Goal: Task Accomplishment & Management: Manage account settings

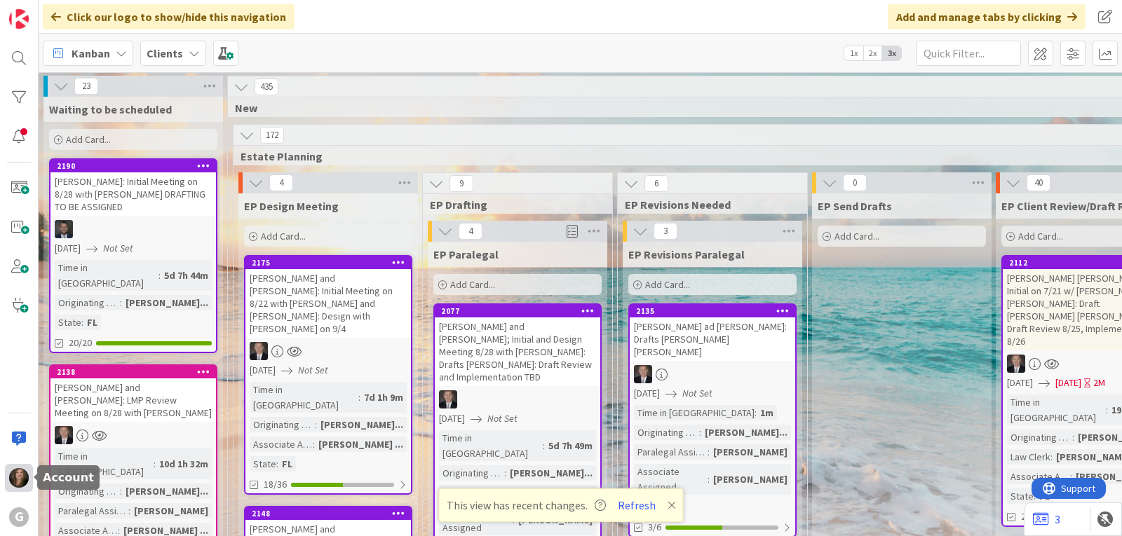
click at [18, 472] on img at bounding box center [19, 478] width 20 height 20
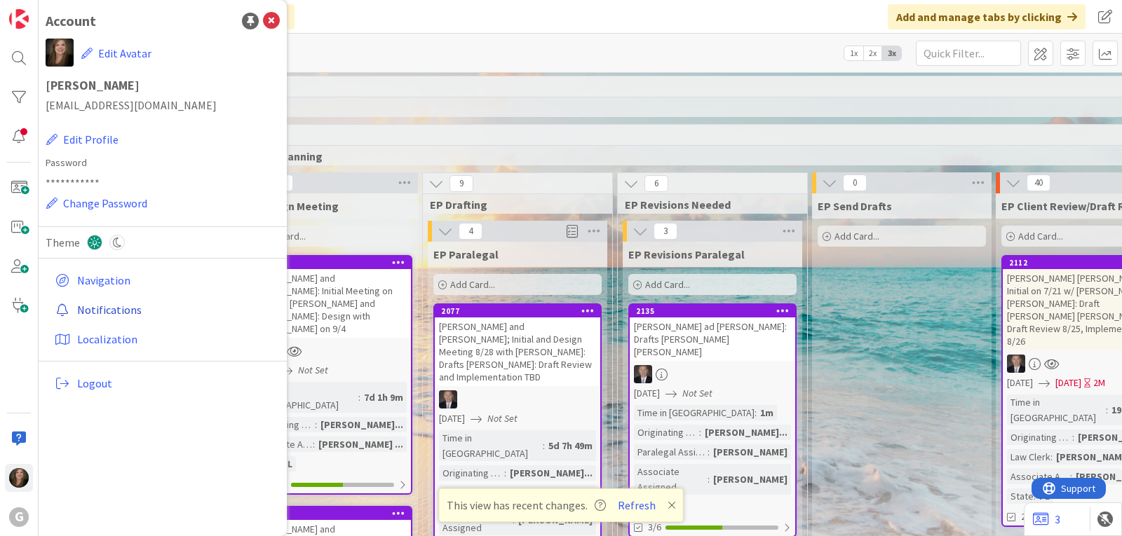
click at [116, 313] on link "Notifications" at bounding box center [164, 309] width 231 height 25
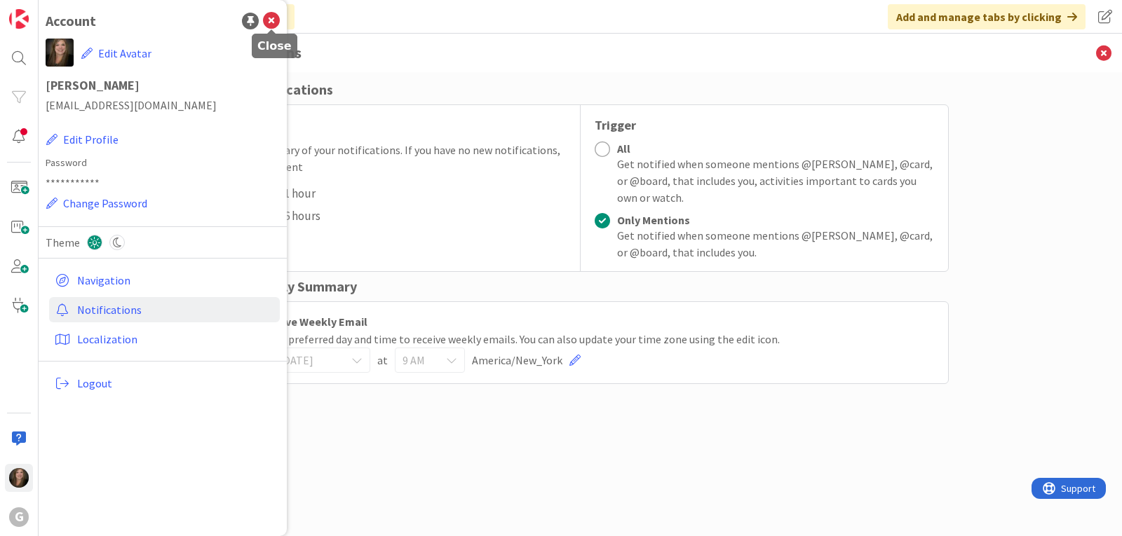
click at [272, 22] on icon at bounding box center [271, 21] width 17 height 17
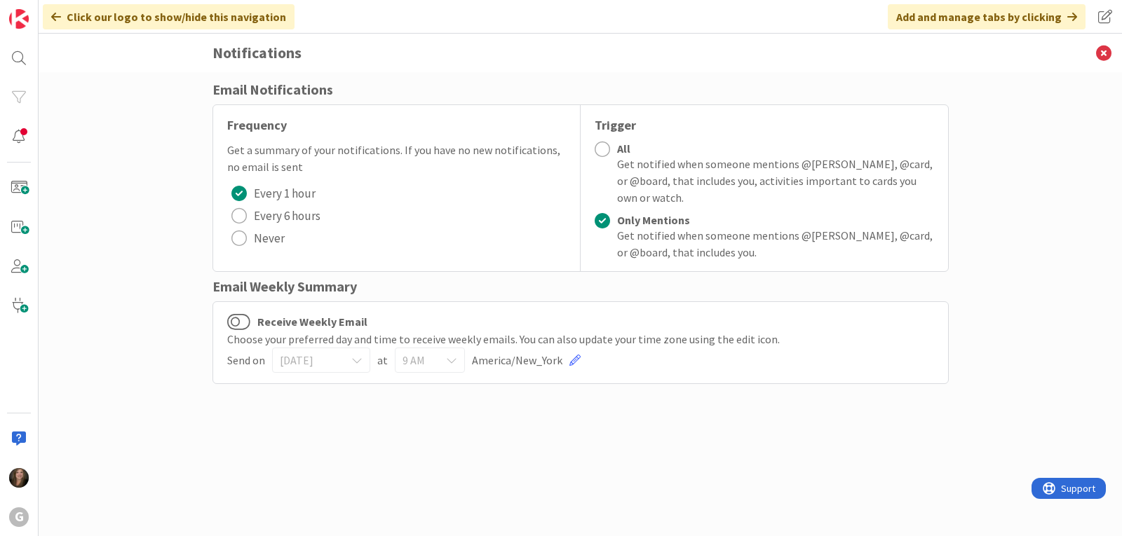
click at [601, 148] on div at bounding box center [601, 149] width 15 height 15
click at [244, 322] on button "Receive Weekly Email" at bounding box center [238, 322] width 23 height 18
click at [1100, 48] on icon at bounding box center [1103, 53] width 36 height 39
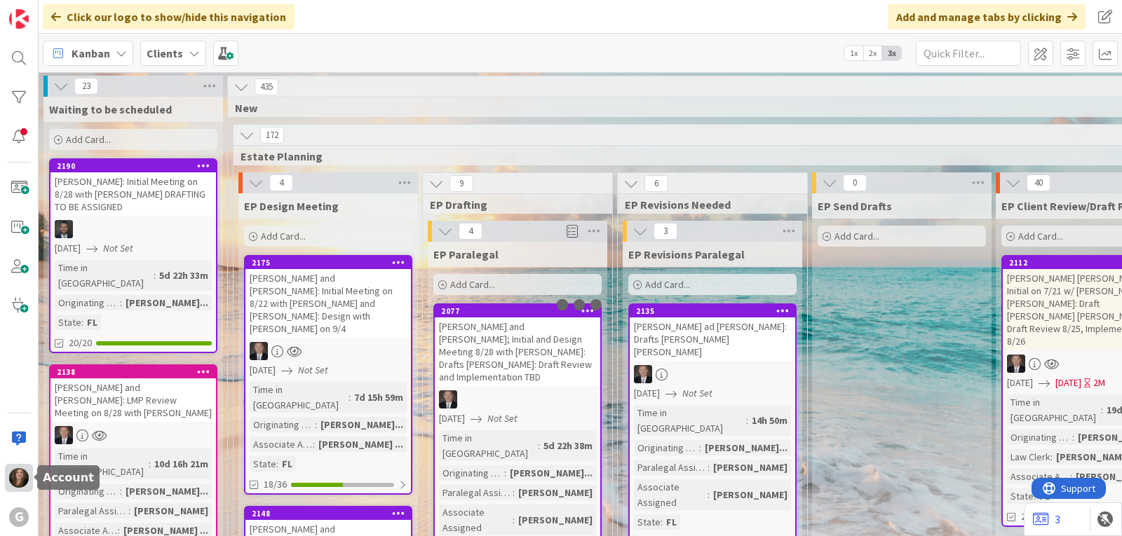
click at [20, 476] on img at bounding box center [19, 478] width 20 height 20
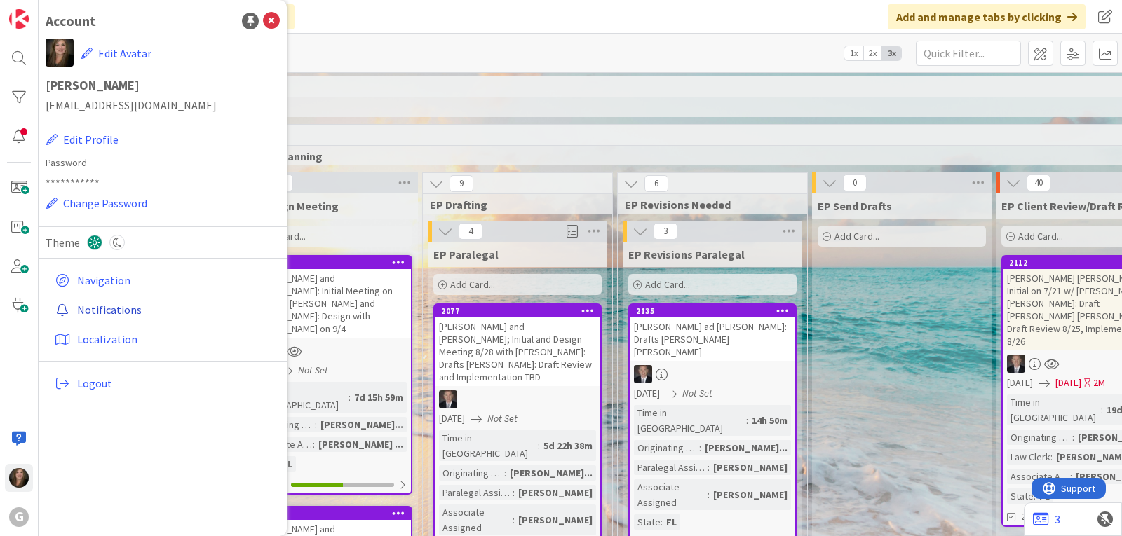
click at [99, 310] on link "Notifications" at bounding box center [164, 309] width 231 height 25
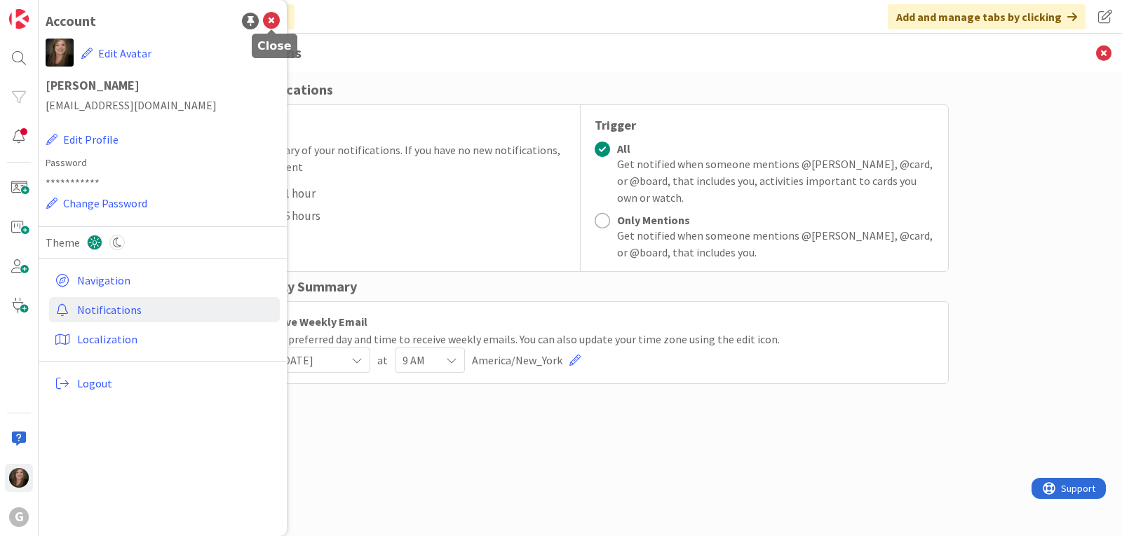
click at [276, 20] on icon at bounding box center [271, 21] width 17 height 17
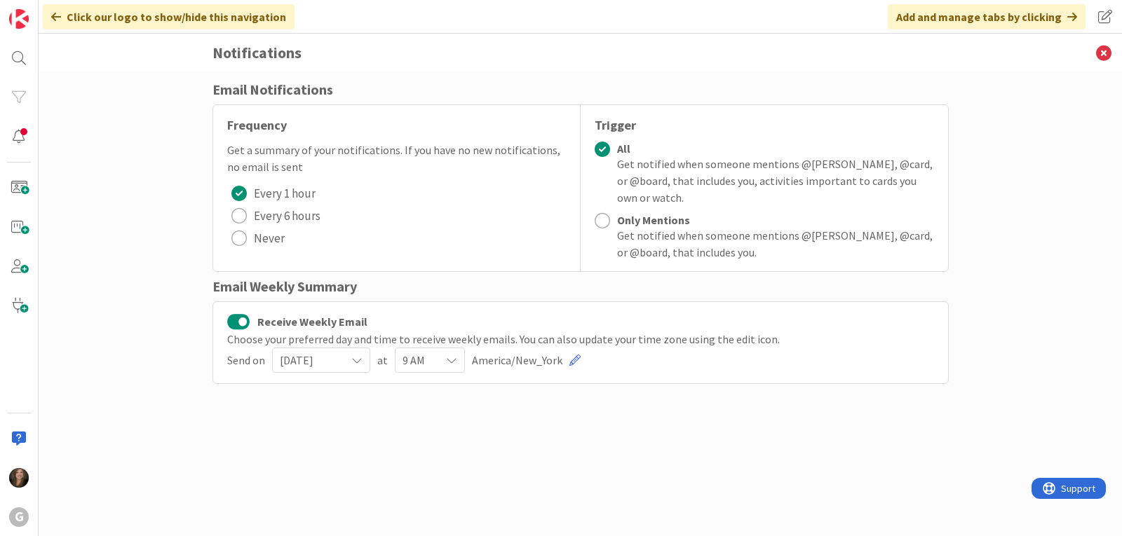
click at [362, 362] on icon at bounding box center [356, 360] width 11 height 11
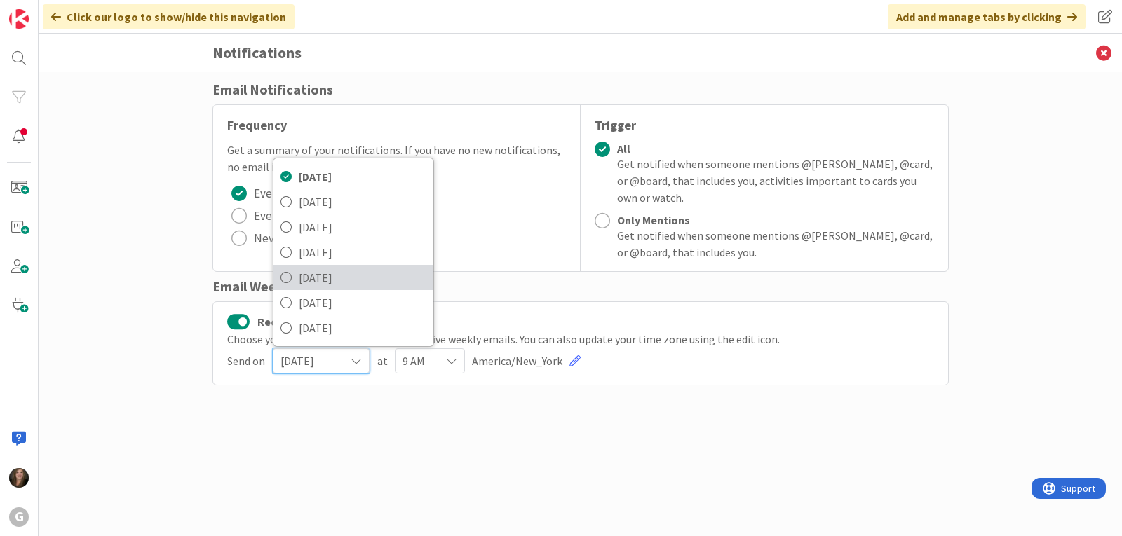
click at [355, 278] on span "[DATE]" at bounding box center [363, 277] width 128 height 21
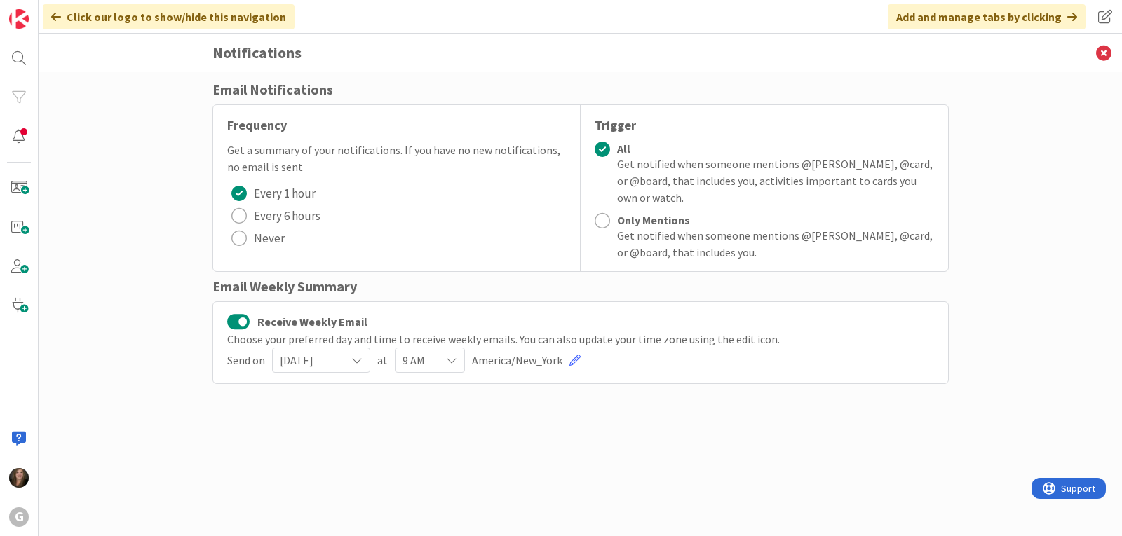
click at [450, 359] on icon at bounding box center [451, 360] width 11 height 11
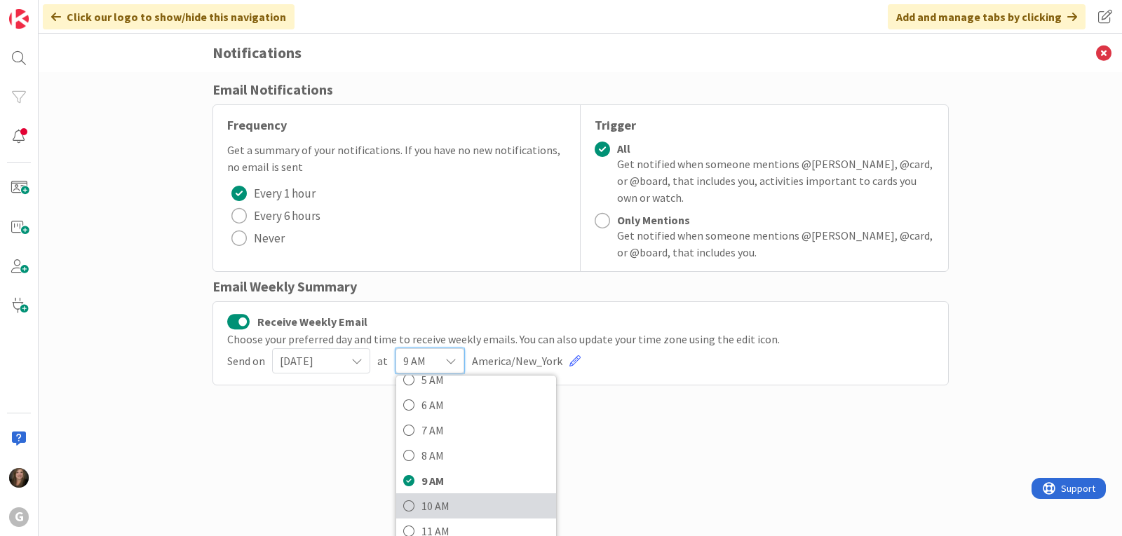
click at [434, 505] on span "10 AM" at bounding box center [485, 506] width 128 height 21
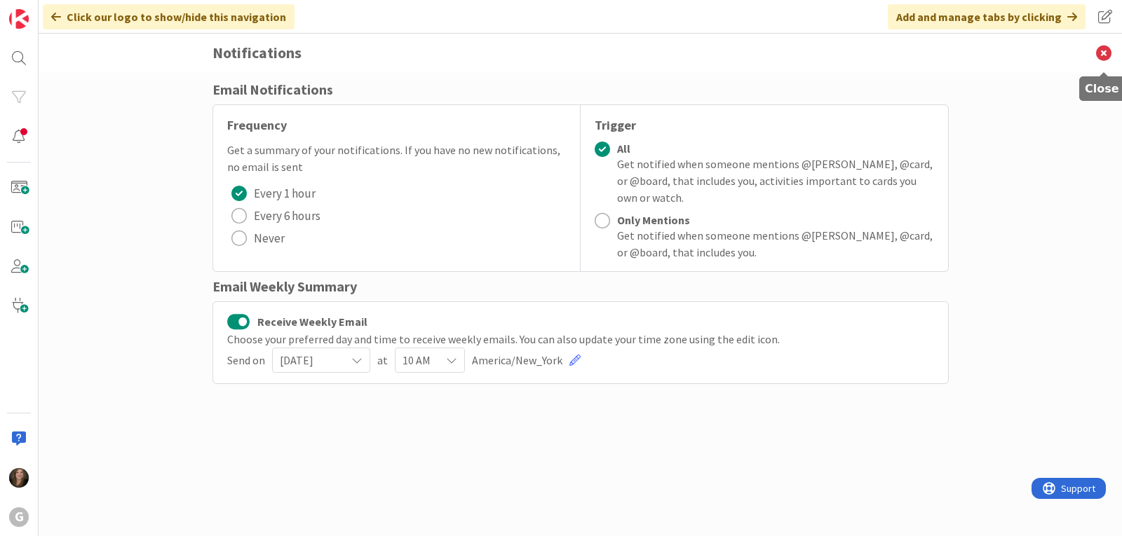
click at [1105, 53] on icon at bounding box center [1103, 53] width 36 height 39
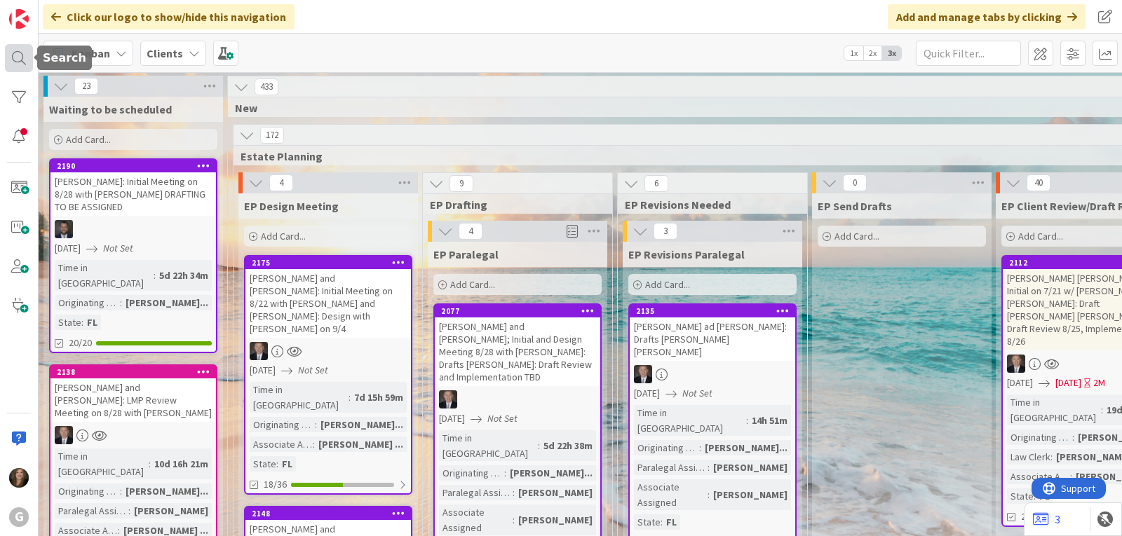
click at [21, 62] on div at bounding box center [19, 58] width 28 height 28
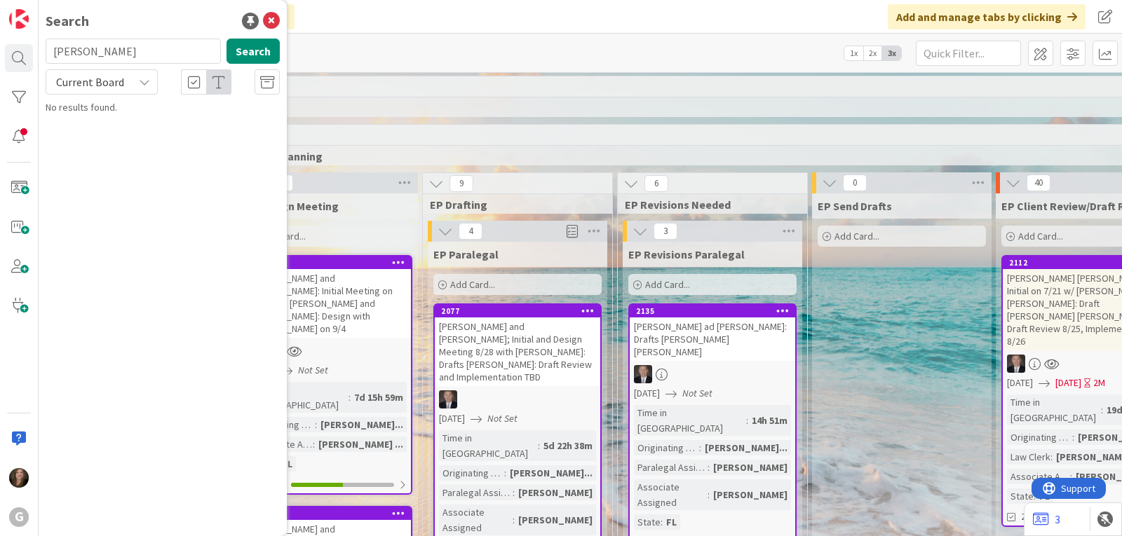
drag, startPoint x: 119, startPoint y: 55, endPoint x: 45, endPoint y: 48, distance: 74.6
click at [45, 48] on div "[PERSON_NAME] Search" at bounding box center [162, 54] width 251 height 31
type input "aimetti"
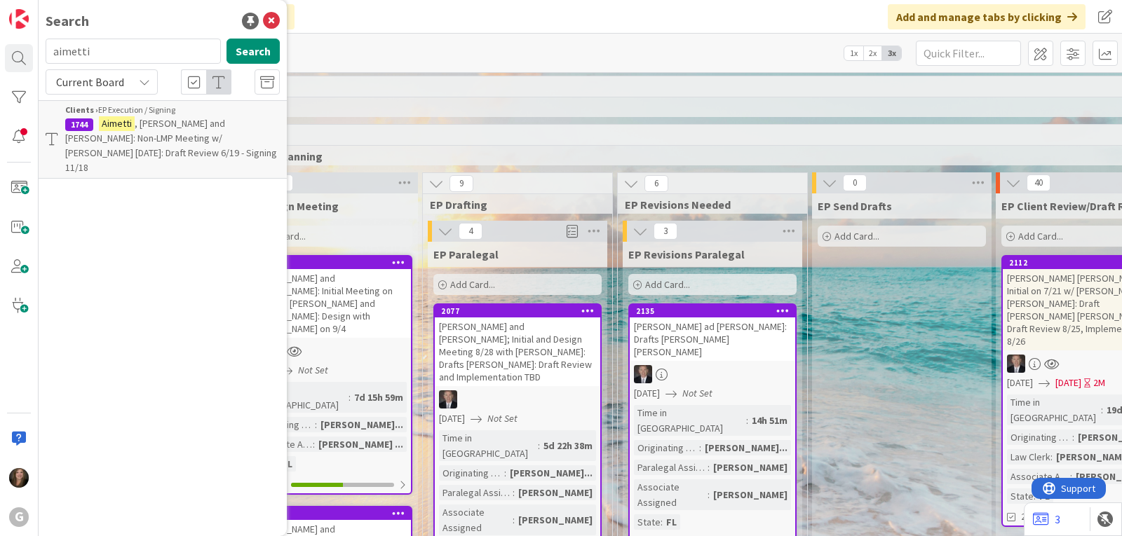
click at [125, 130] on mark "Aimetti" at bounding box center [117, 123] width 36 height 15
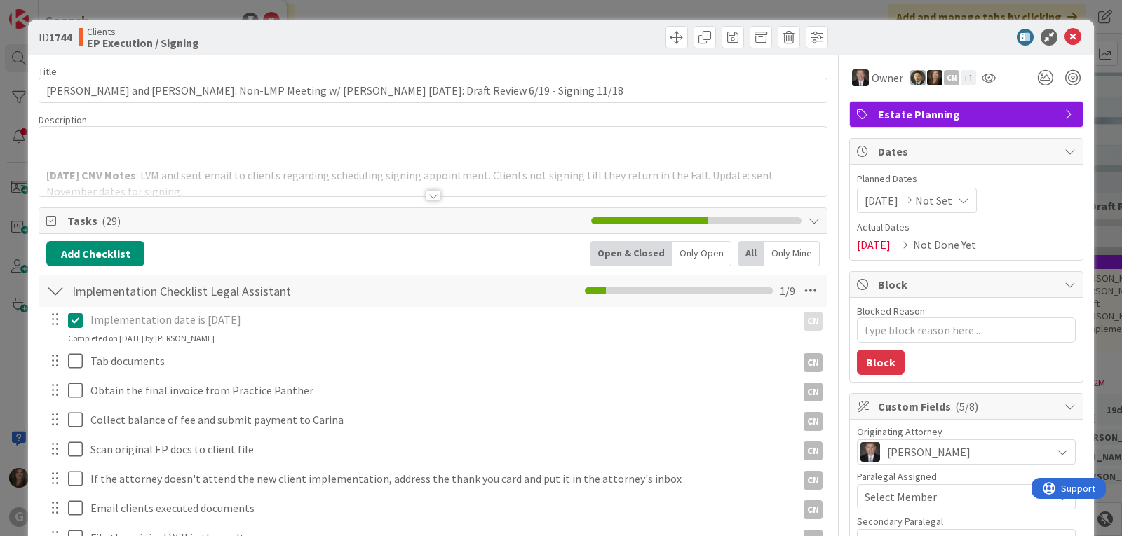
type textarea "x"
click at [964, 207] on div "[DATE] Not Set" at bounding box center [917, 200] width 120 height 25
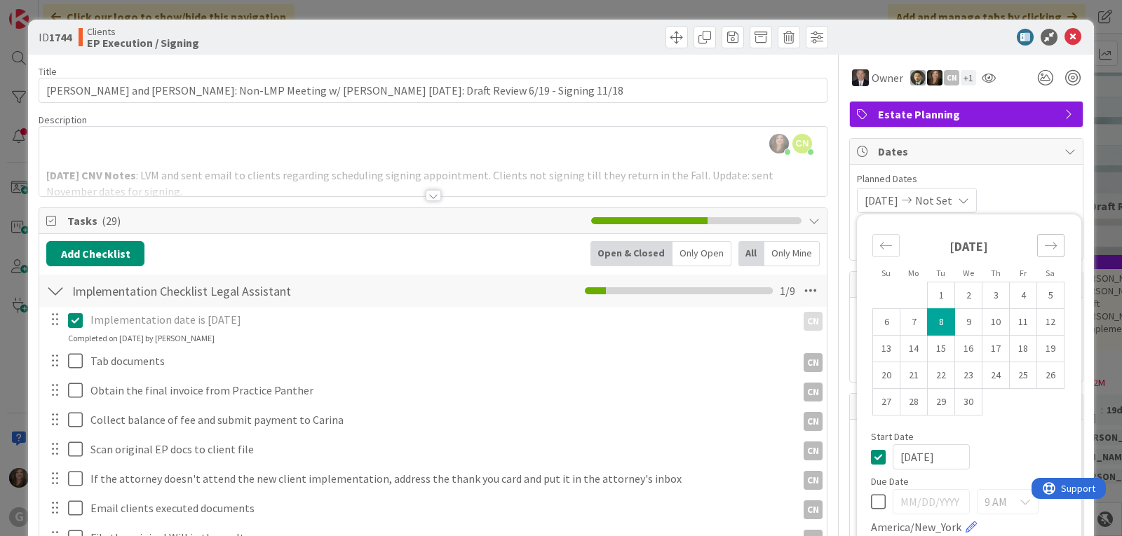
click at [1044, 247] on icon "Move forward to switch to the next month." at bounding box center [1050, 245] width 13 height 13
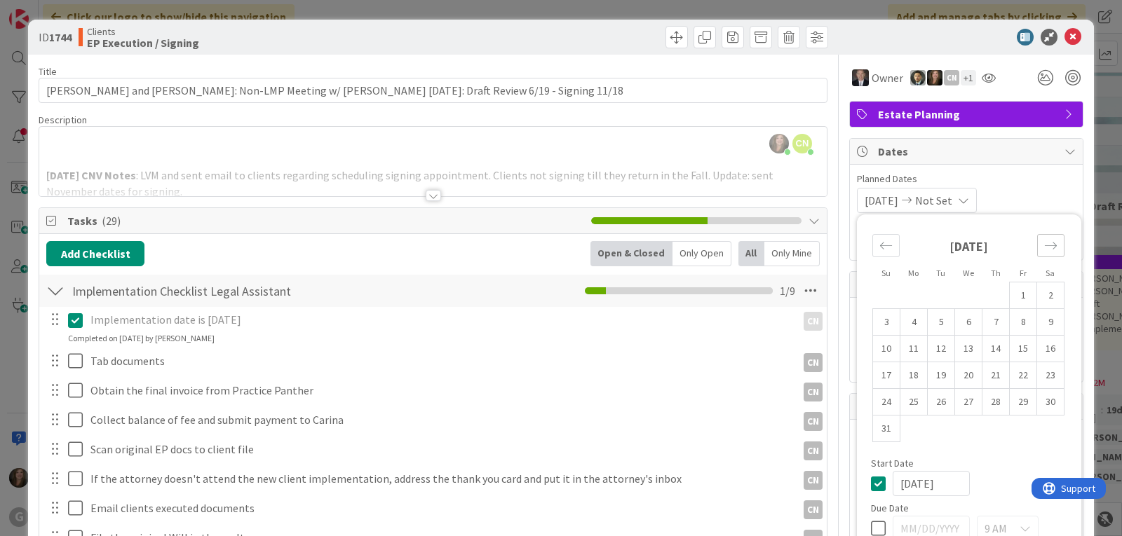
click at [1044, 247] on icon "Move forward to switch to the next month." at bounding box center [1050, 245] width 13 height 13
click at [932, 379] on td "18" at bounding box center [940, 375] width 27 height 27
type input "[DATE]"
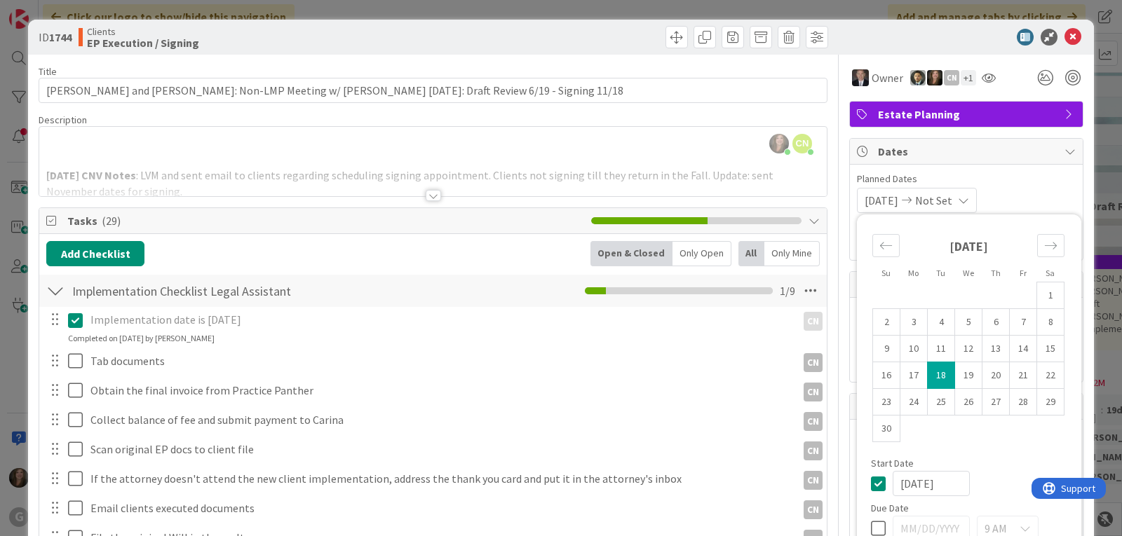
type textarea "x"
drag, startPoint x: 946, startPoint y: 486, endPoint x: 890, endPoint y: 484, distance: 56.1
click at [892, 484] on input "[DATE]" at bounding box center [930, 483] width 77 height 25
type input "[DATE]"
type textarea "x"
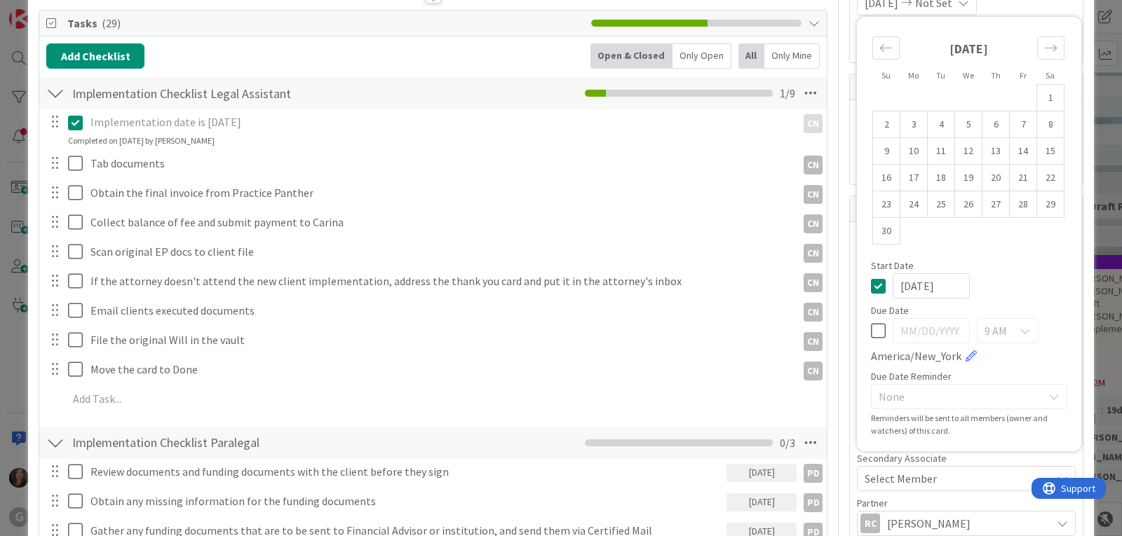
scroll to position [210, 0]
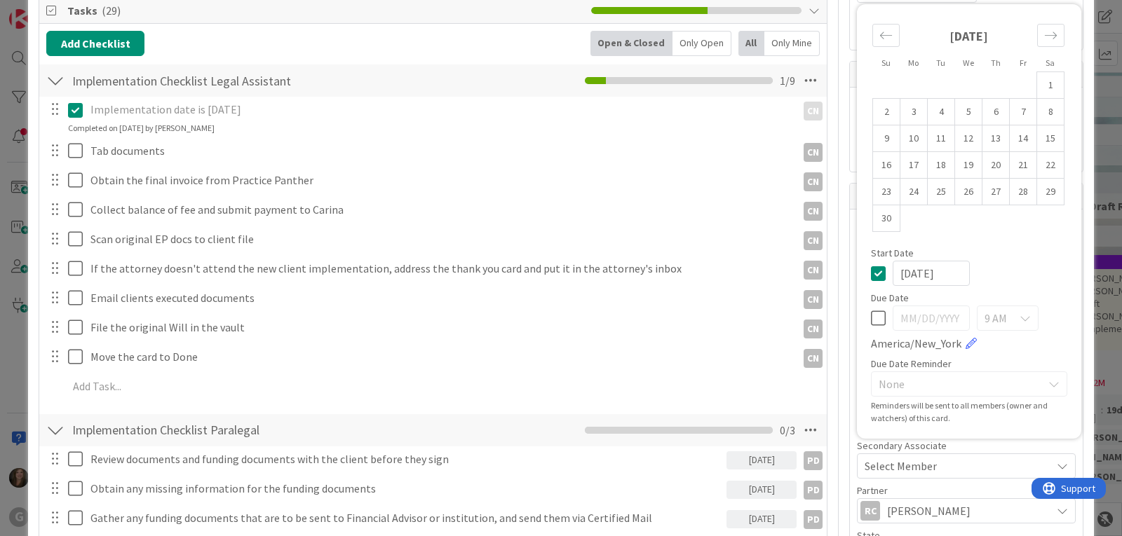
type input "[DATE]"
click at [871, 322] on icon at bounding box center [878, 318] width 15 height 17
type input "[DATE]"
type textarea "x"
drag, startPoint x: 945, startPoint y: 320, endPoint x: 880, endPoint y: 320, distance: 65.2
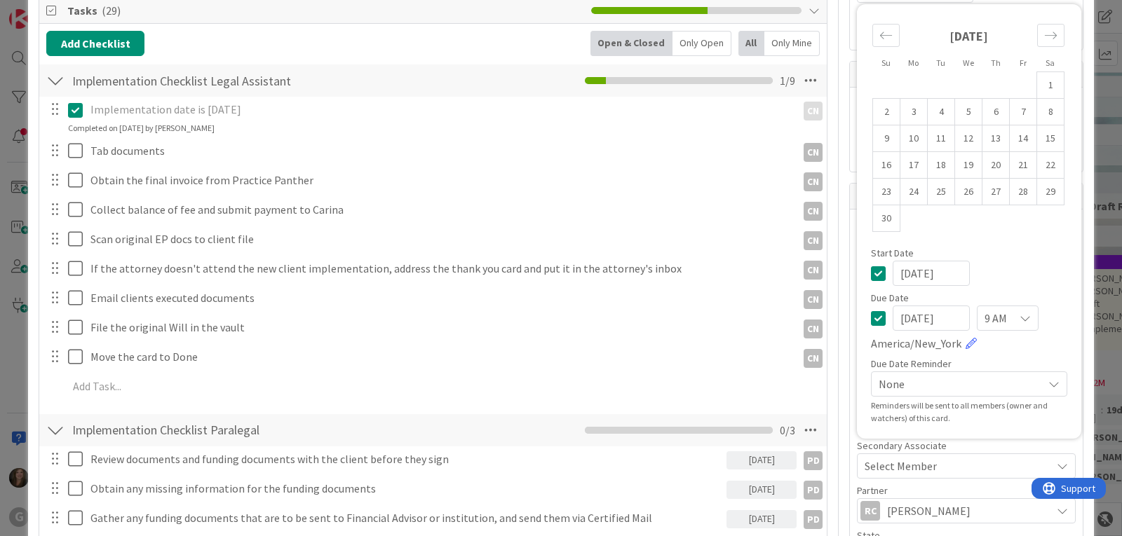
click at [880, 320] on div "[DATE] 9 AM [GEOGRAPHIC_DATA]/New_York" at bounding box center [969, 329] width 196 height 46
type input "[DATE]"
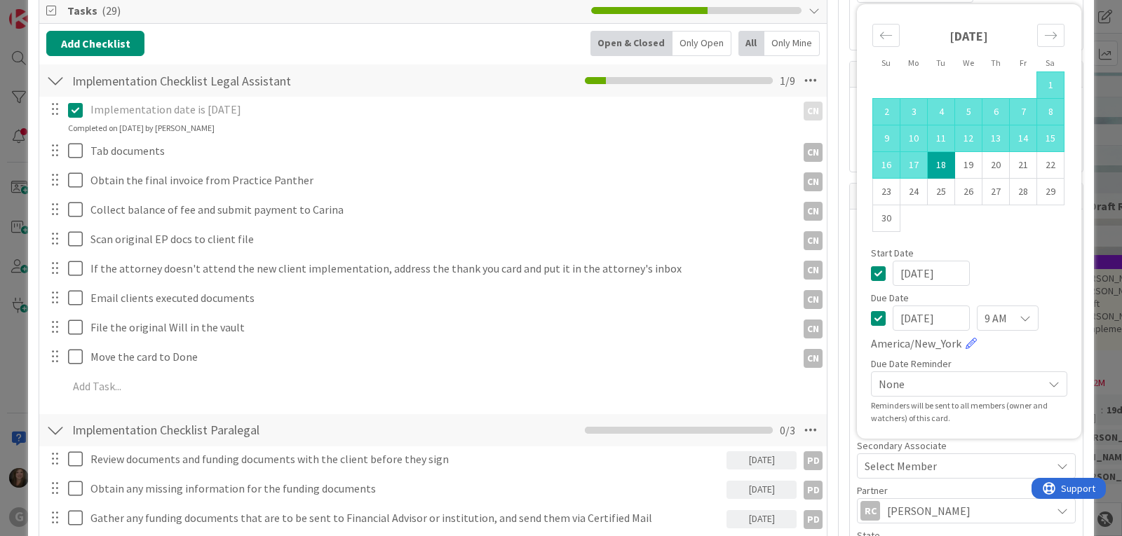
type textarea "x"
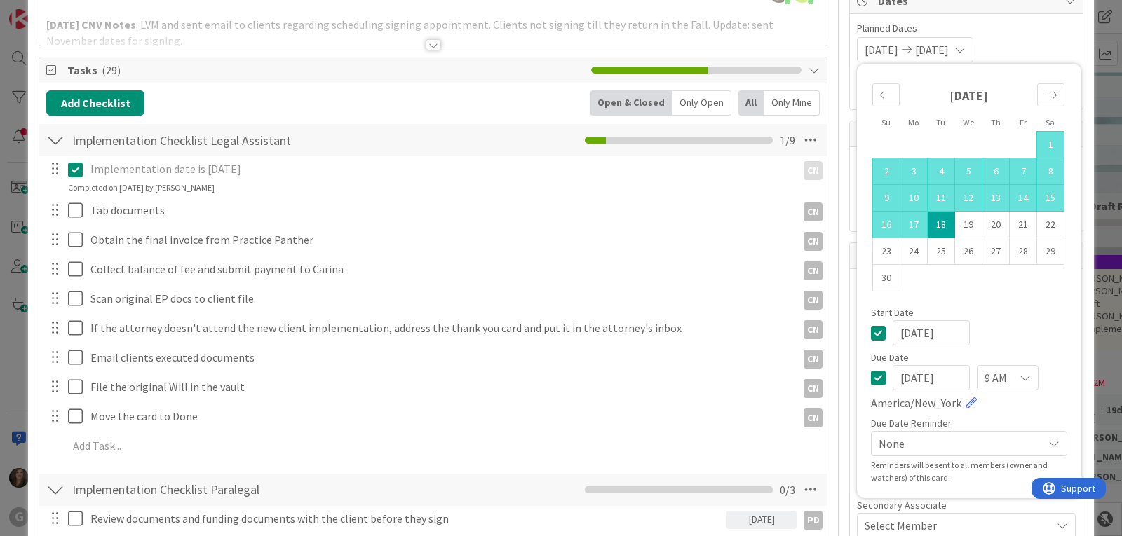
scroll to position [140, 0]
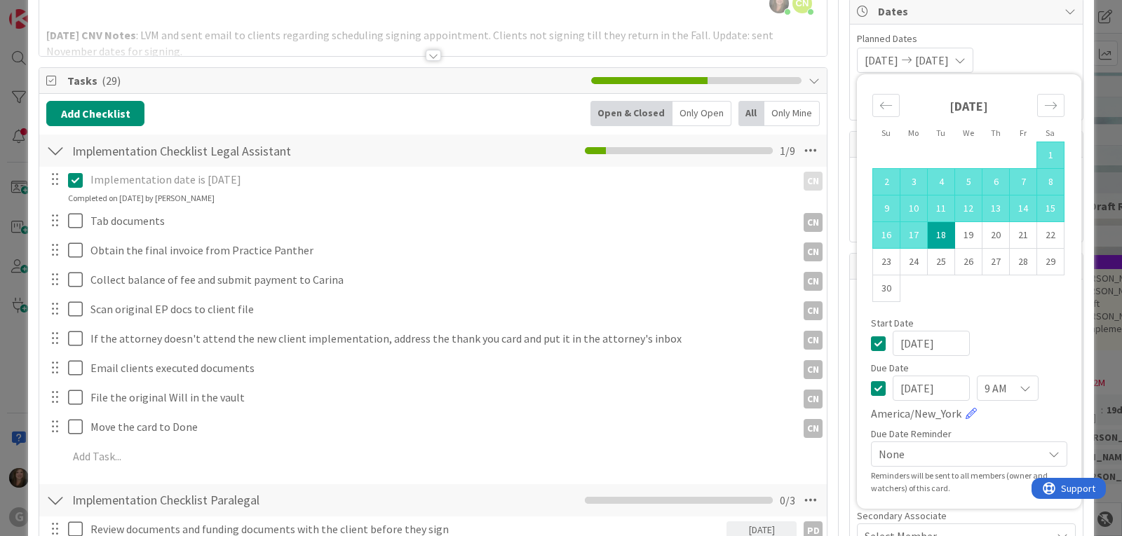
type input "[DATE]"
click at [1019, 385] on icon at bounding box center [1024, 388] width 11 height 11
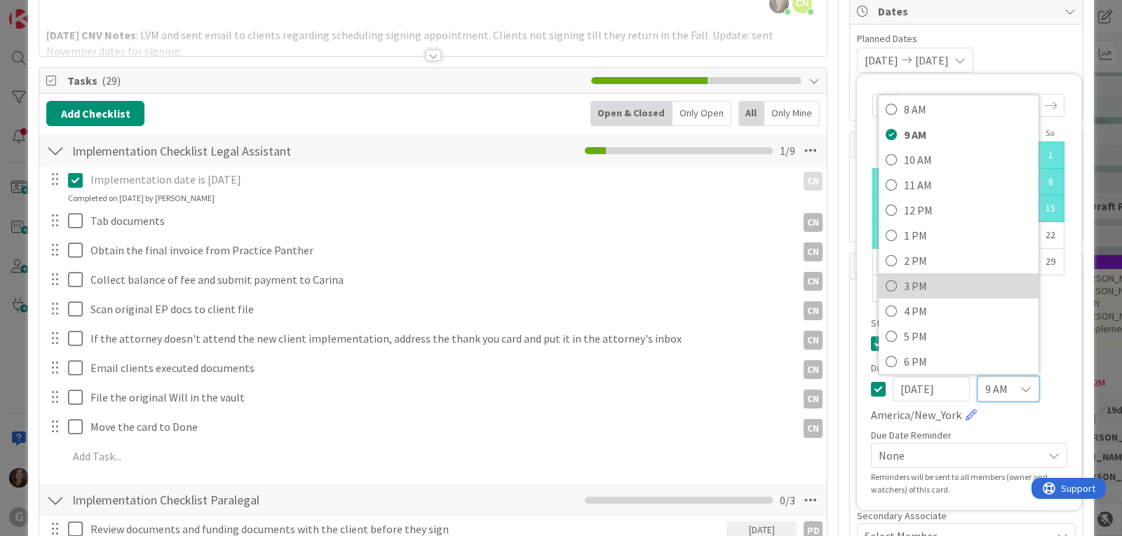
scroll to position [128, 0]
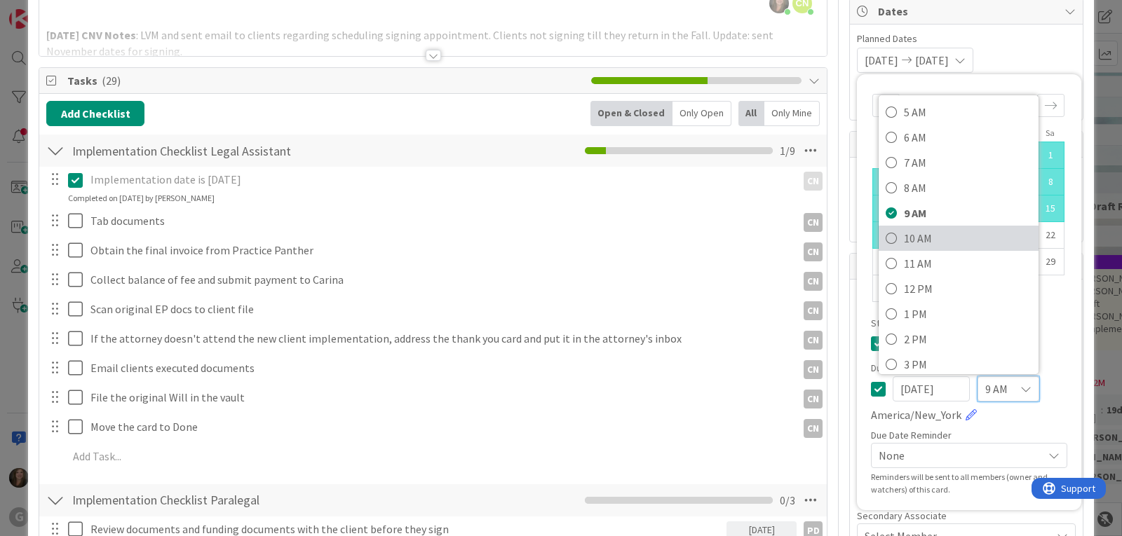
click at [885, 236] on icon at bounding box center [890, 238] width 11 height 21
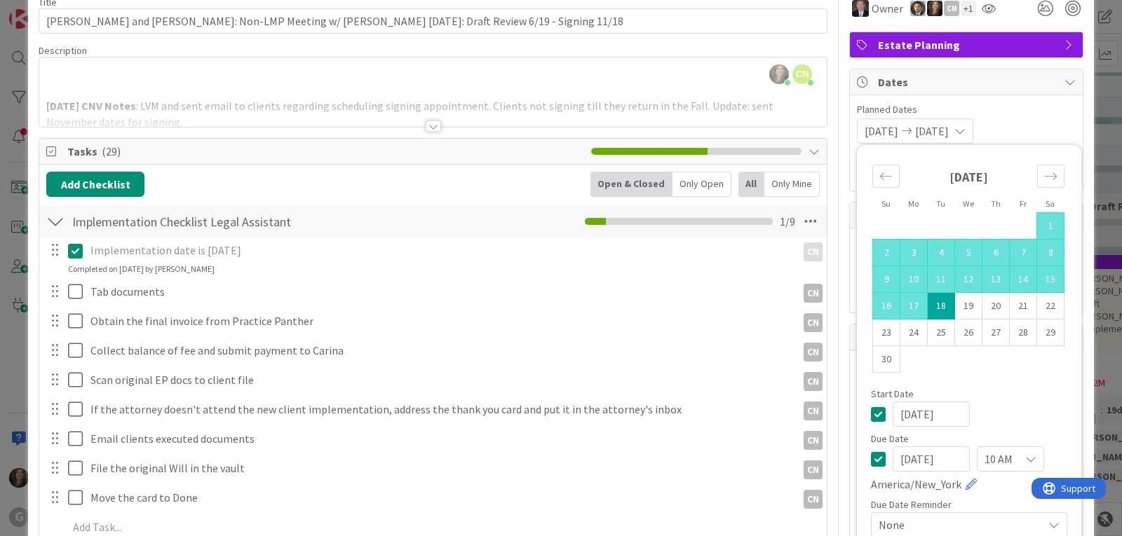
scroll to position [0, 0]
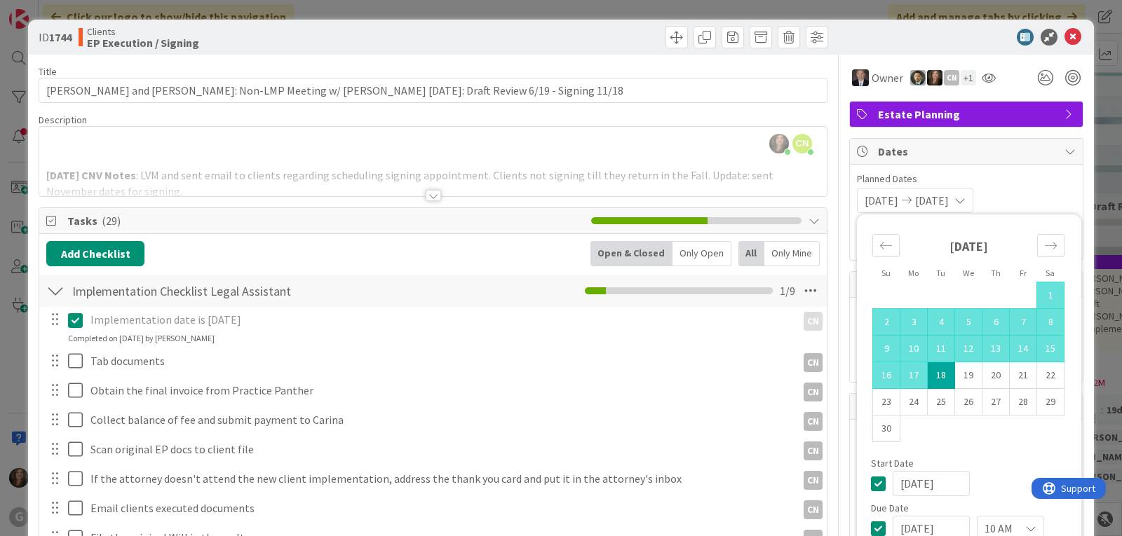
click at [1021, 174] on span "Planned Dates" at bounding box center [966, 179] width 219 height 15
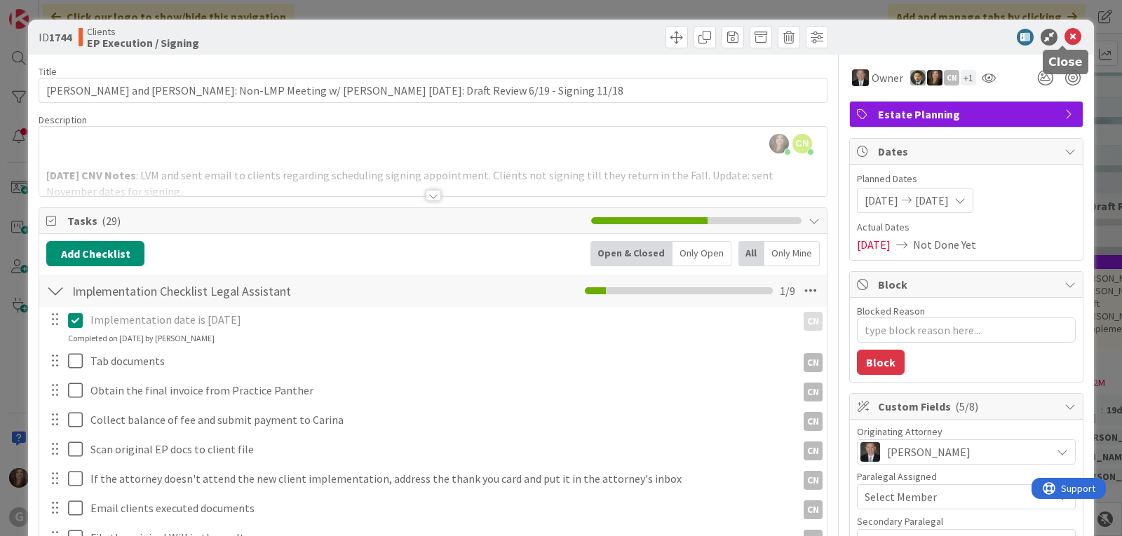
click at [1064, 35] on icon at bounding box center [1072, 37] width 17 height 17
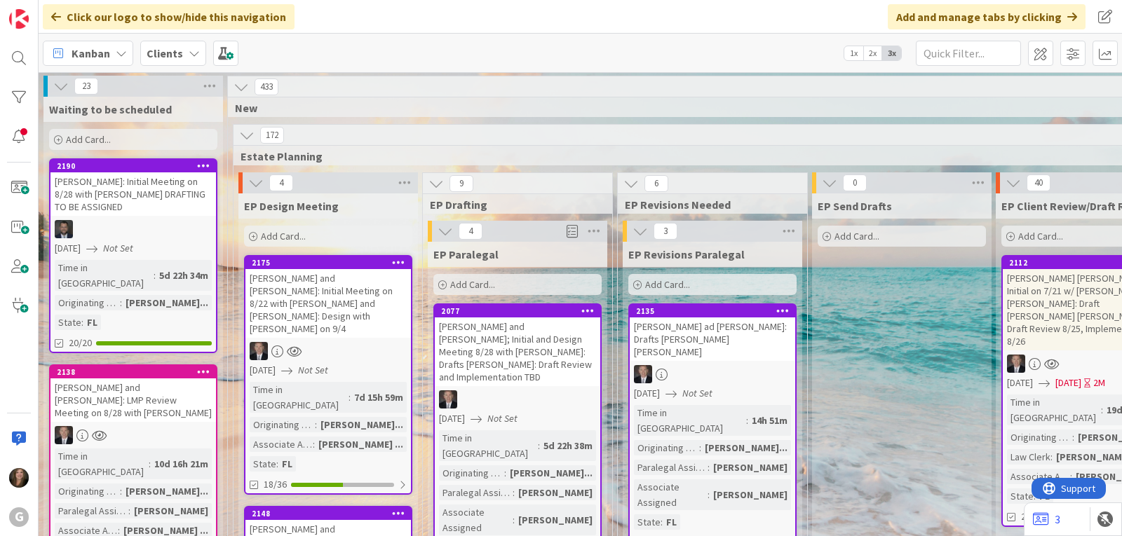
click at [110, 48] on div "Kanban" at bounding box center [88, 53] width 90 height 25
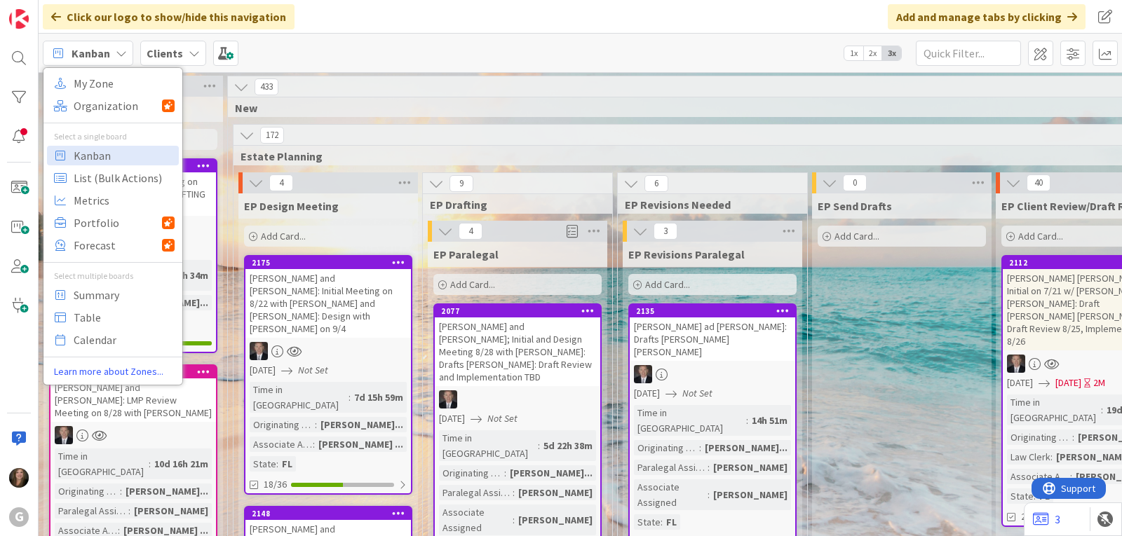
click at [191, 48] on icon at bounding box center [194, 53] width 11 height 11
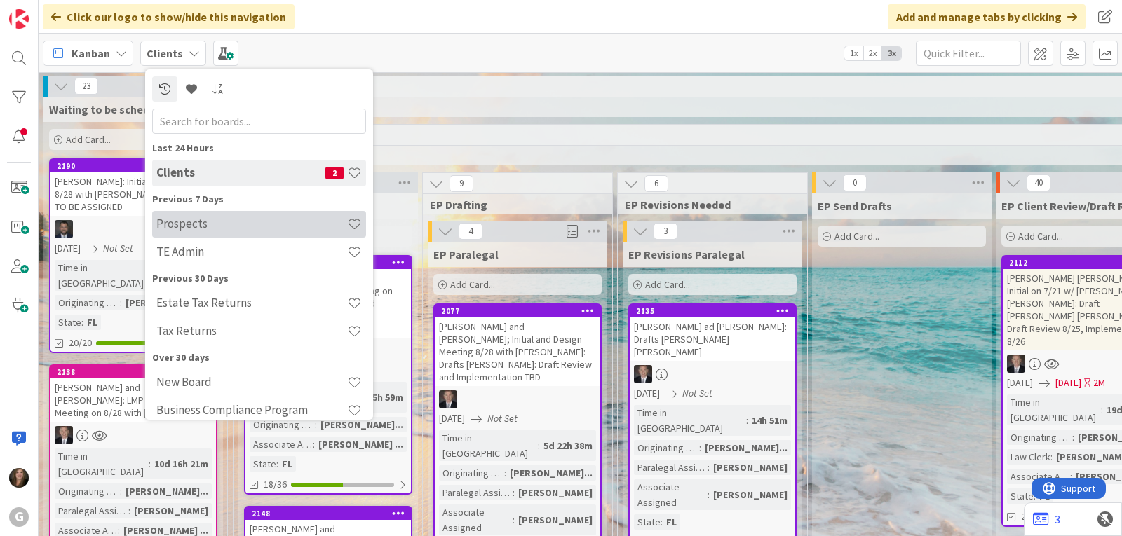
click at [172, 229] on h4 "Prospects" at bounding box center [251, 224] width 191 height 14
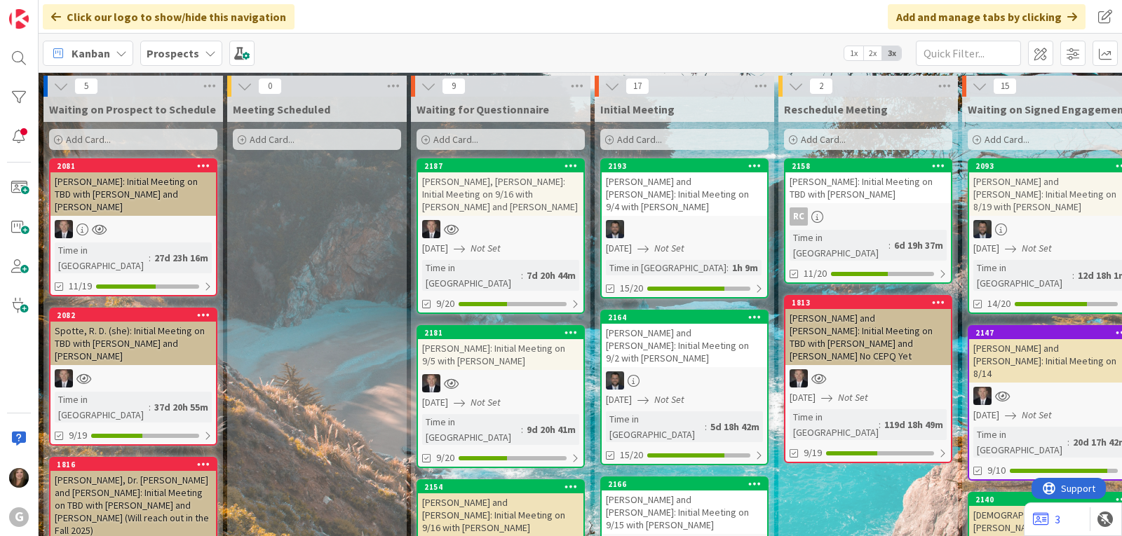
click at [545, 241] on div "[DATE] Not Set" at bounding box center [502, 248] width 161 height 15
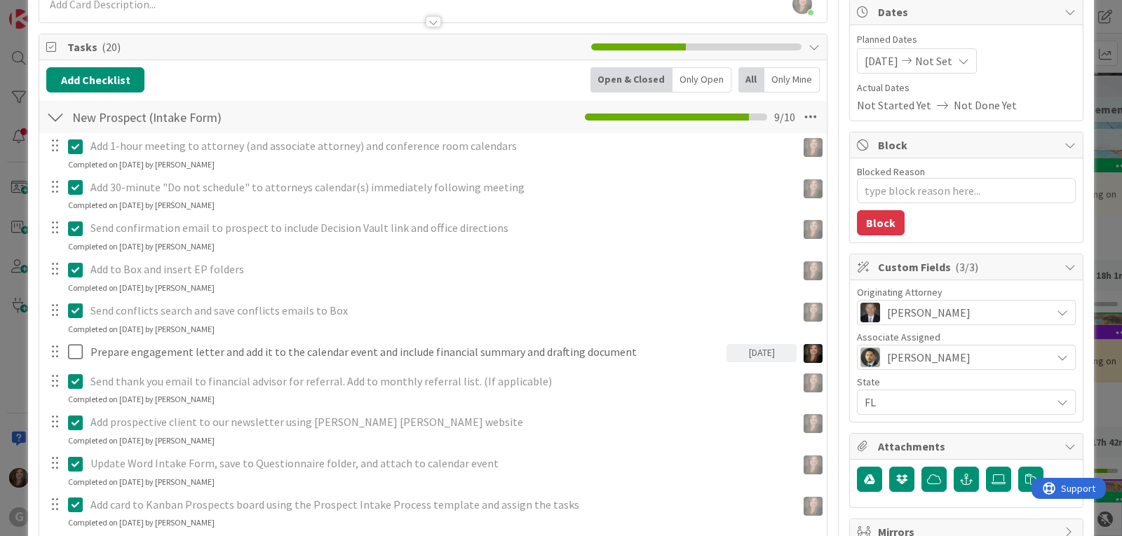
scroll to position [140, 0]
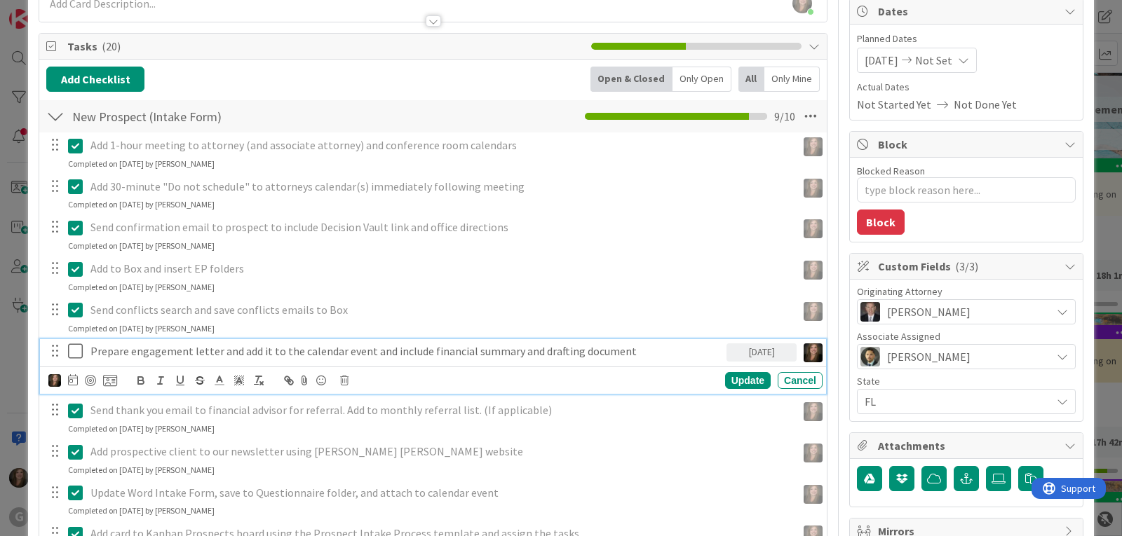
click at [76, 353] on icon at bounding box center [75, 351] width 15 height 17
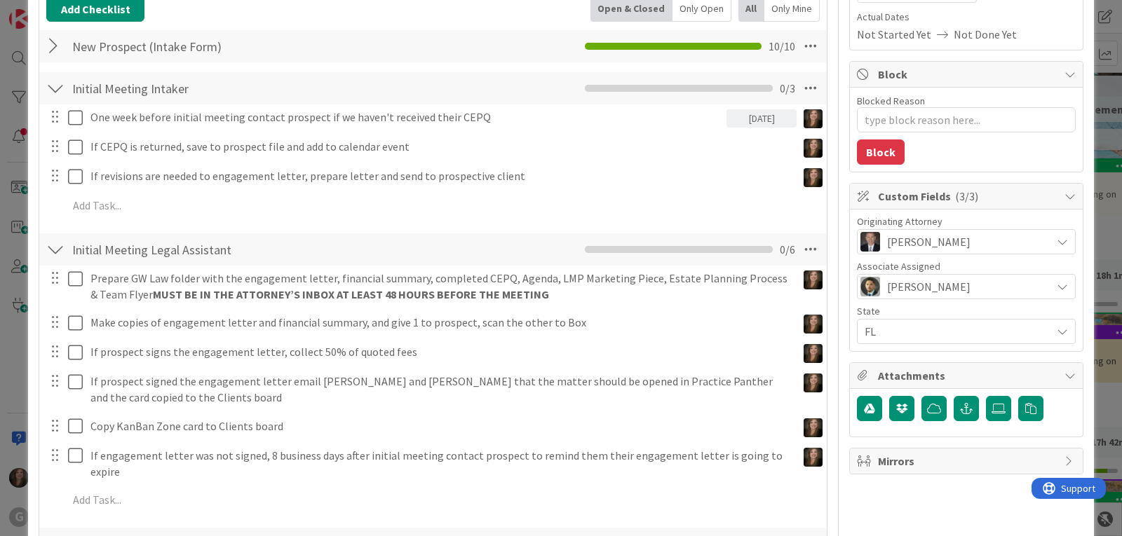
scroll to position [70, 0]
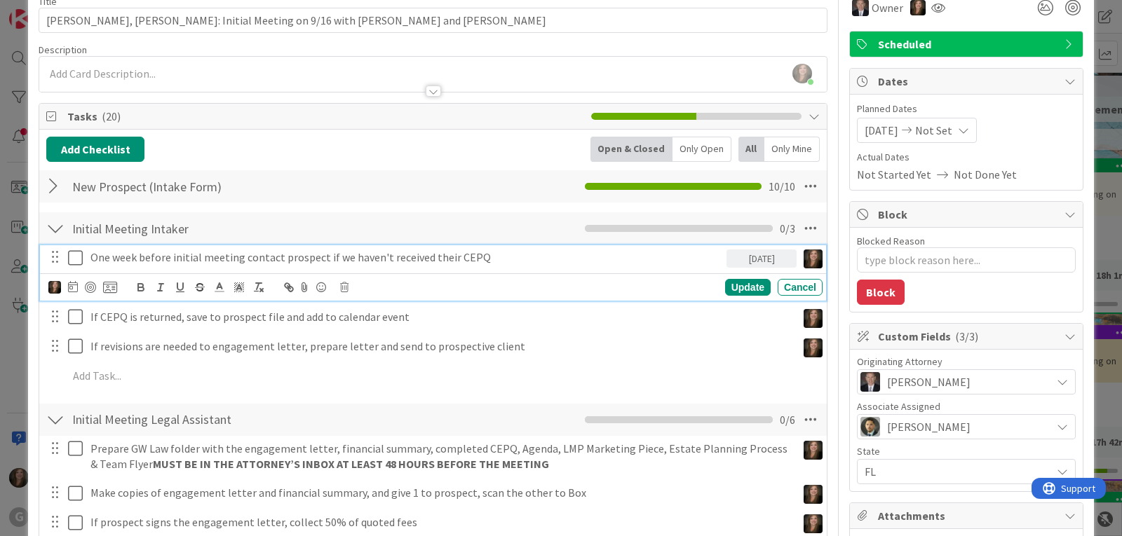
click at [77, 254] on icon at bounding box center [75, 258] width 15 height 17
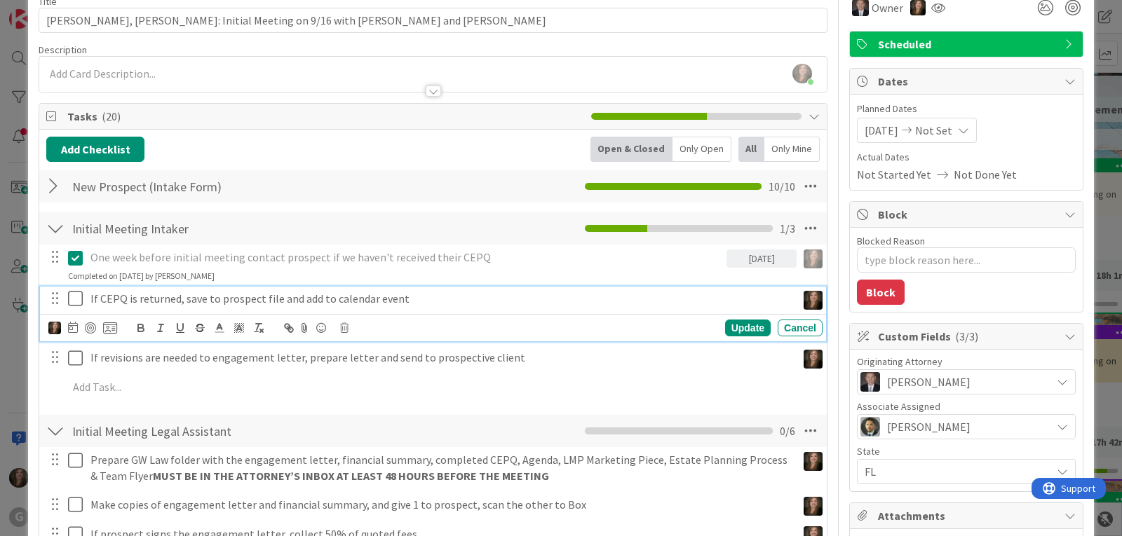
click at [79, 298] on icon at bounding box center [75, 298] width 15 height 17
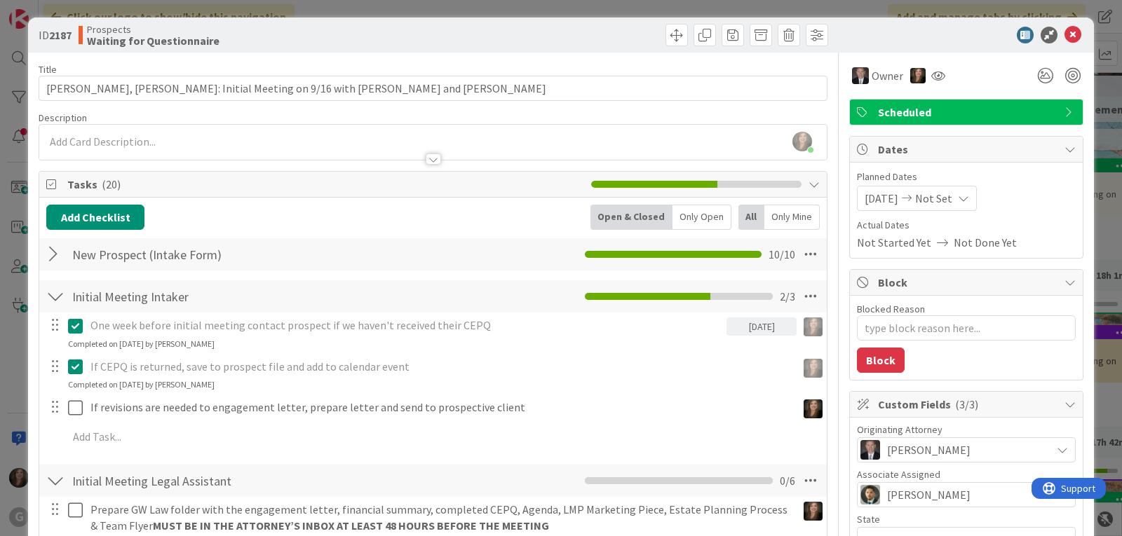
scroll to position [0, 0]
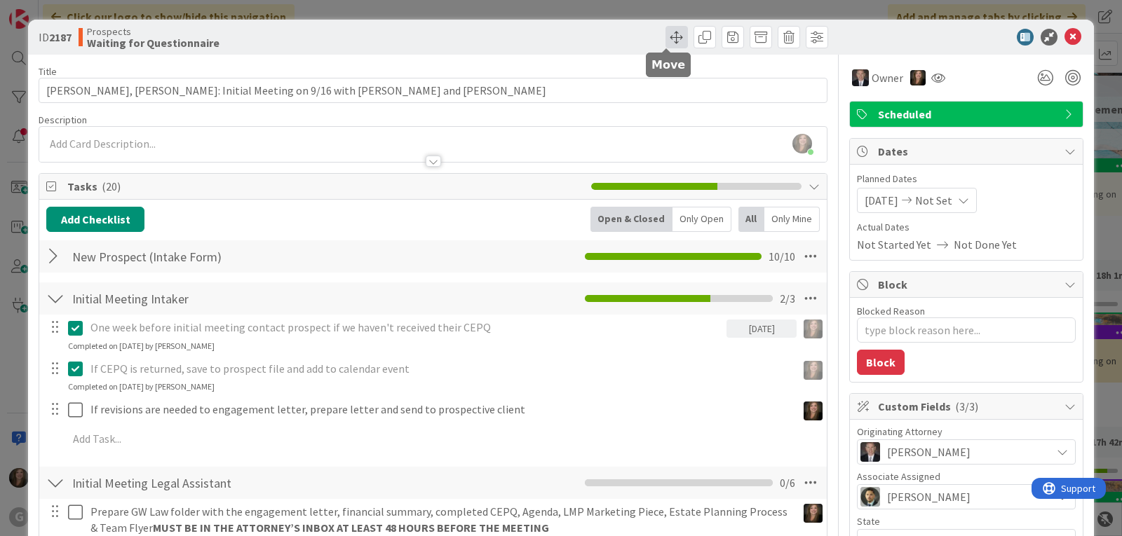
click at [665, 41] on span at bounding box center [676, 37] width 22 height 22
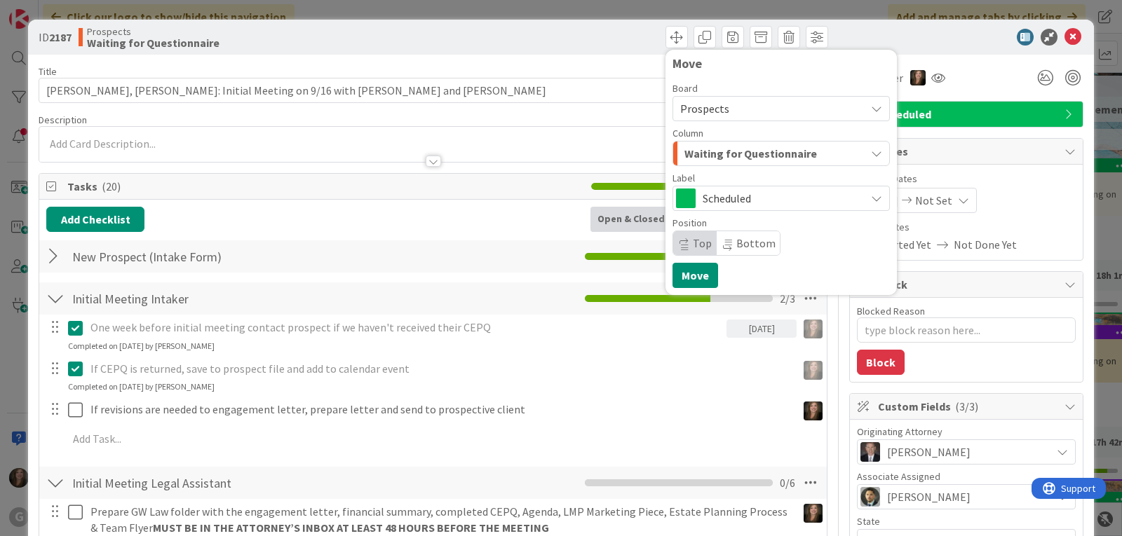
click at [770, 154] on span "Waiting for Questionnaire" at bounding box center [750, 153] width 132 height 18
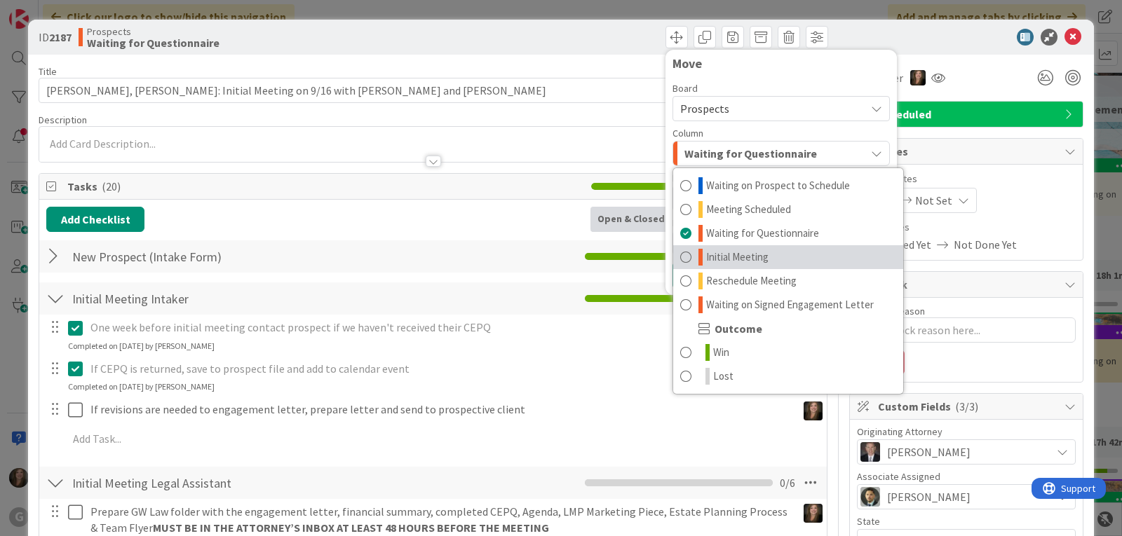
click at [744, 253] on span "Initial Meeting" at bounding box center [737, 257] width 62 height 17
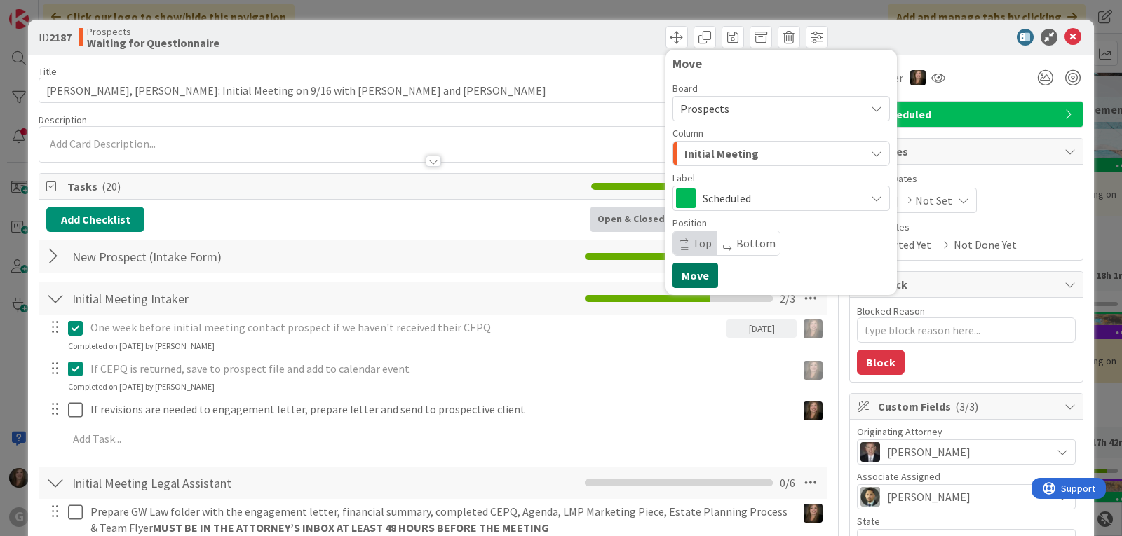
click at [673, 271] on button "Move" at bounding box center [695, 275] width 46 height 25
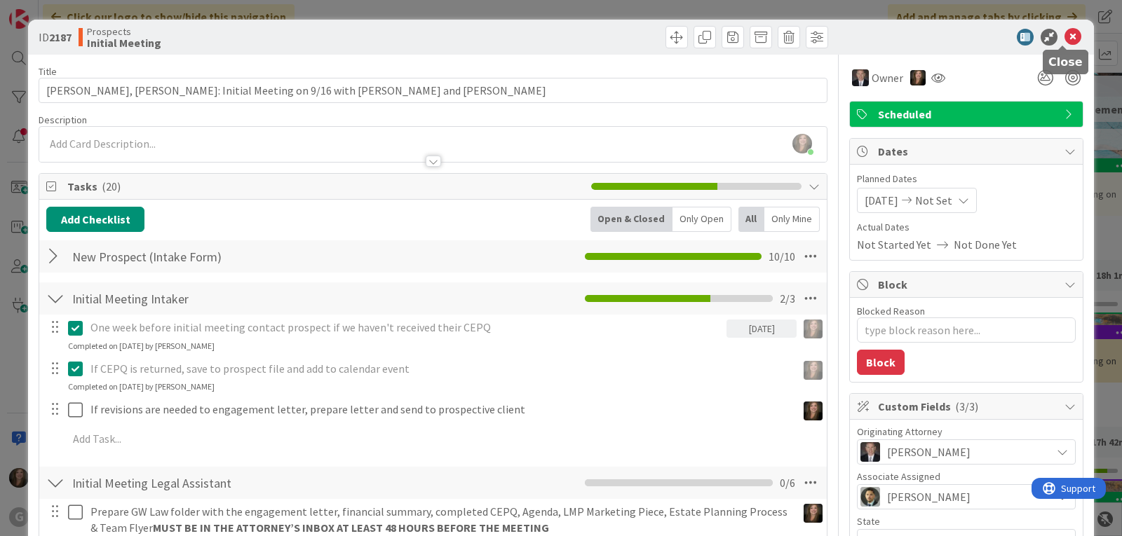
click at [1064, 36] on icon at bounding box center [1072, 37] width 17 height 17
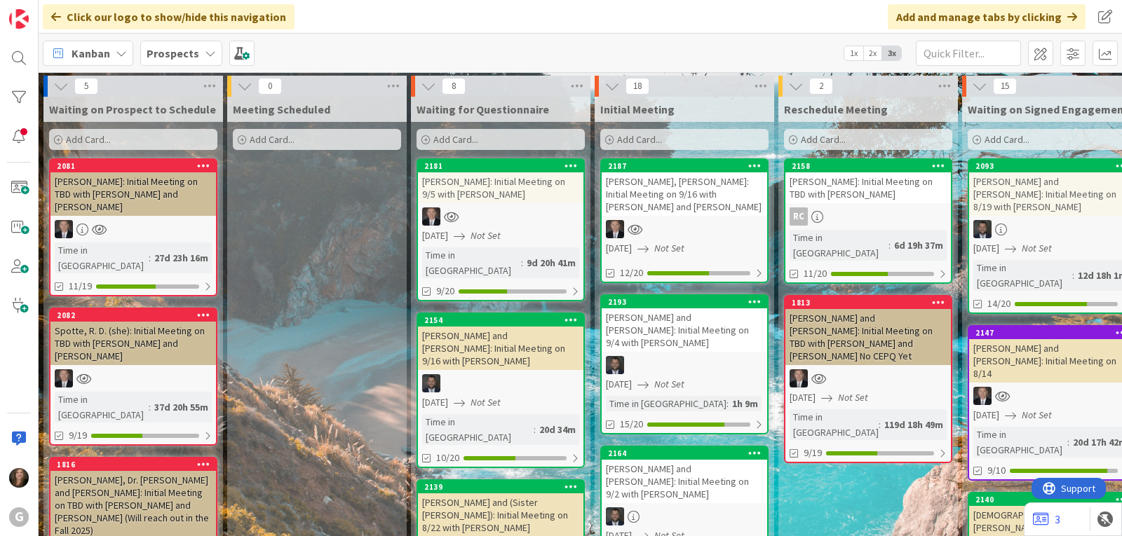
click at [521, 218] on div at bounding box center [500, 216] width 165 height 18
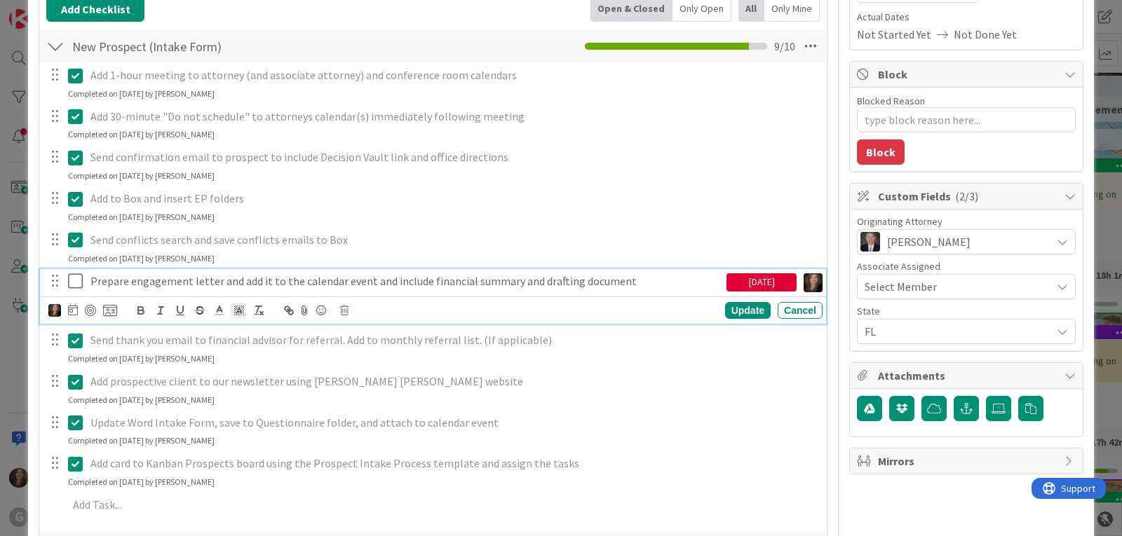
click at [74, 285] on icon at bounding box center [75, 281] width 15 height 17
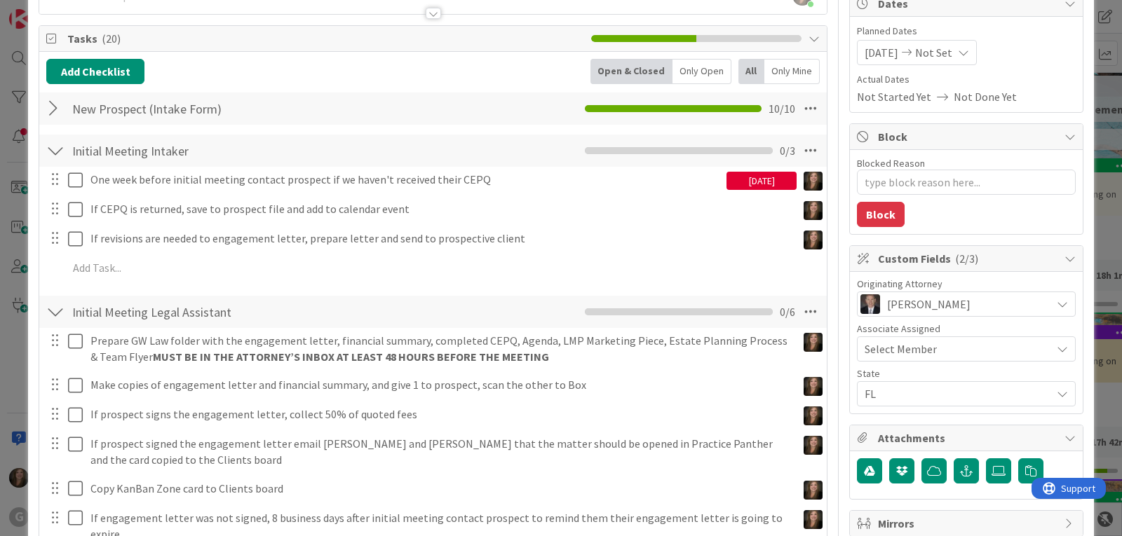
scroll to position [140, 0]
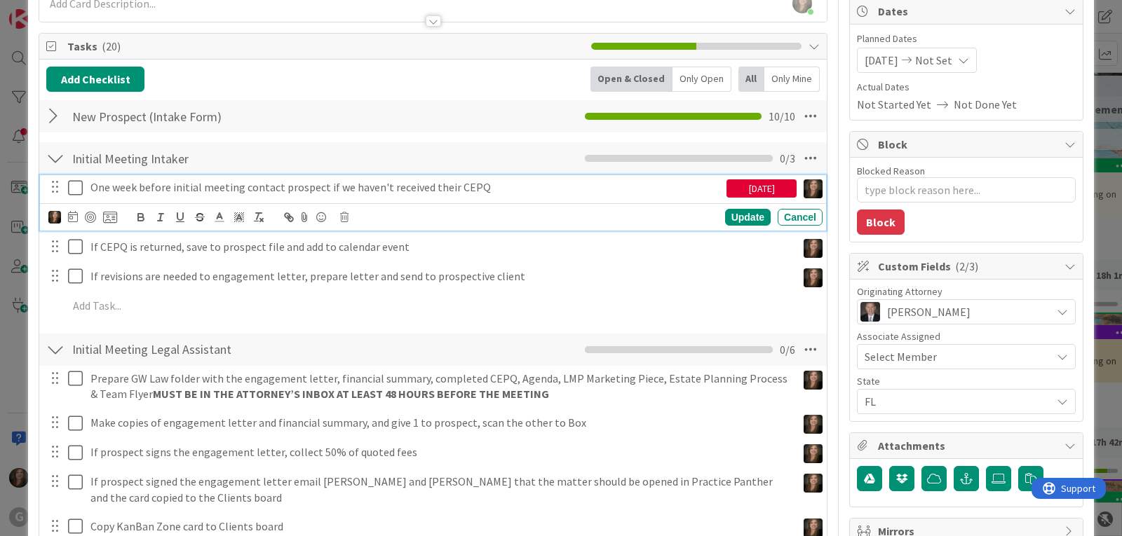
click at [78, 187] on icon at bounding box center [75, 187] width 15 height 17
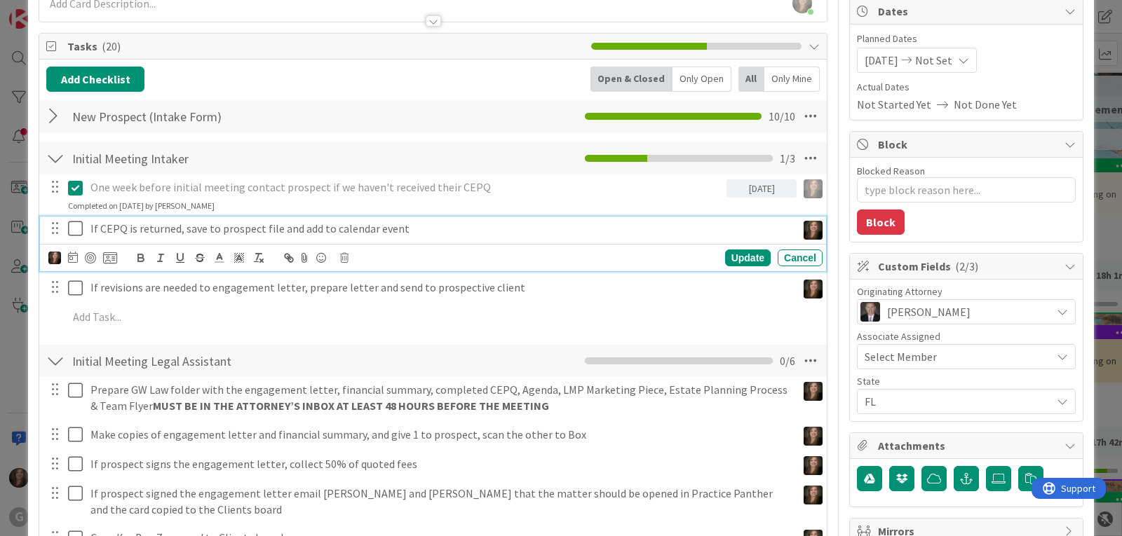
click at [79, 228] on icon at bounding box center [75, 228] width 15 height 17
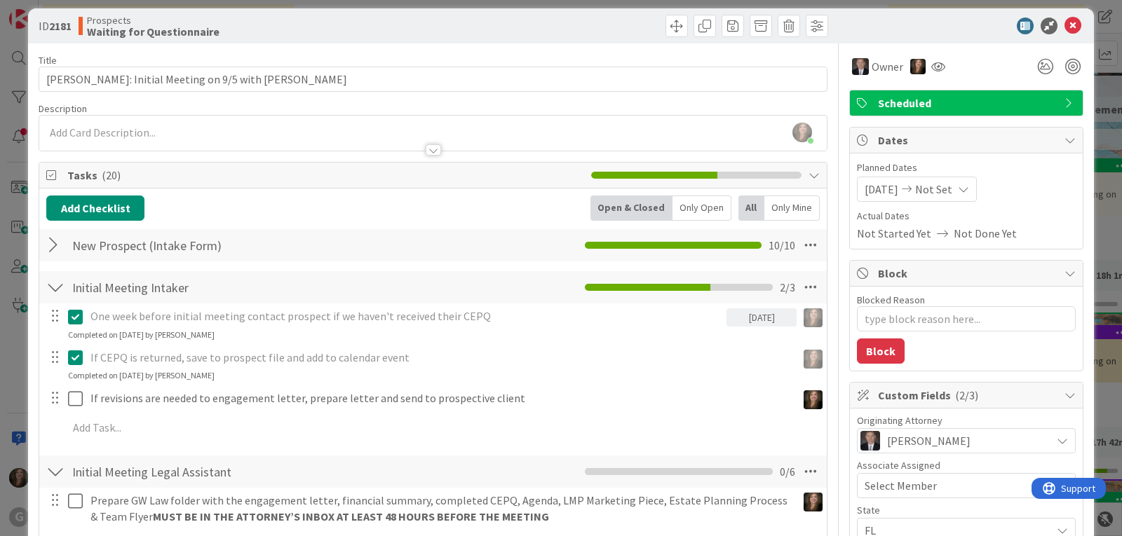
scroll to position [0, 0]
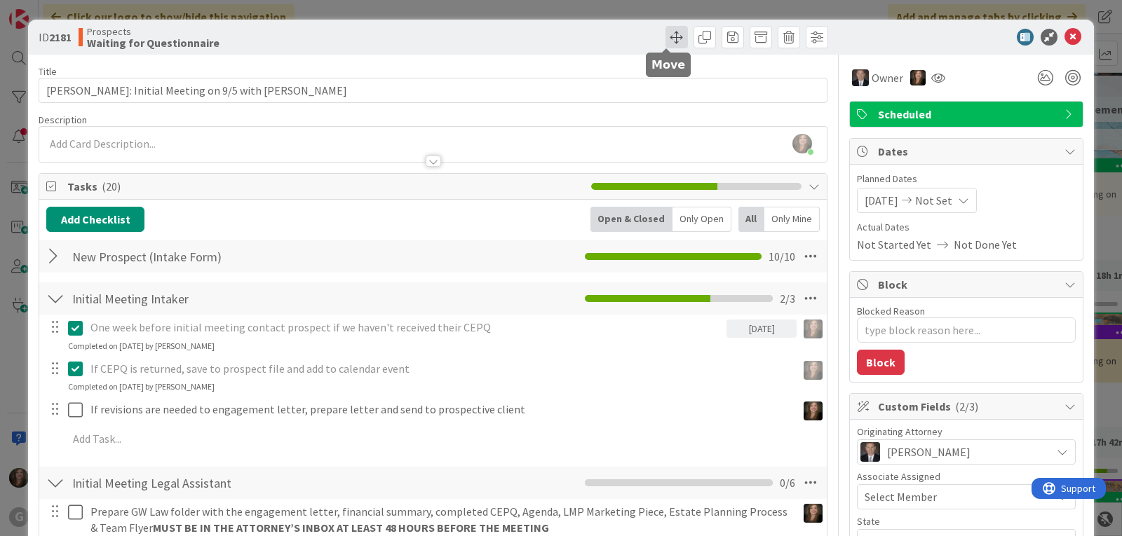
click at [669, 36] on span at bounding box center [676, 37] width 22 height 22
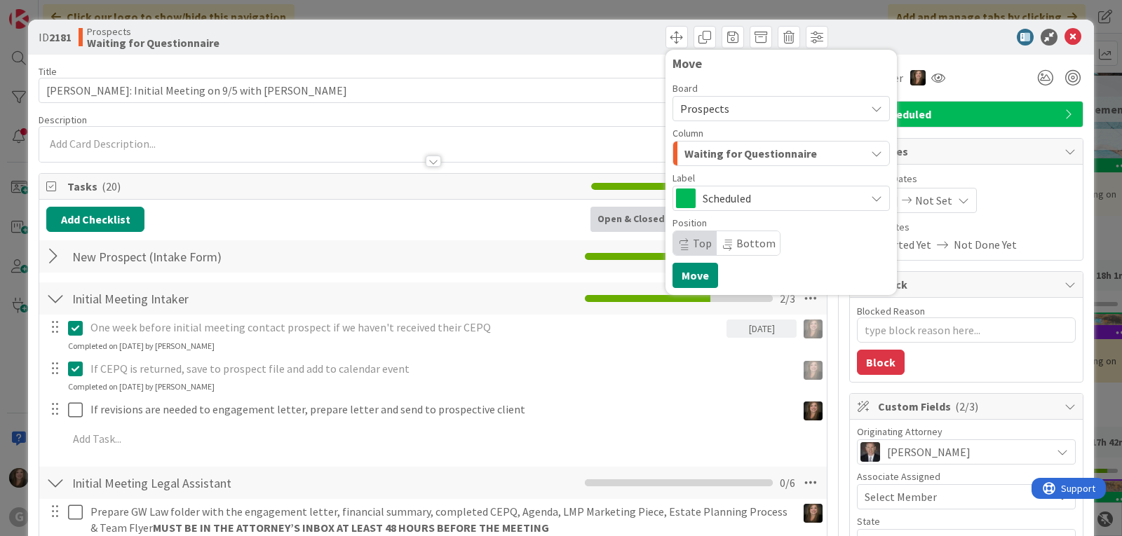
click at [758, 150] on span "Waiting for Questionnaire" at bounding box center [750, 153] width 132 height 18
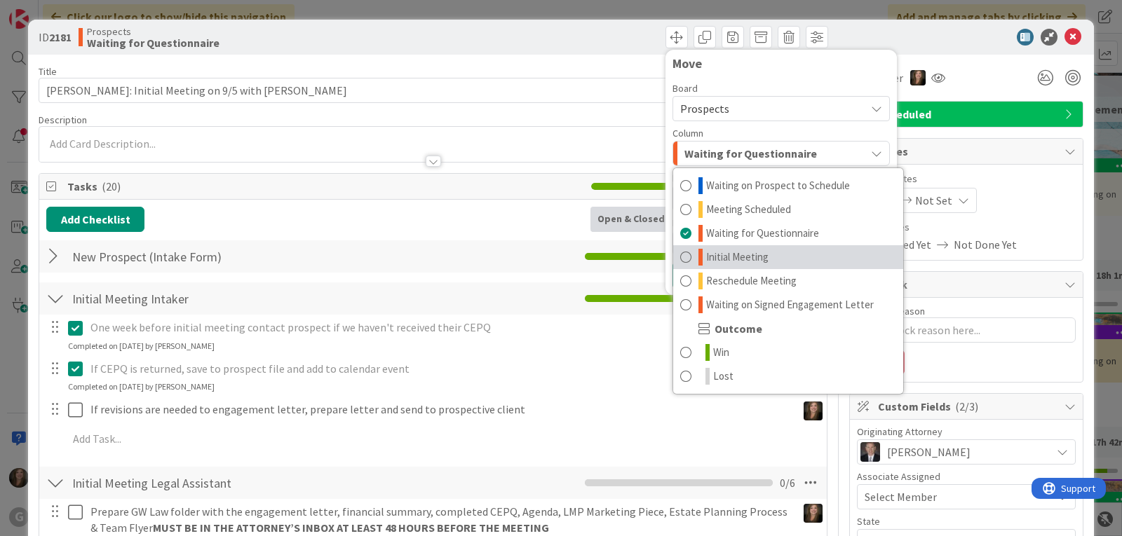
click at [735, 253] on span "Initial Meeting" at bounding box center [737, 257] width 62 height 17
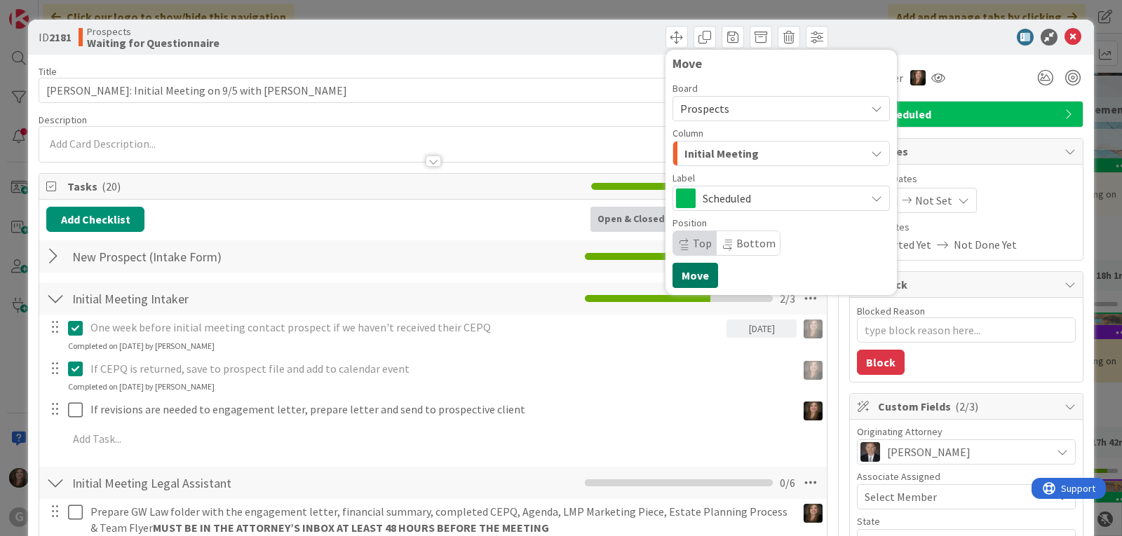
click at [677, 275] on button "Move" at bounding box center [695, 275] width 46 height 25
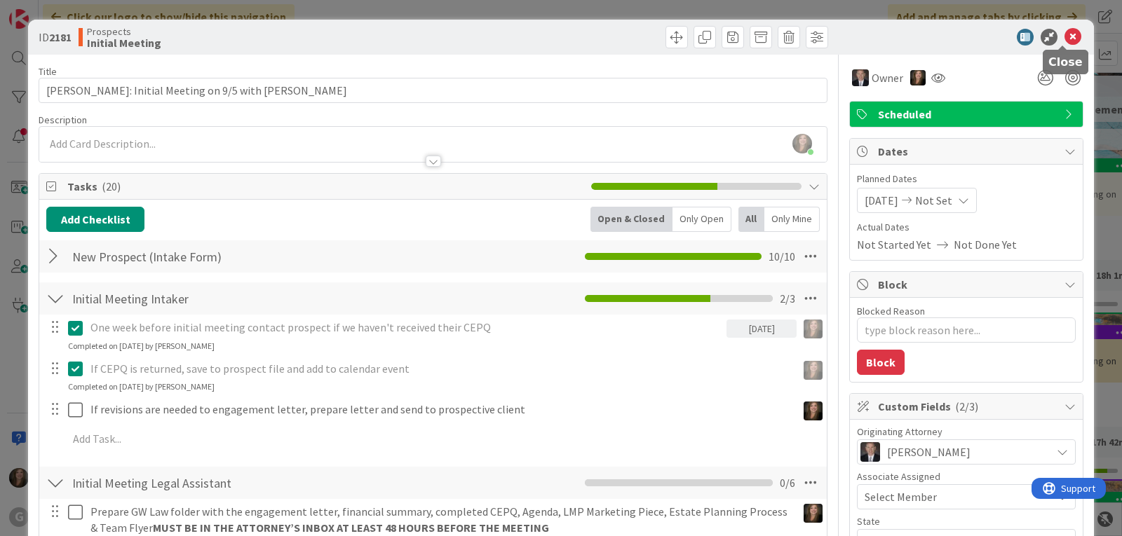
click at [1064, 34] on icon at bounding box center [1072, 37] width 17 height 17
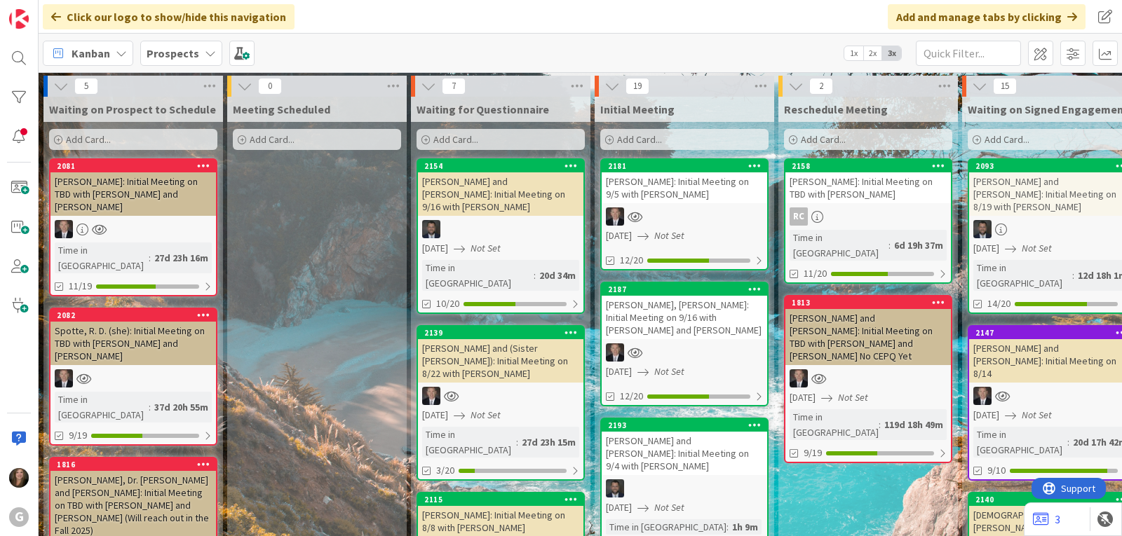
click at [113, 59] on div "Kanban" at bounding box center [88, 53] width 90 height 25
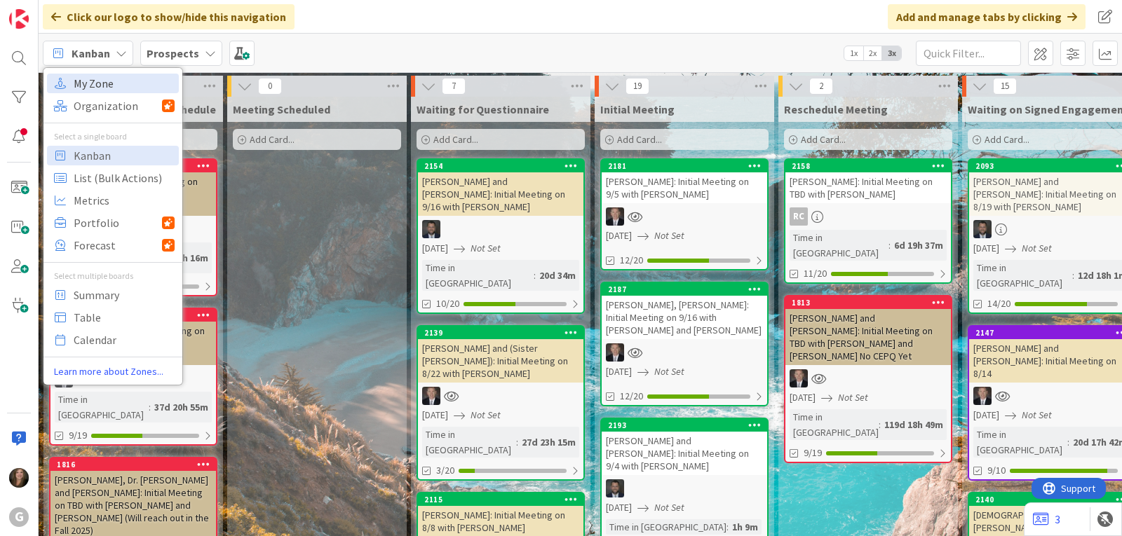
click at [98, 83] on span "My Zone" at bounding box center [124, 83] width 101 height 21
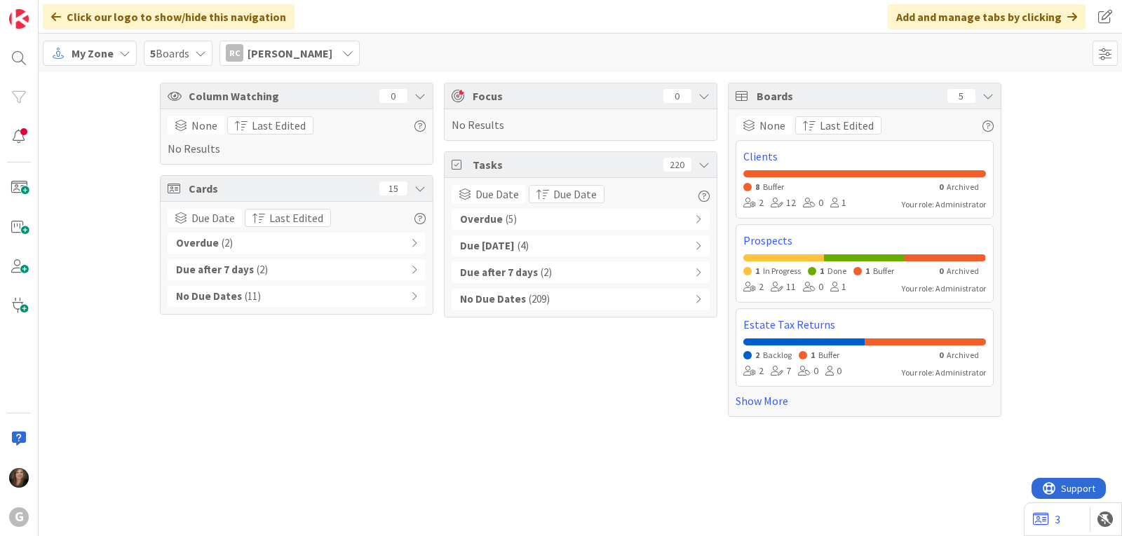
click at [498, 220] on b "Overdue" at bounding box center [481, 220] width 43 height 16
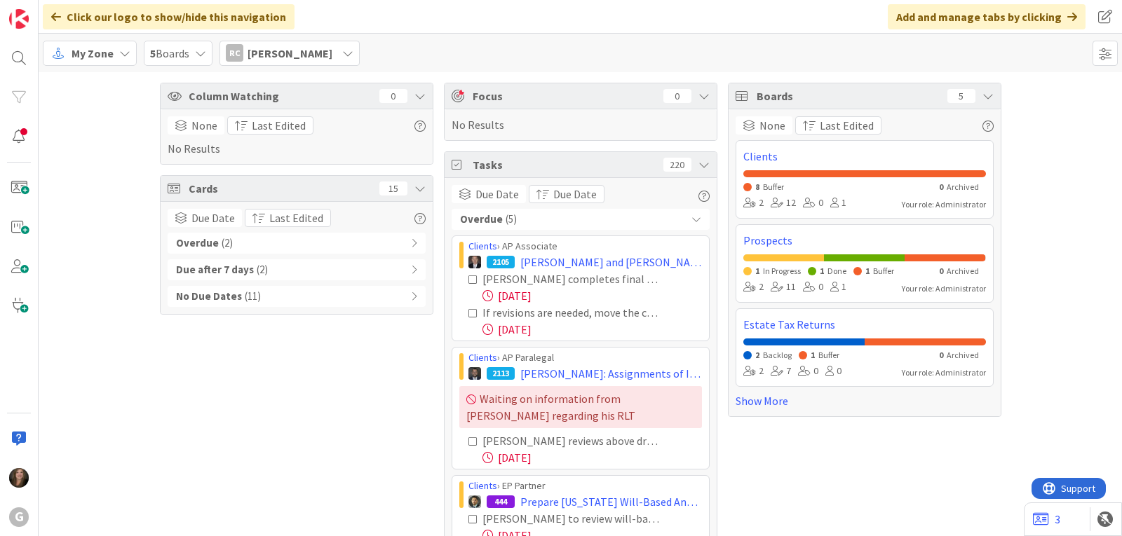
click at [325, 43] on div "RC [PERSON_NAME]" at bounding box center [289, 53] width 140 height 25
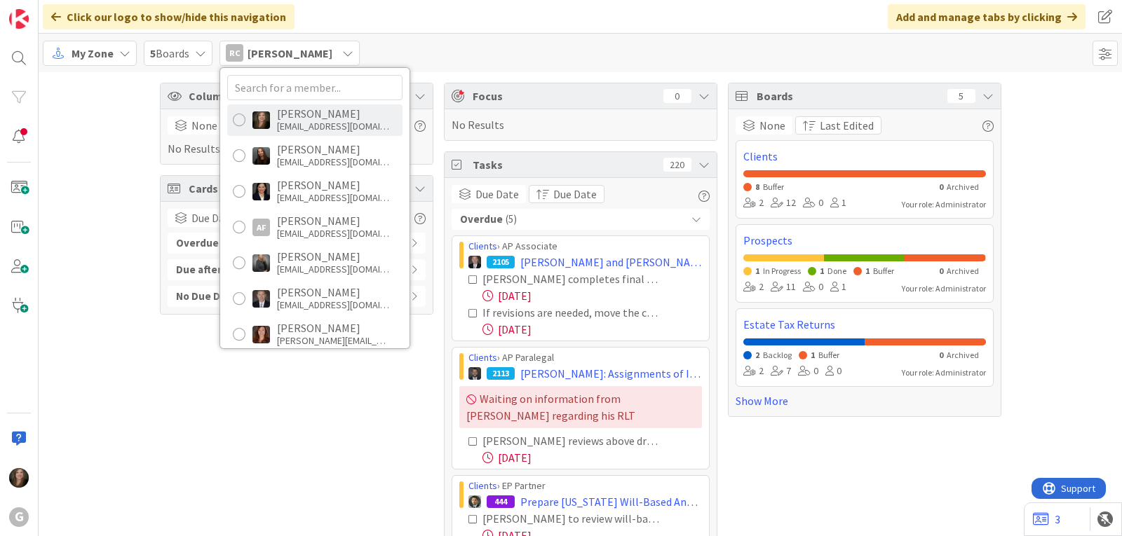
click at [306, 114] on div "[PERSON_NAME]" at bounding box center [333, 113] width 112 height 13
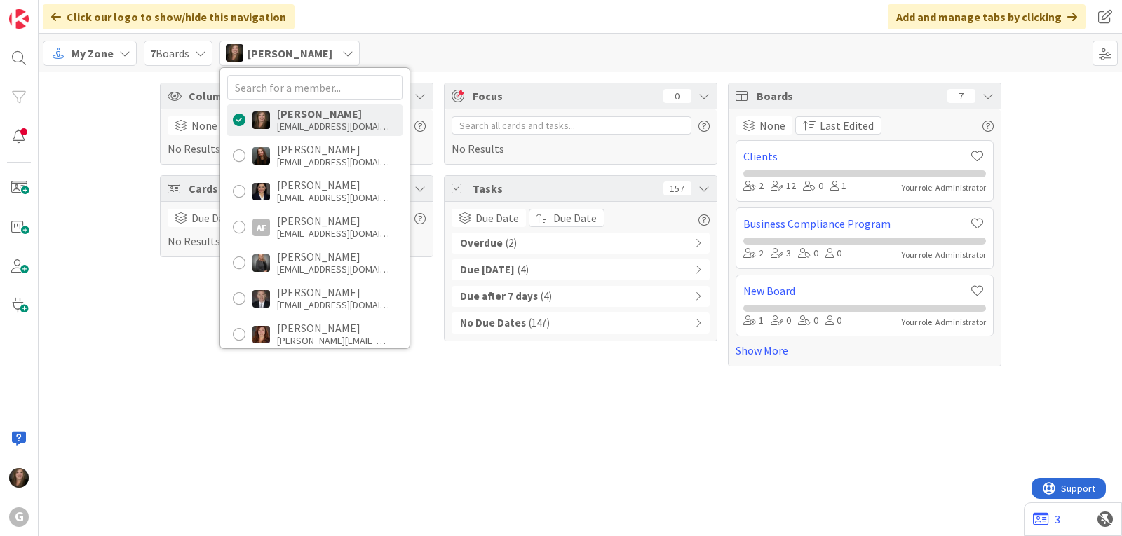
click at [498, 244] on b "Overdue" at bounding box center [481, 244] width 43 height 16
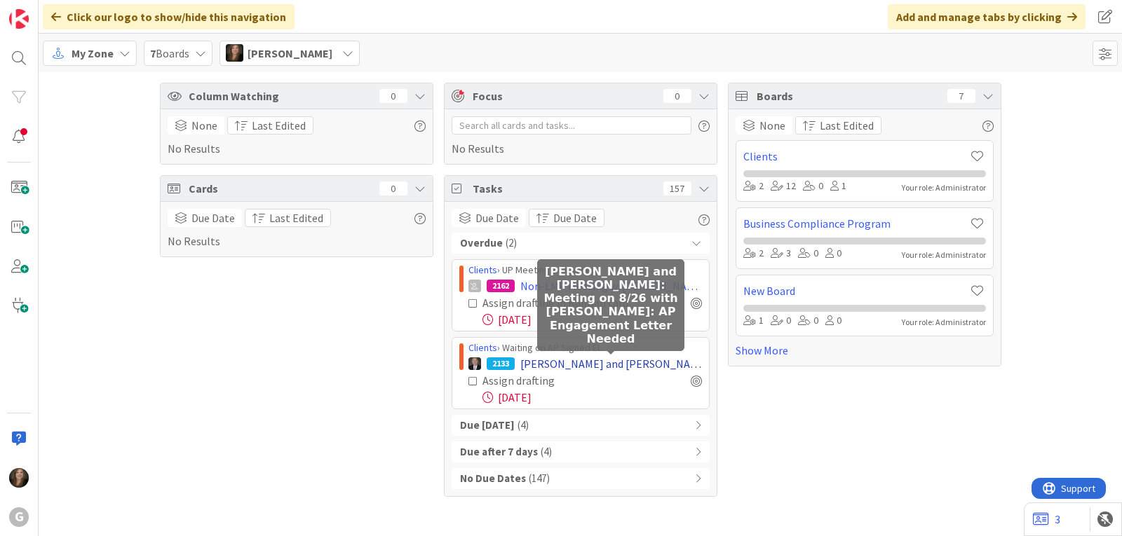
click at [603, 365] on span "[PERSON_NAME] and [PERSON_NAME]: Meeting on 8/26 with [PERSON_NAME]: AP Engagem…" at bounding box center [611, 363] width 182 height 17
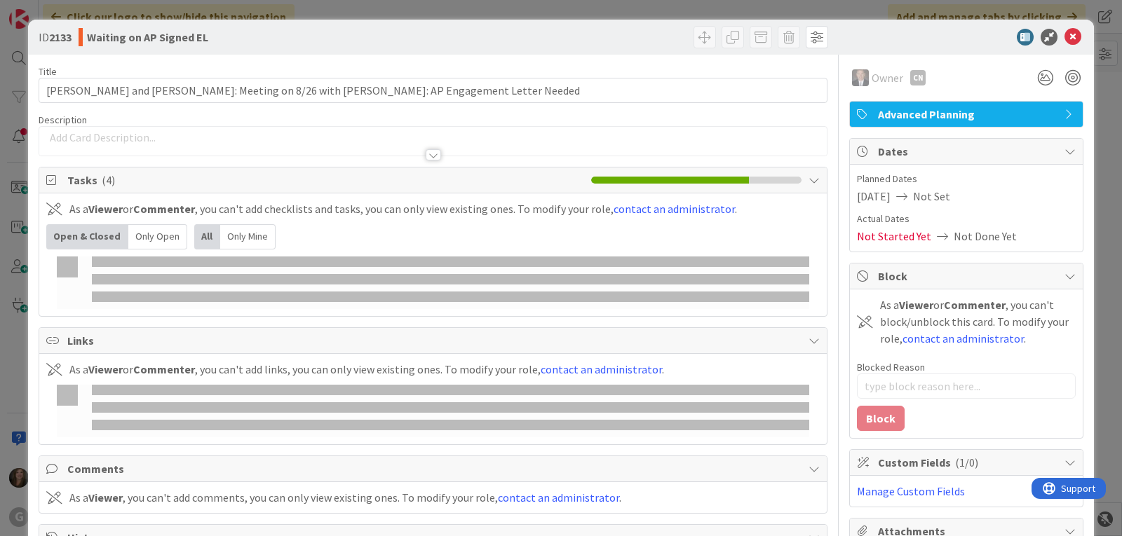
type textarea "x"
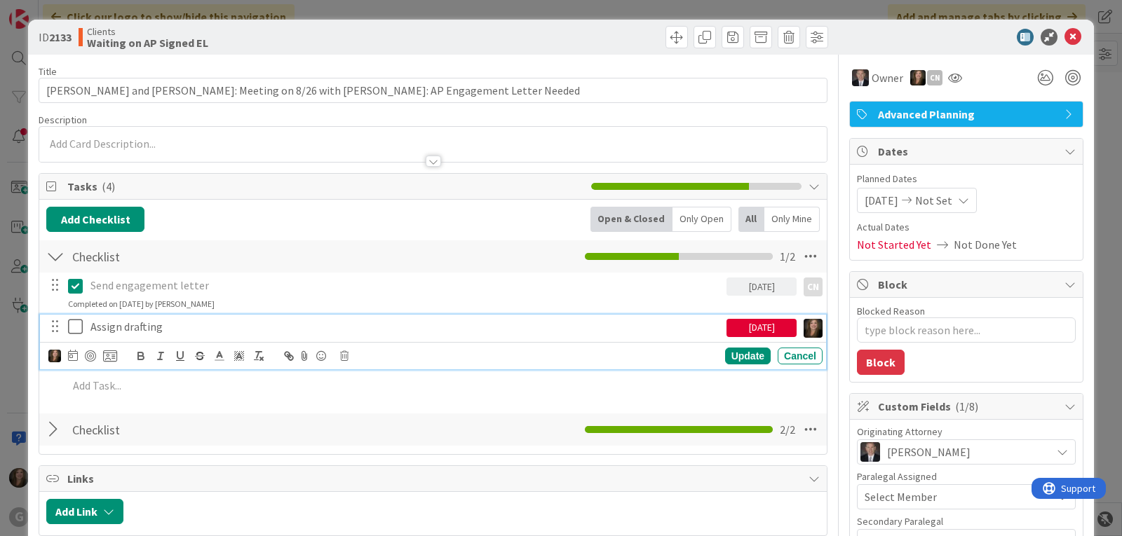
click at [150, 327] on p "Assign drafting" at bounding box center [405, 327] width 630 height 16
click at [726, 325] on div "[DATE]" at bounding box center [761, 328] width 70 height 18
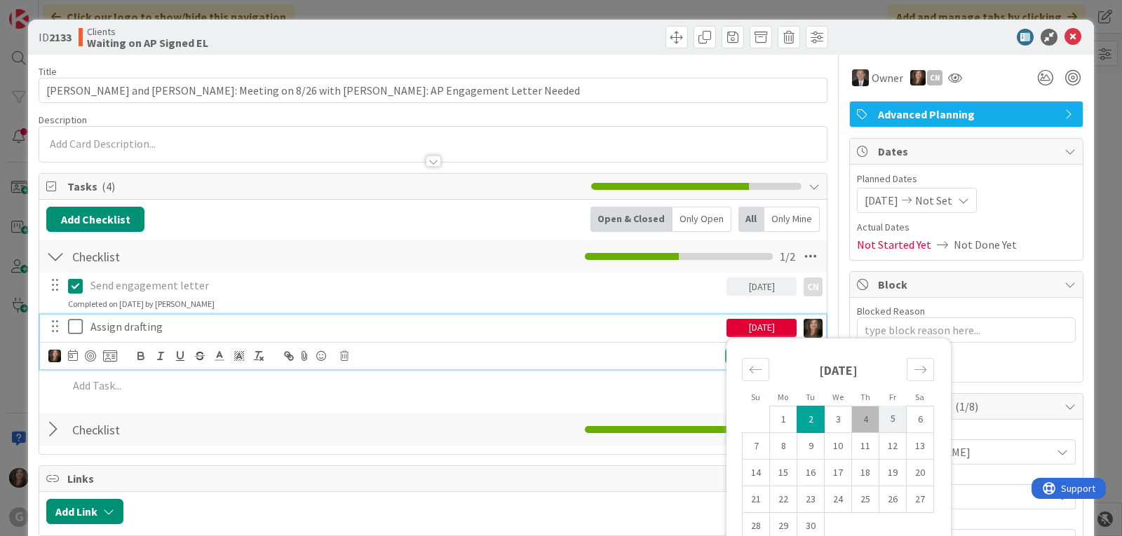
click at [887, 414] on td "5" at bounding box center [892, 419] width 27 height 27
type input "[DATE]"
click at [428, 331] on p "Assign drafting" at bounding box center [405, 327] width 630 height 16
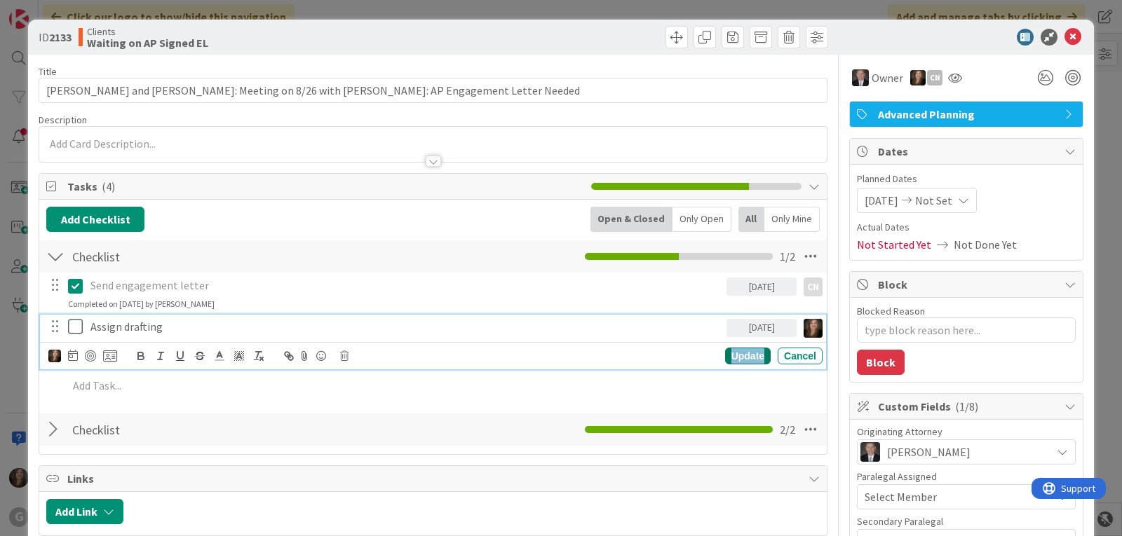
click at [731, 358] on div "Update" at bounding box center [748, 356] width 46 height 17
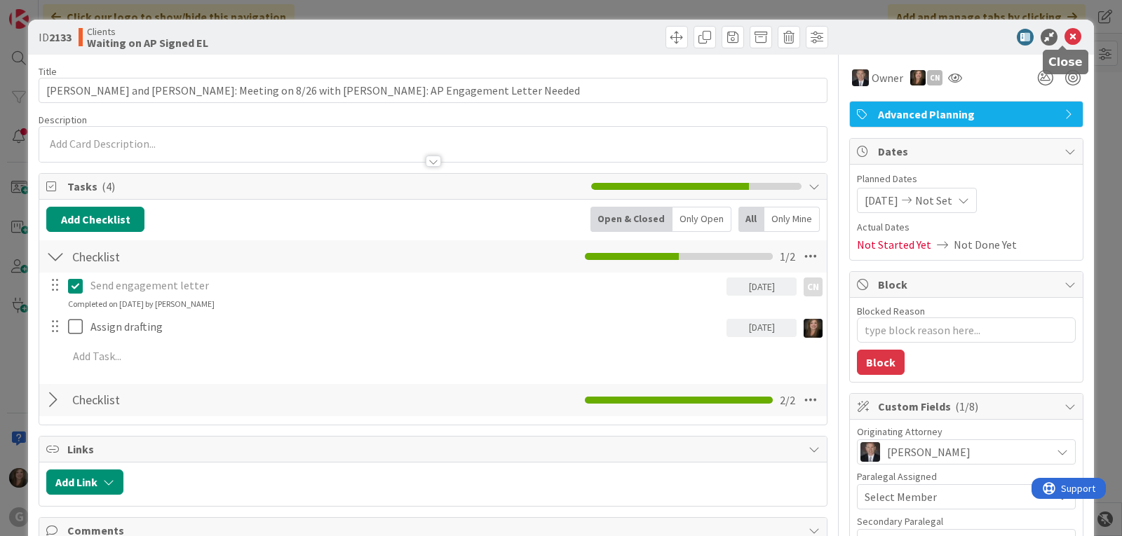
click at [1064, 31] on icon at bounding box center [1072, 37] width 17 height 17
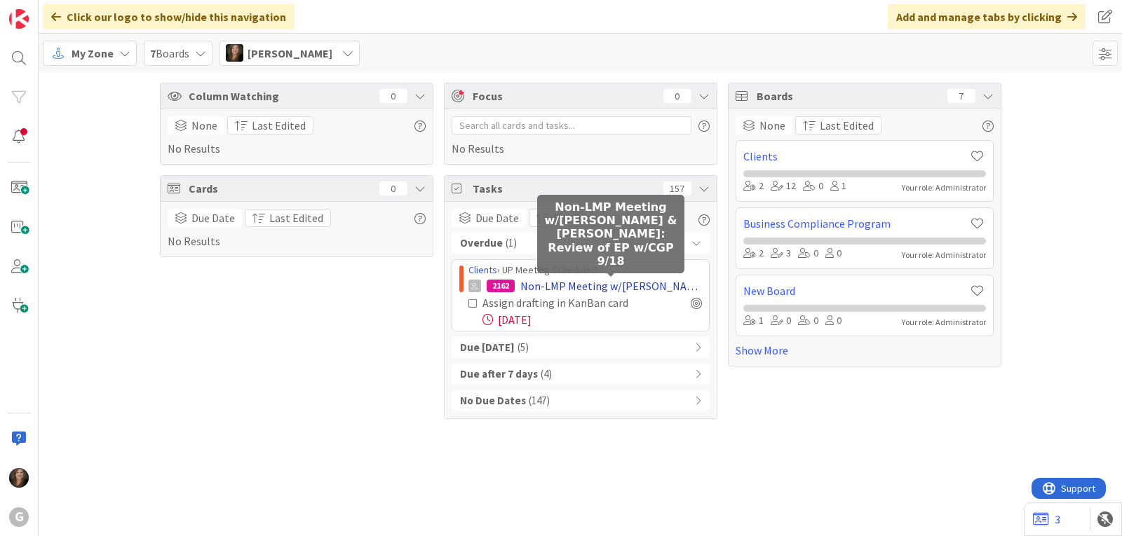
click at [671, 289] on span "Non-LMP Meeting w/[PERSON_NAME] & [PERSON_NAME]: Review of EP w/CGP 9/18" at bounding box center [611, 286] width 182 height 17
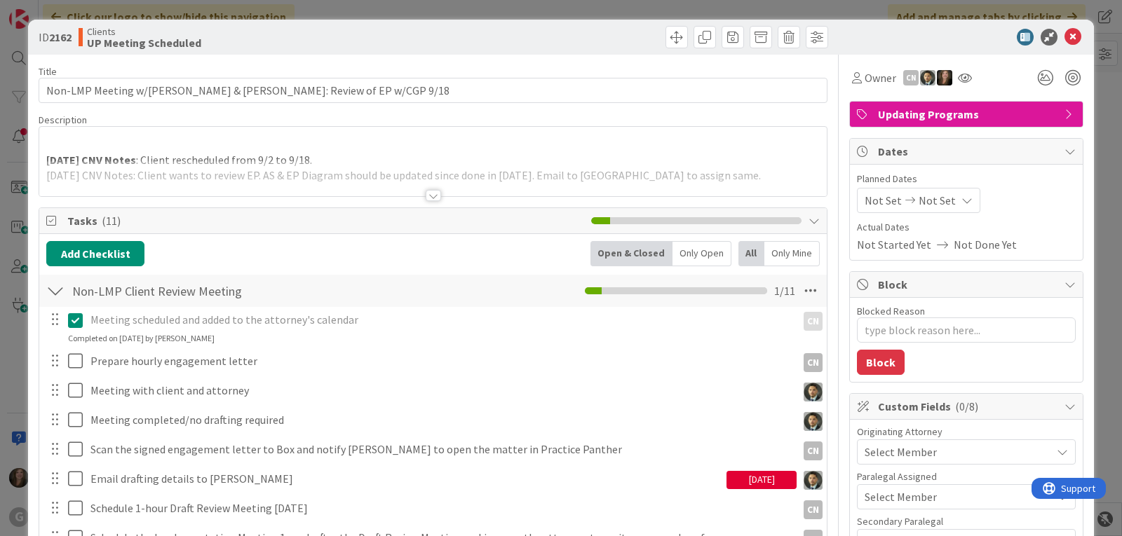
type textarea "x"
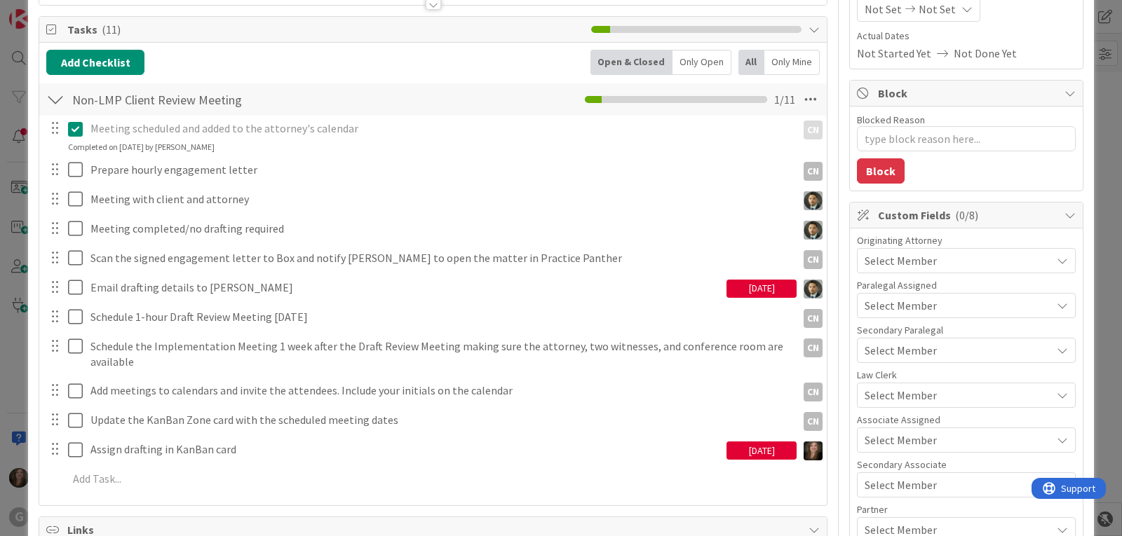
scroll to position [210, 0]
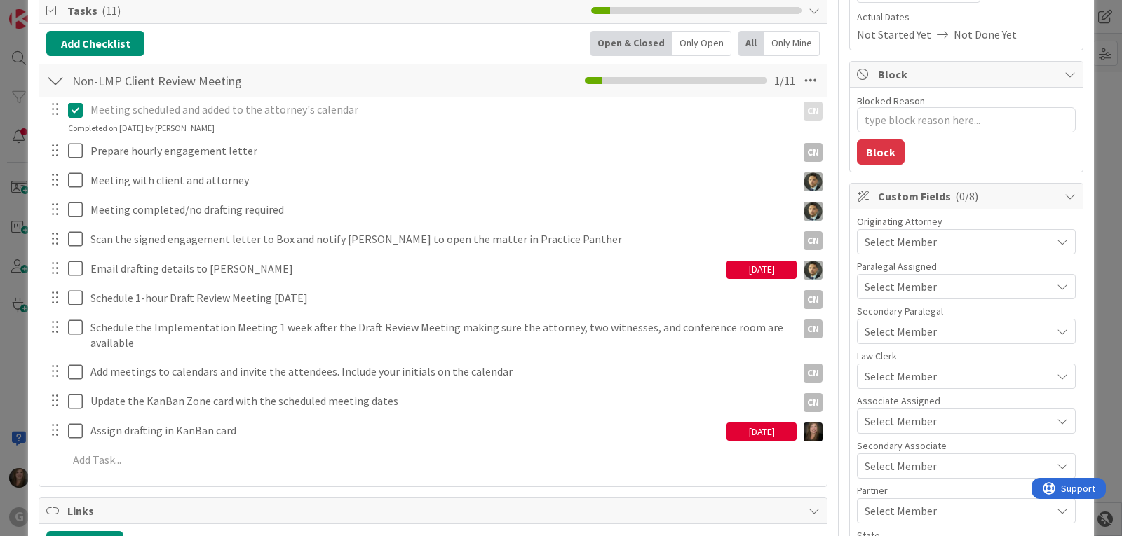
click at [746, 267] on div "[DATE]" at bounding box center [761, 270] width 70 height 18
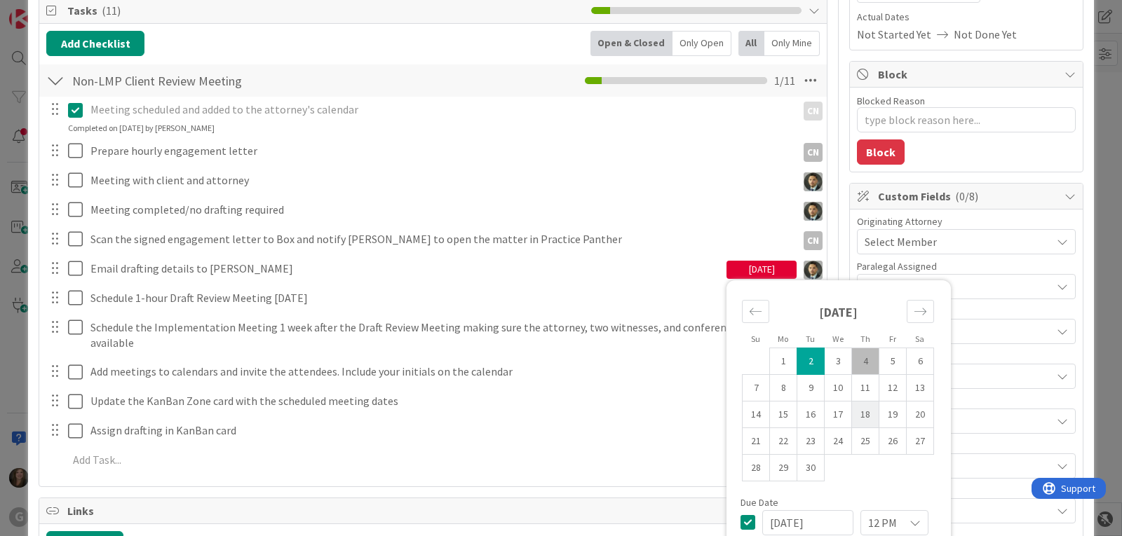
click at [852, 414] on td "18" at bounding box center [865, 414] width 27 height 27
type input "[DATE]"
type textarea "x"
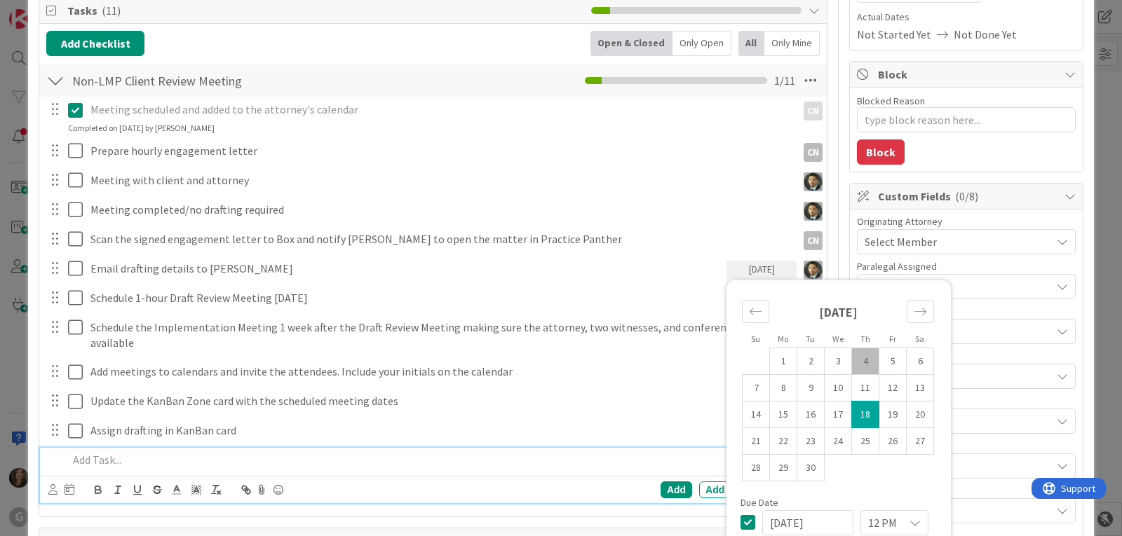
click at [554, 462] on p at bounding box center [442, 460] width 749 height 16
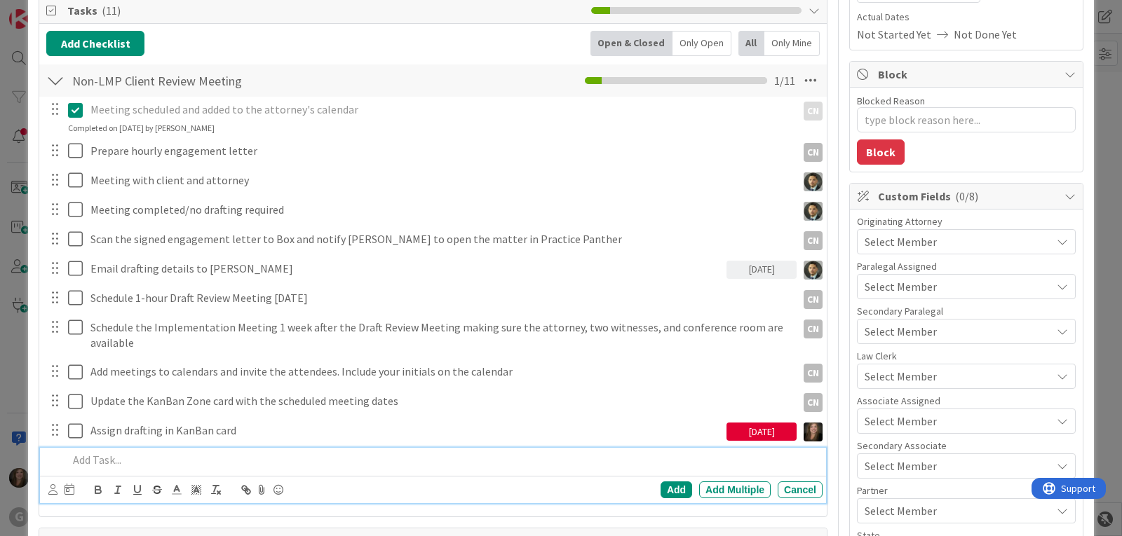
click at [730, 431] on div "[DATE]" at bounding box center [761, 432] width 70 height 18
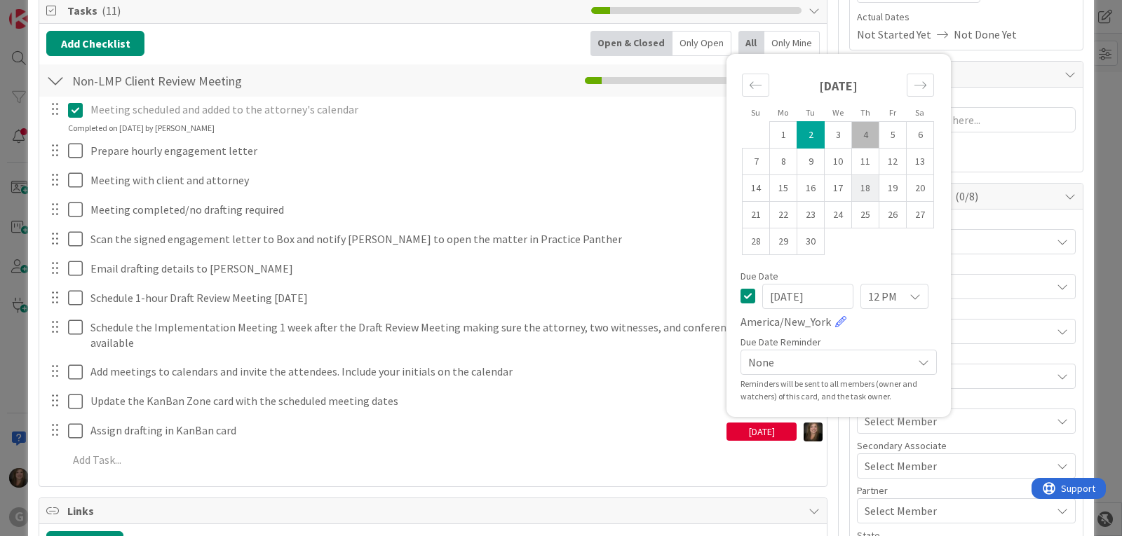
click at [854, 183] on td "18" at bounding box center [865, 188] width 27 height 27
type input "[DATE]"
type textarea "x"
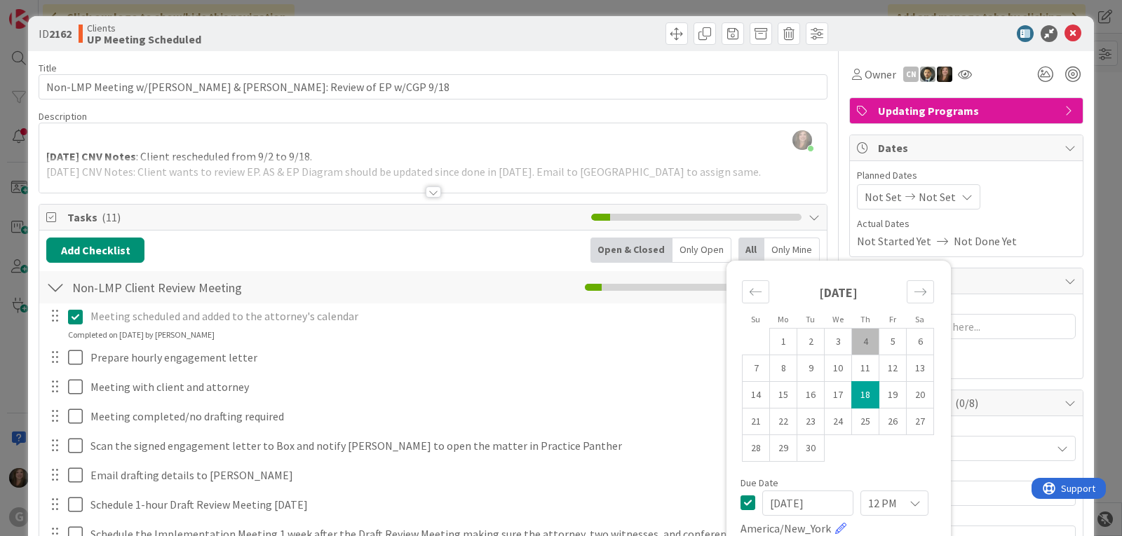
scroll to position [0, 0]
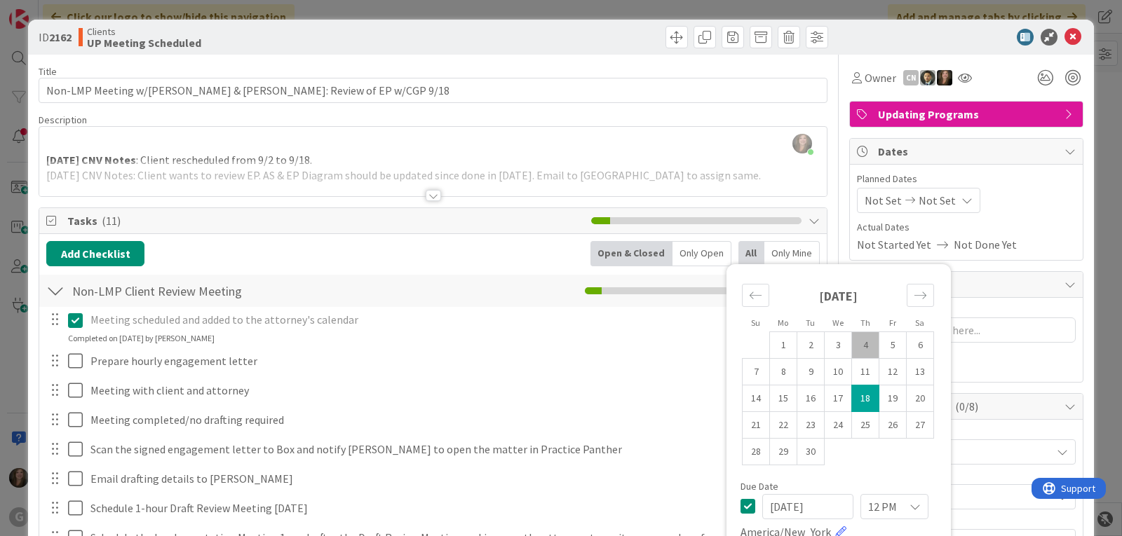
click at [869, 200] on span "Not Set" at bounding box center [882, 200] width 37 height 17
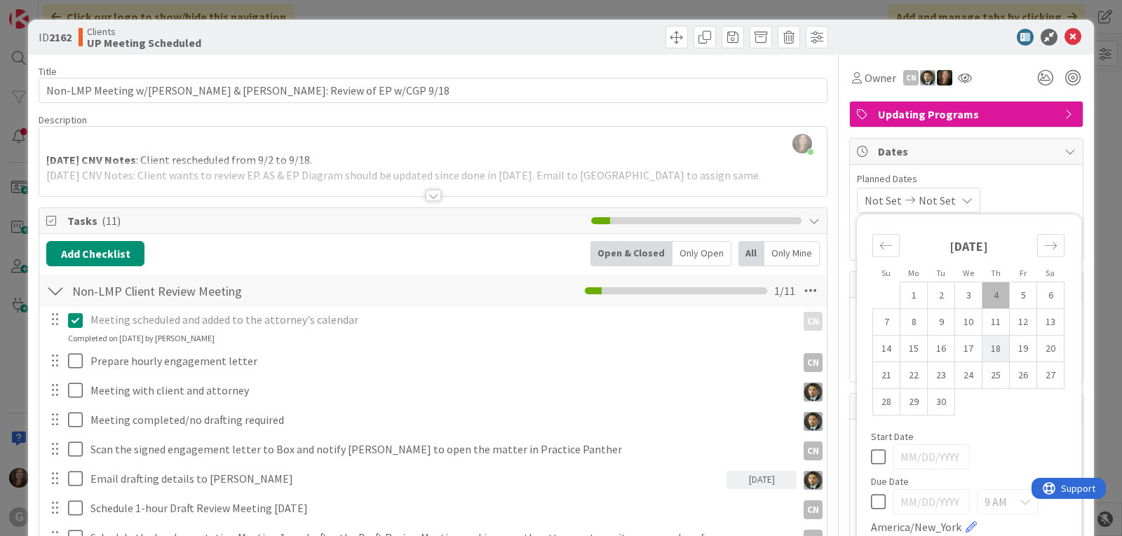
click at [983, 348] on td "18" at bounding box center [995, 349] width 27 height 27
type input "[DATE]"
click at [864, 80] on span "Owner" at bounding box center [880, 77] width 32 height 17
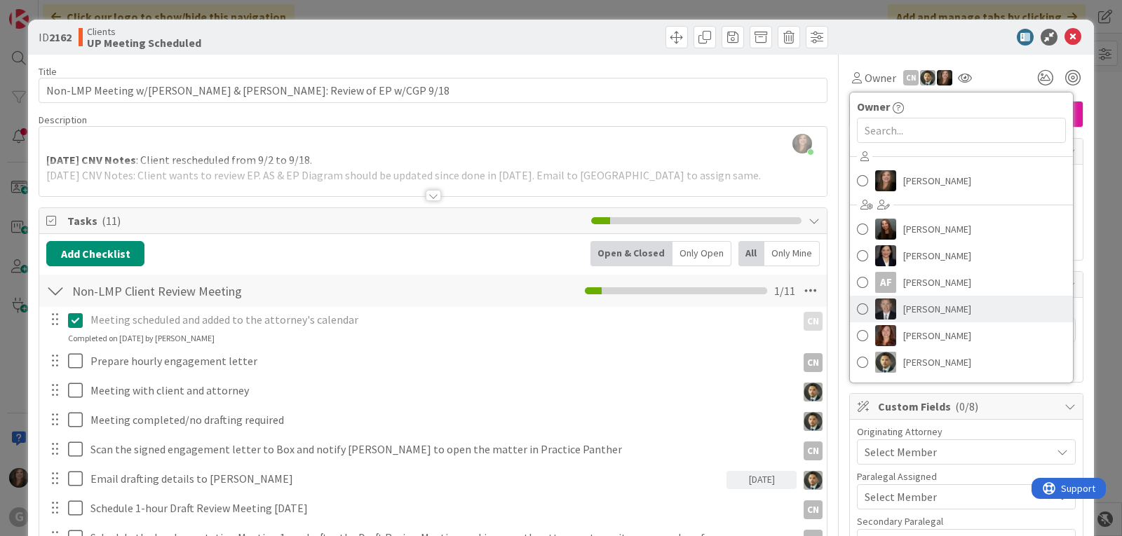
click at [903, 308] on span "[PERSON_NAME]" at bounding box center [937, 309] width 68 height 21
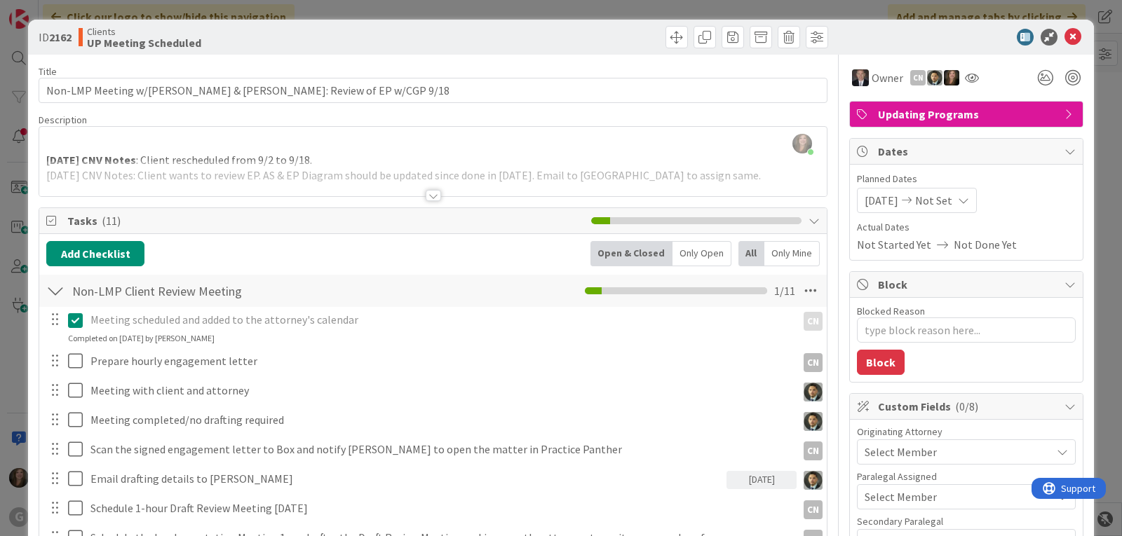
click at [942, 452] on div "Select Member" at bounding box center [957, 452] width 186 height 17
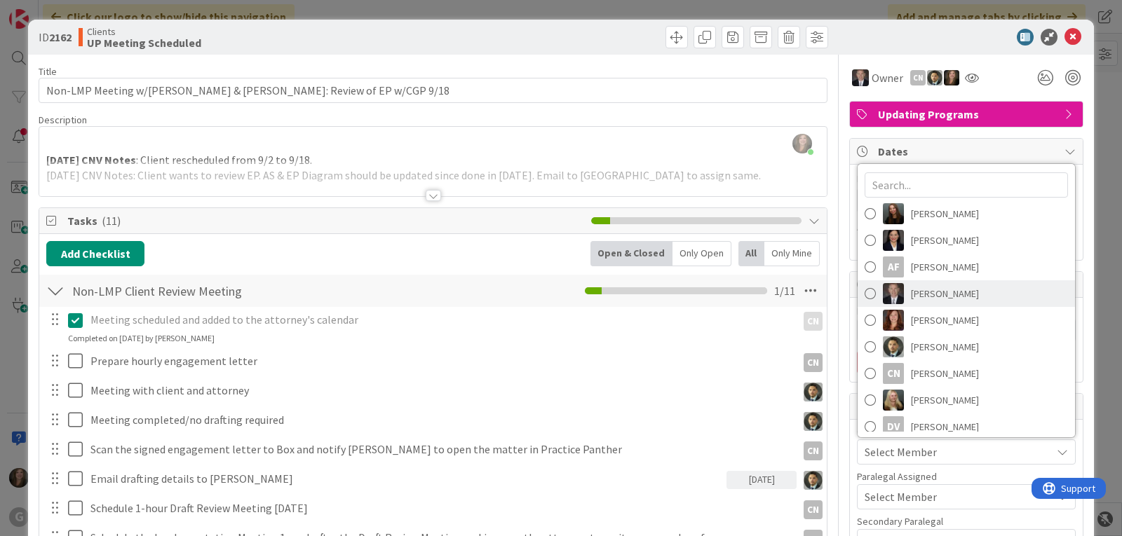
click at [939, 287] on span "[PERSON_NAME]" at bounding box center [945, 293] width 68 height 21
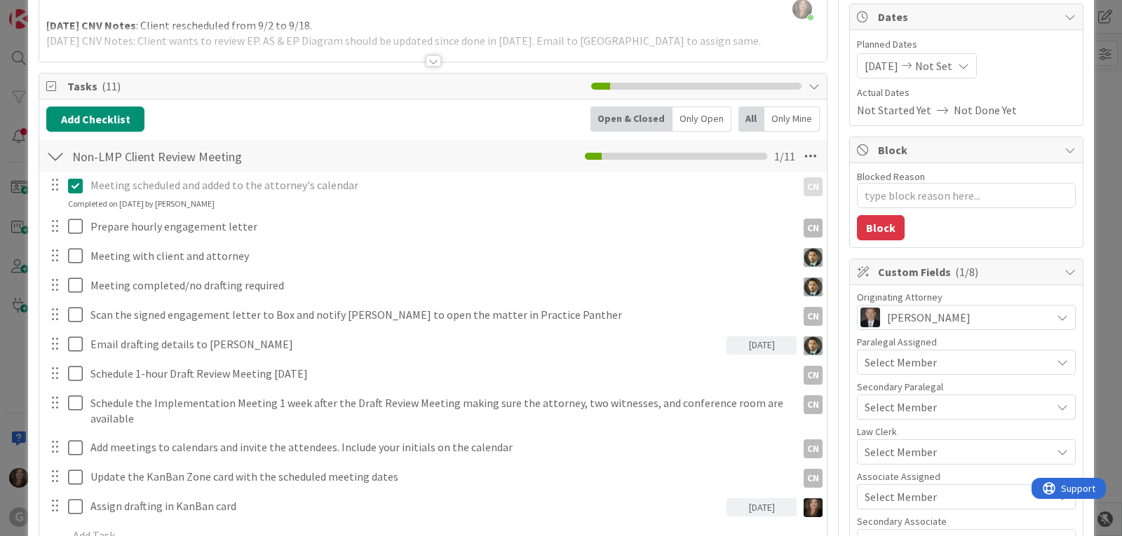
scroll to position [140, 0]
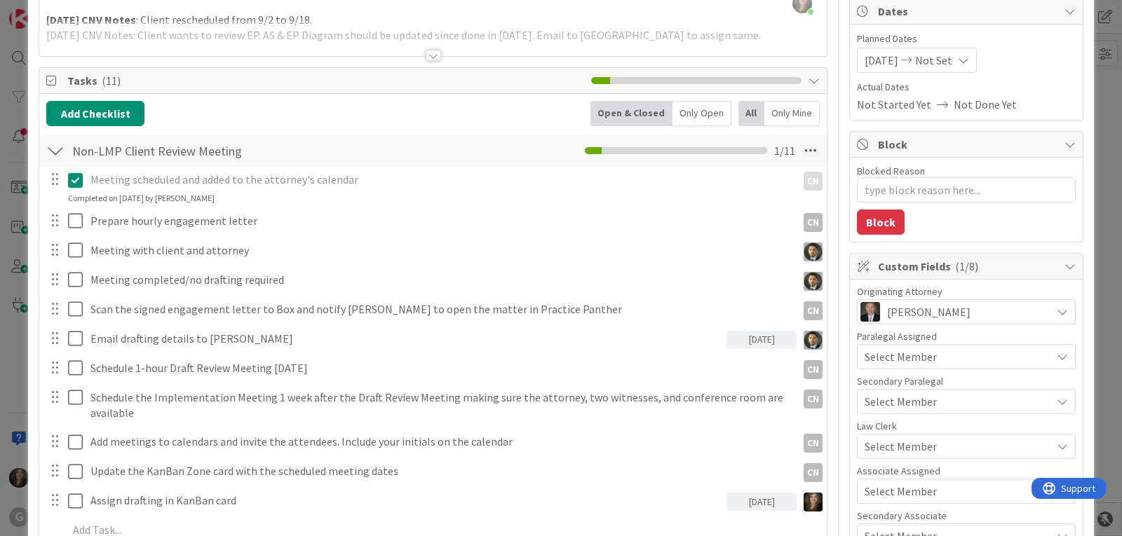
click at [869, 488] on span "Select Member" at bounding box center [900, 491] width 72 height 17
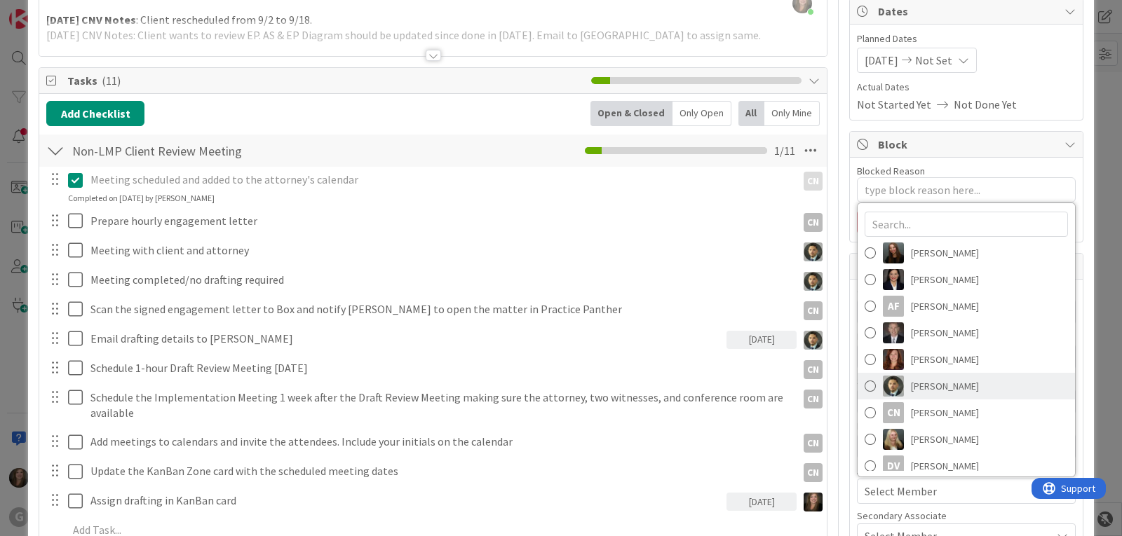
click at [911, 381] on span "[PERSON_NAME]" at bounding box center [945, 386] width 68 height 21
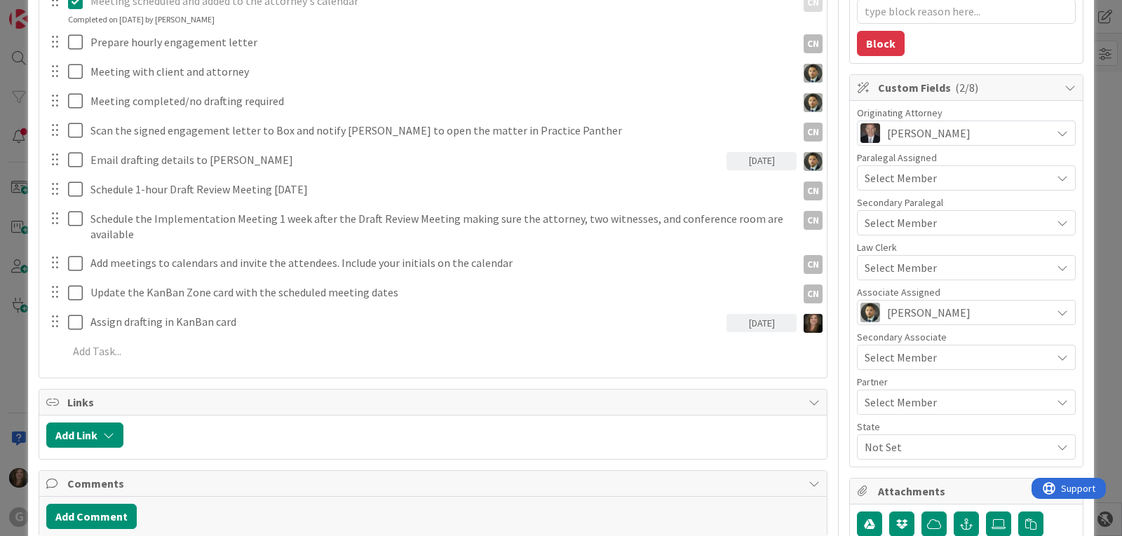
scroll to position [350, 0]
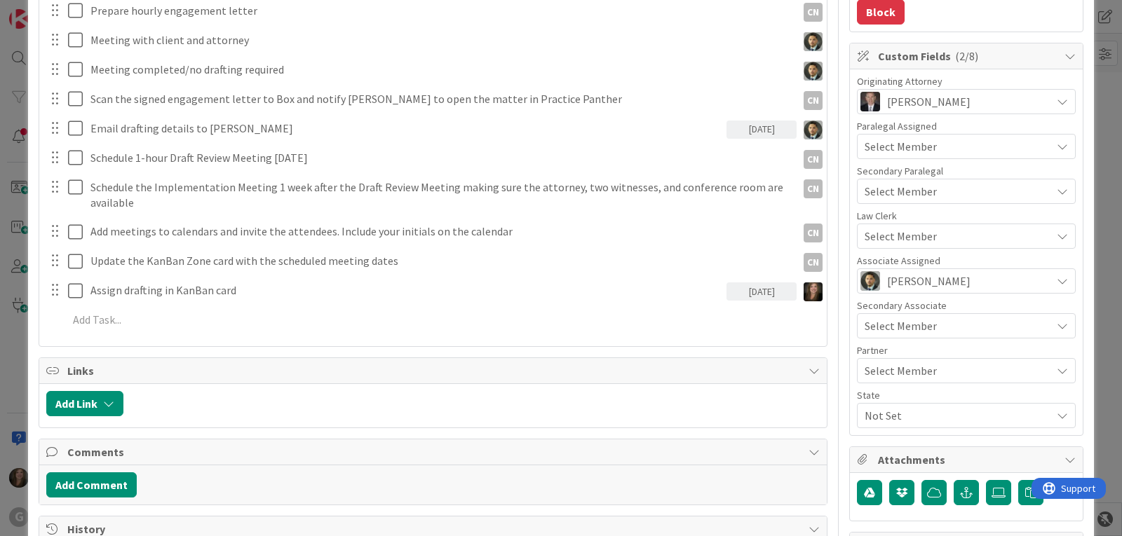
click at [883, 415] on span "Not Set" at bounding box center [957, 415] width 186 height 17
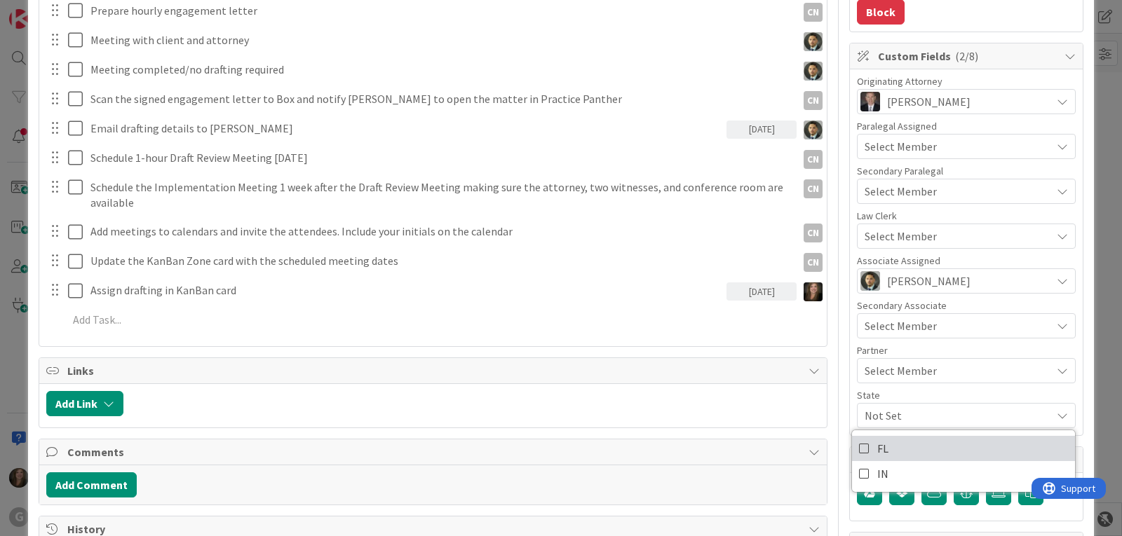
click at [877, 444] on span "FL" at bounding box center [882, 448] width 11 height 21
click at [731, 293] on div "[DATE]" at bounding box center [761, 292] width 70 height 18
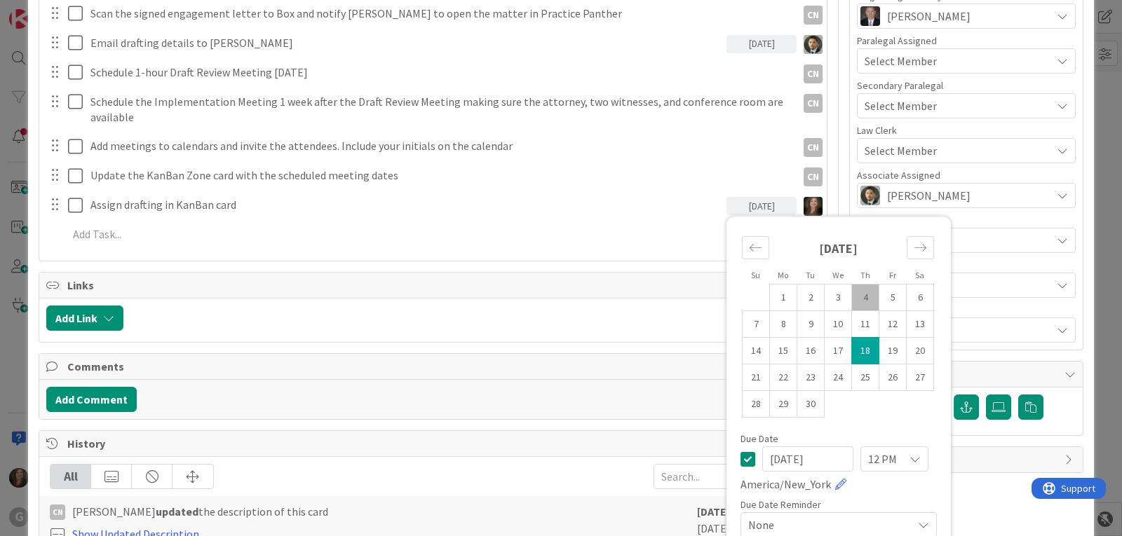
scroll to position [491, 0]
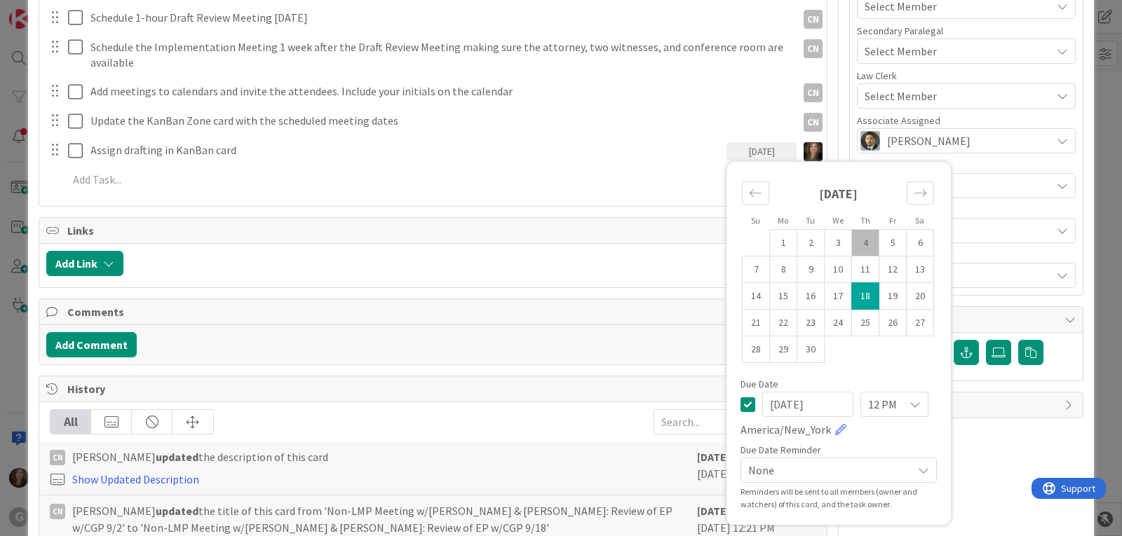
click at [918, 473] on icon at bounding box center [923, 470] width 11 height 11
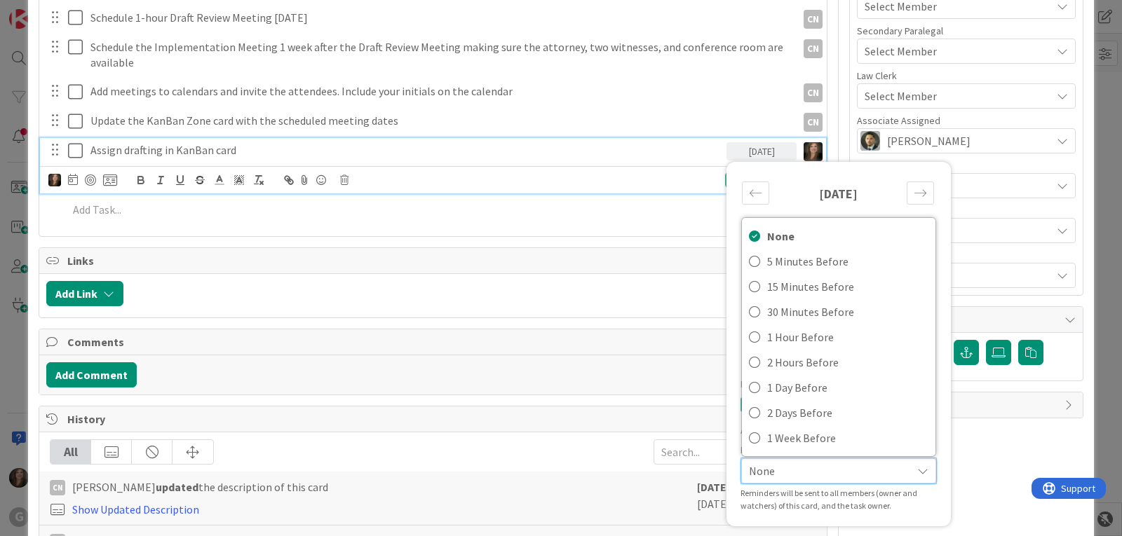
click at [874, 193] on div "[DATE]" at bounding box center [838, 199] width 192 height 60
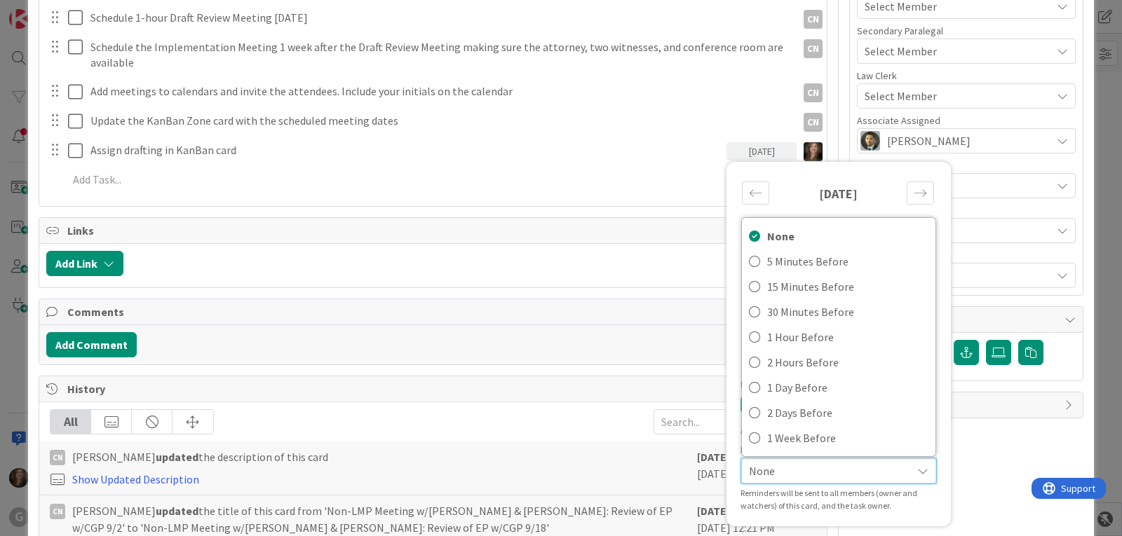
click at [859, 212] on div "Su Mo Tu We Th Fr Sa" at bounding box center [838, 220] width 210 height 16
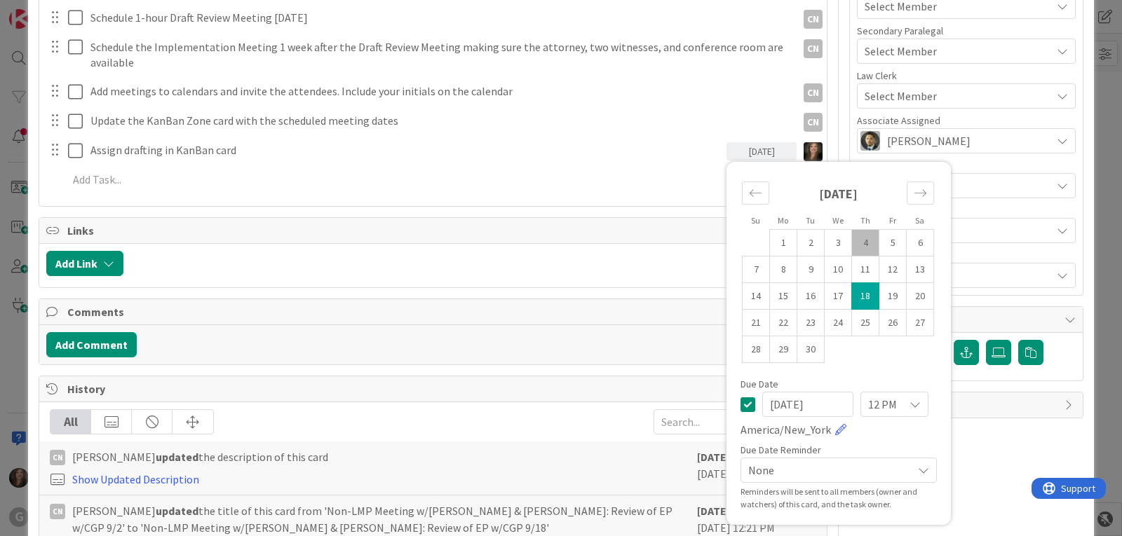
click at [909, 407] on icon at bounding box center [914, 404] width 11 height 11
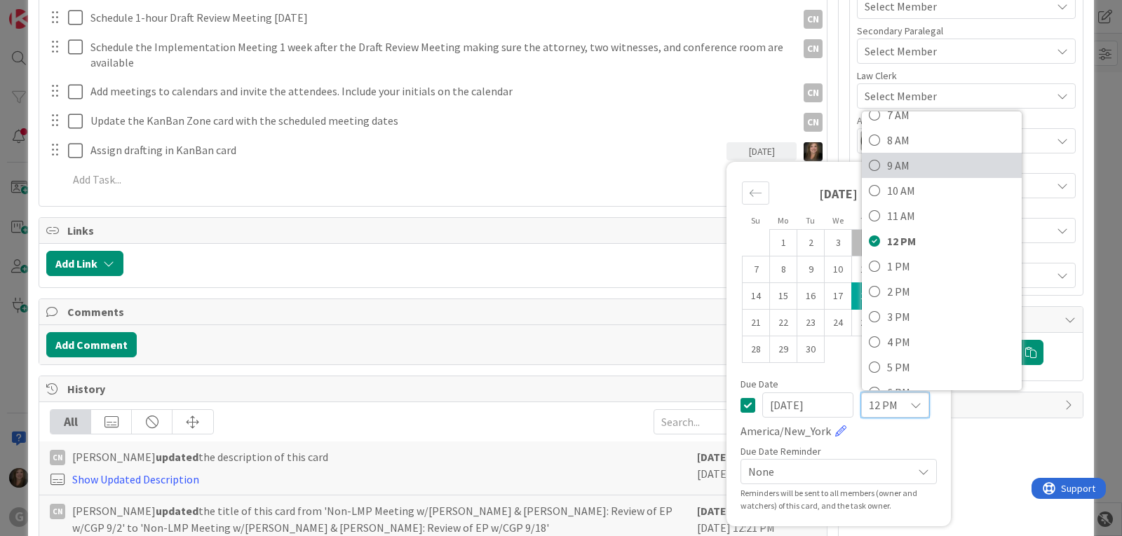
scroll to position [210, 0]
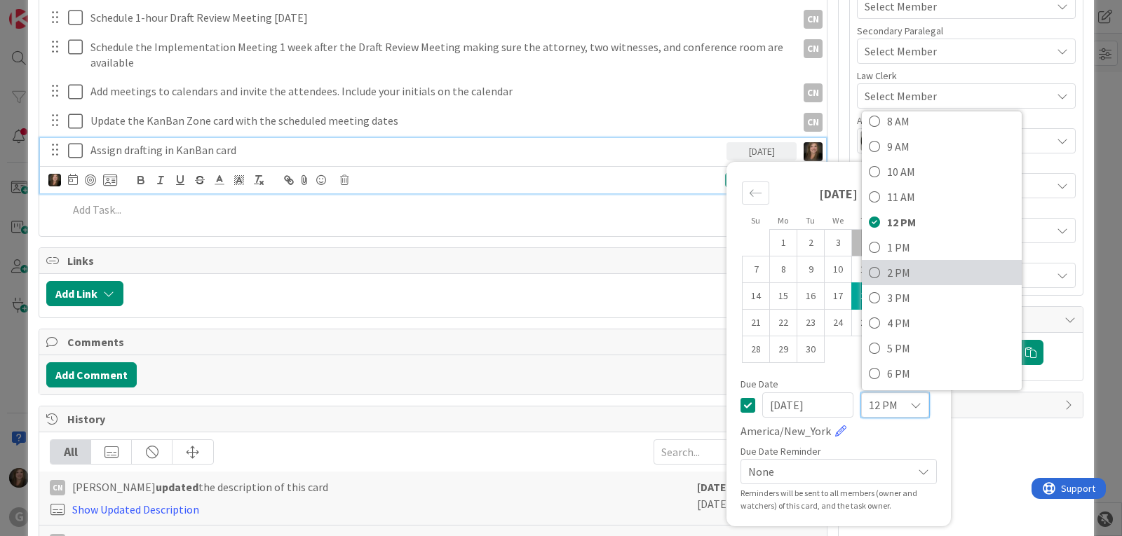
click at [890, 272] on span "2 PM" at bounding box center [951, 272] width 128 height 21
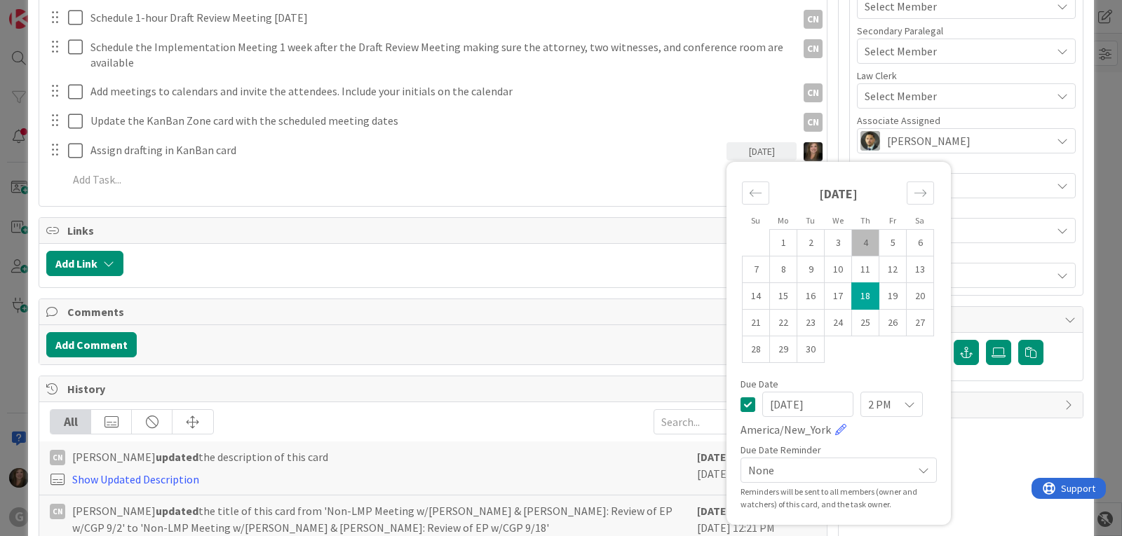
click at [870, 468] on span "None" at bounding box center [826, 471] width 157 height 20
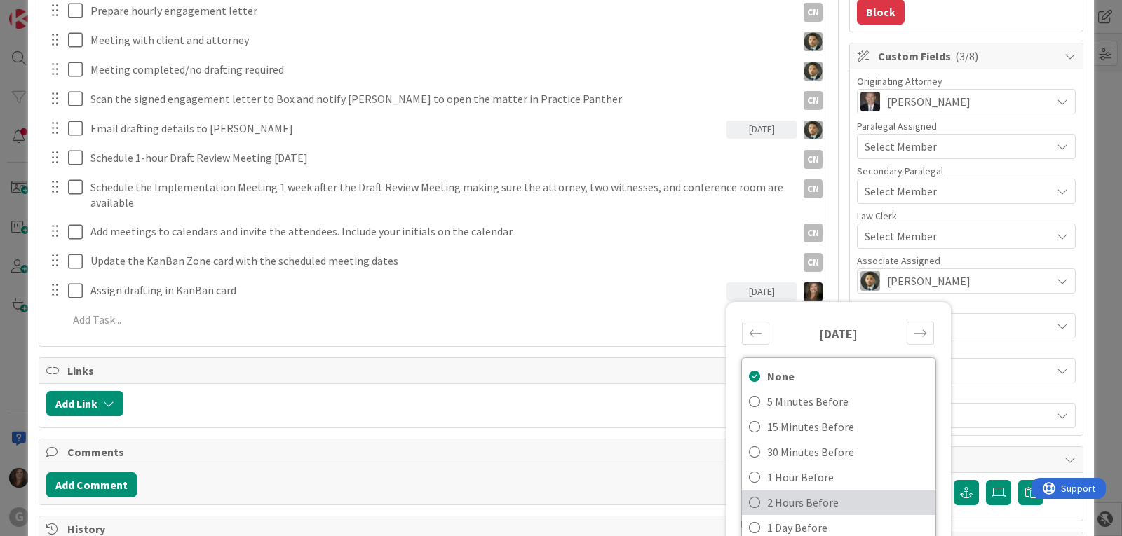
scroll to position [421, 0]
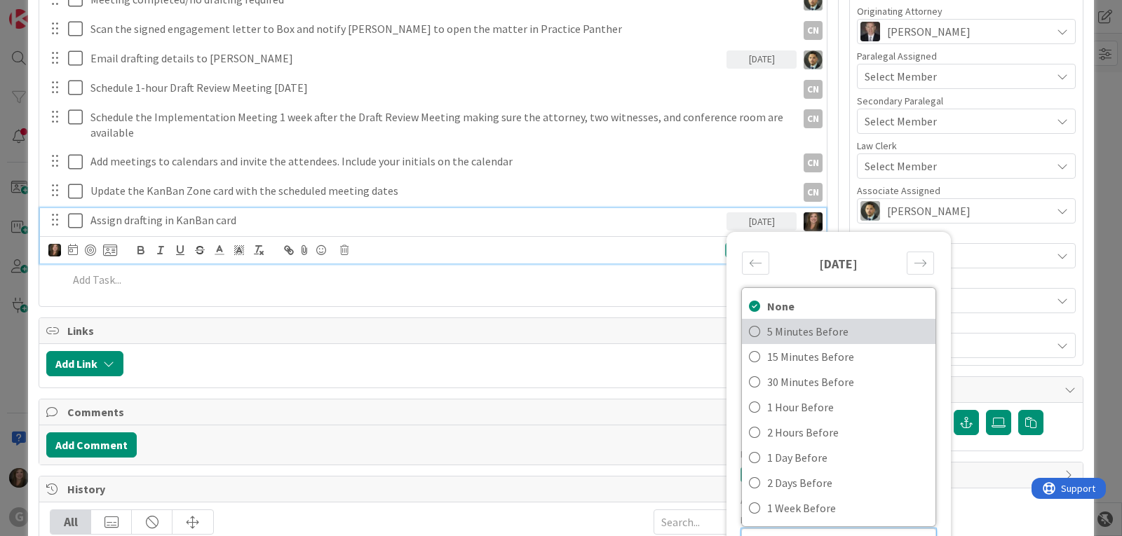
click at [749, 332] on icon at bounding box center [754, 331] width 11 height 21
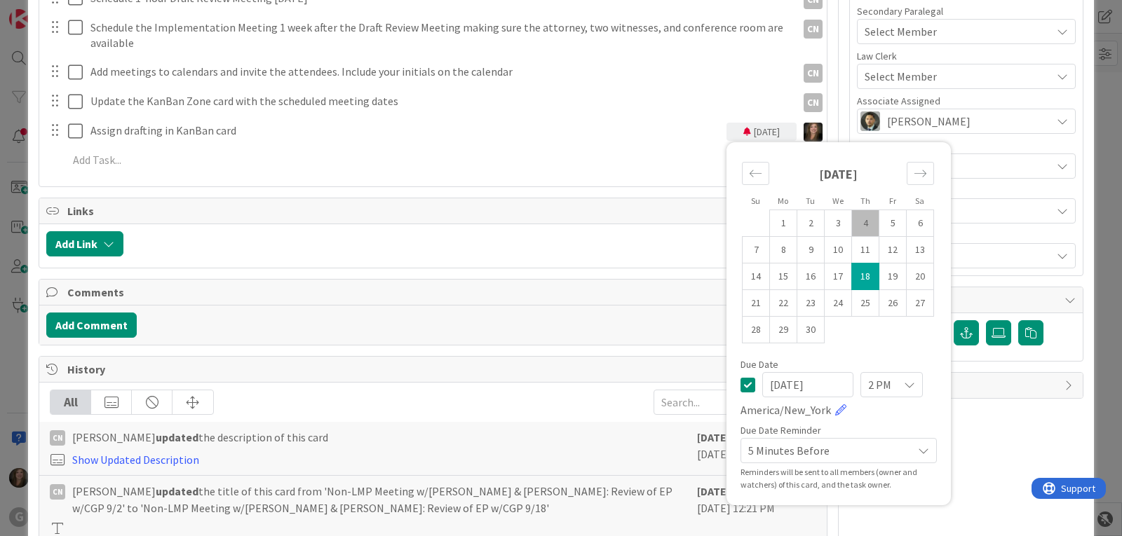
scroll to position [491, 0]
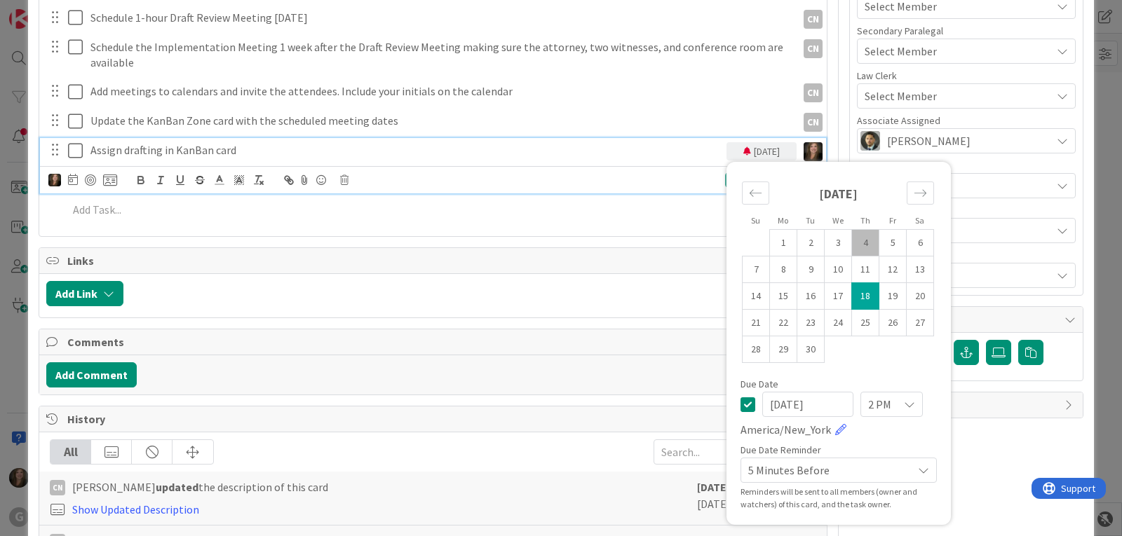
click at [521, 154] on p "Assign drafting in KanBan card" at bounding box center [405, 150] width 630 height 16
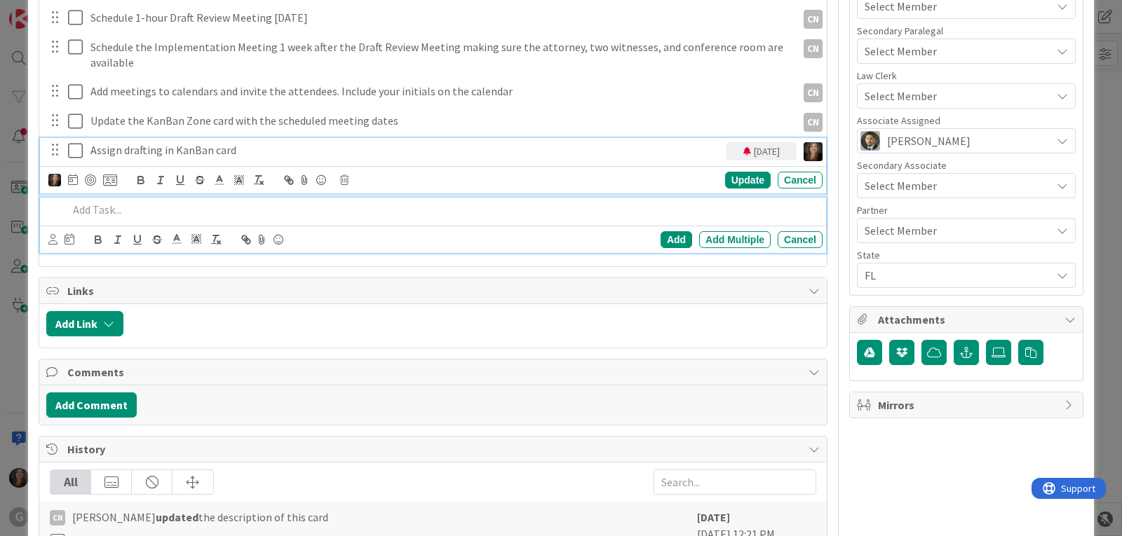
click at [511, 202] on p at bounding box center [442, 210] width 749 height 16
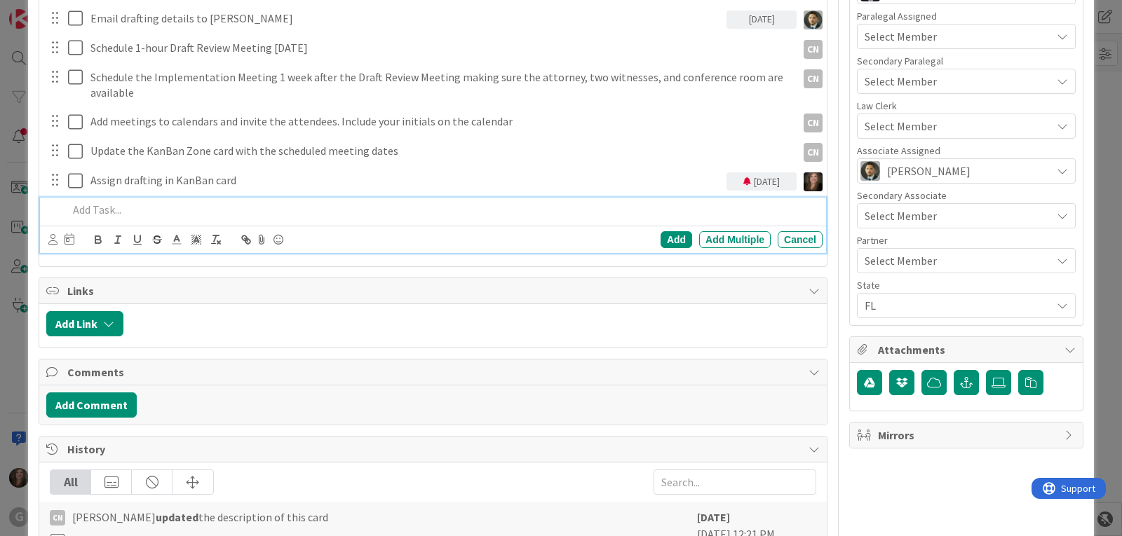
click at [491, 294] on span "Links" at bounding box center [434, 291] width 734 height 17
type textarea "x"
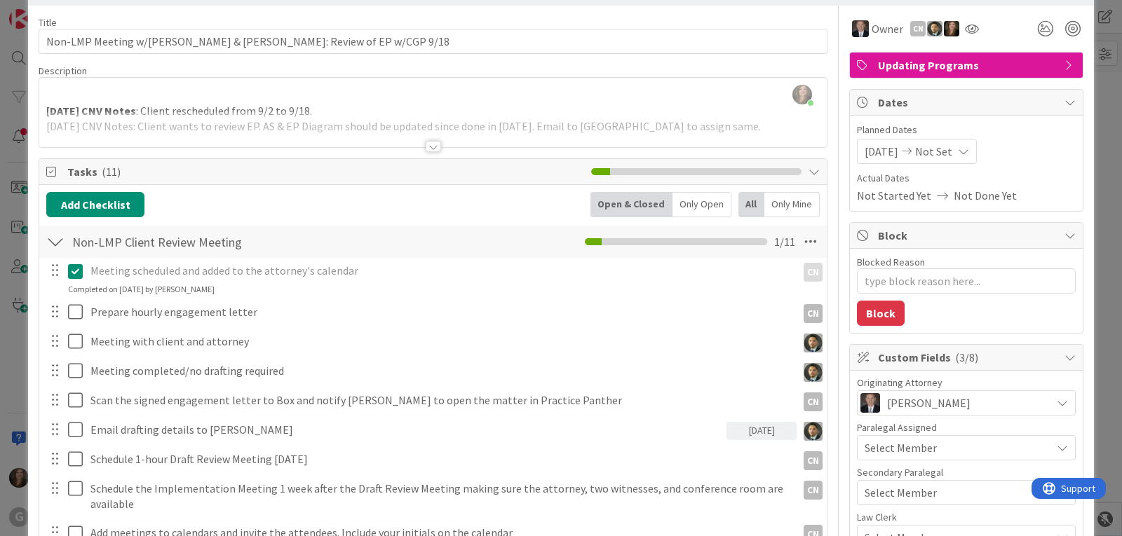
scroll to position [40, 0]
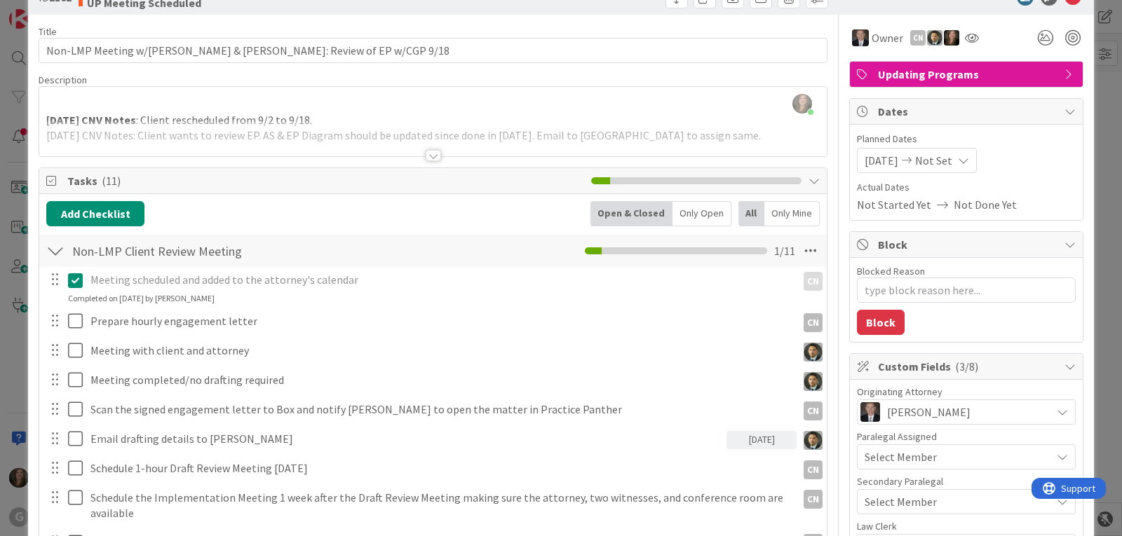
click at [887, 167] on span "[DATE]" at bounding box center [881, 160] width 34 height 17
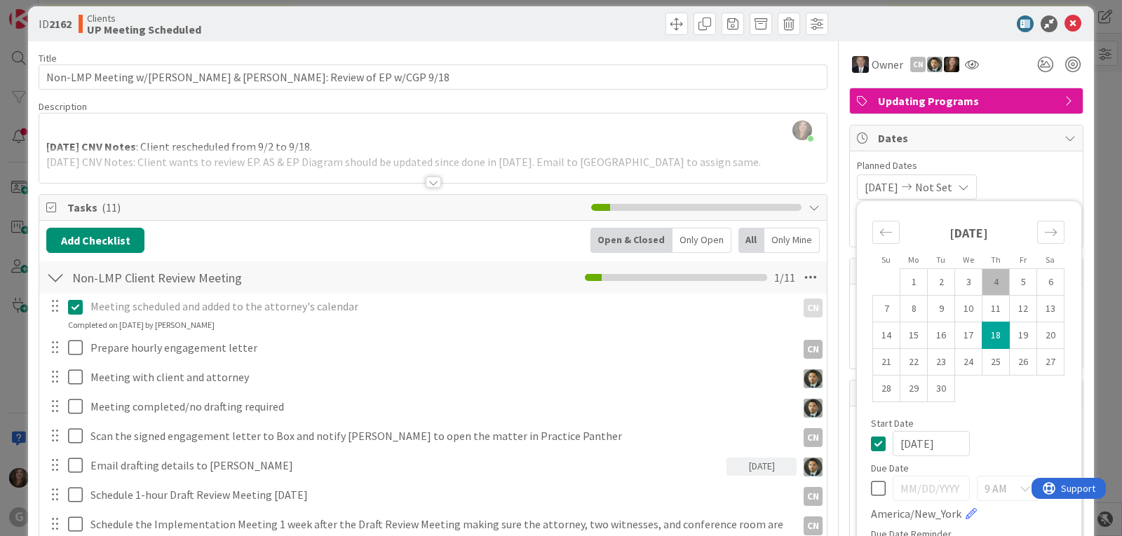
scroll to position [0, 0]
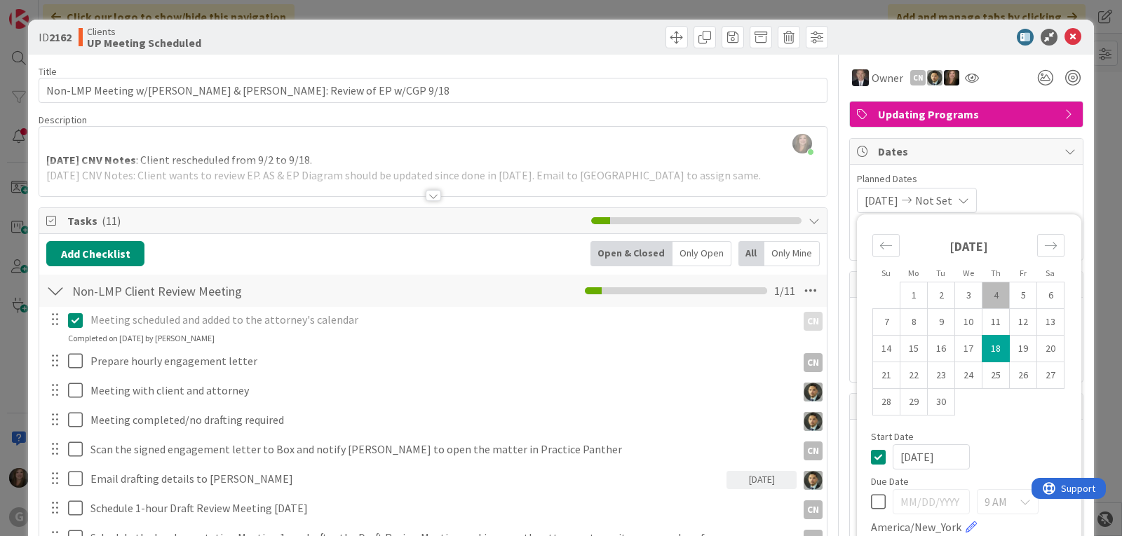
click at [988, 187] on div "Planned Dates [DATE] Not Set Su Mo Tu We Th Fr Sa [DATE] 1 2 3 4 5 6 7 8 9 10 1…" at bounding box center [966, 192] width 219 height 41
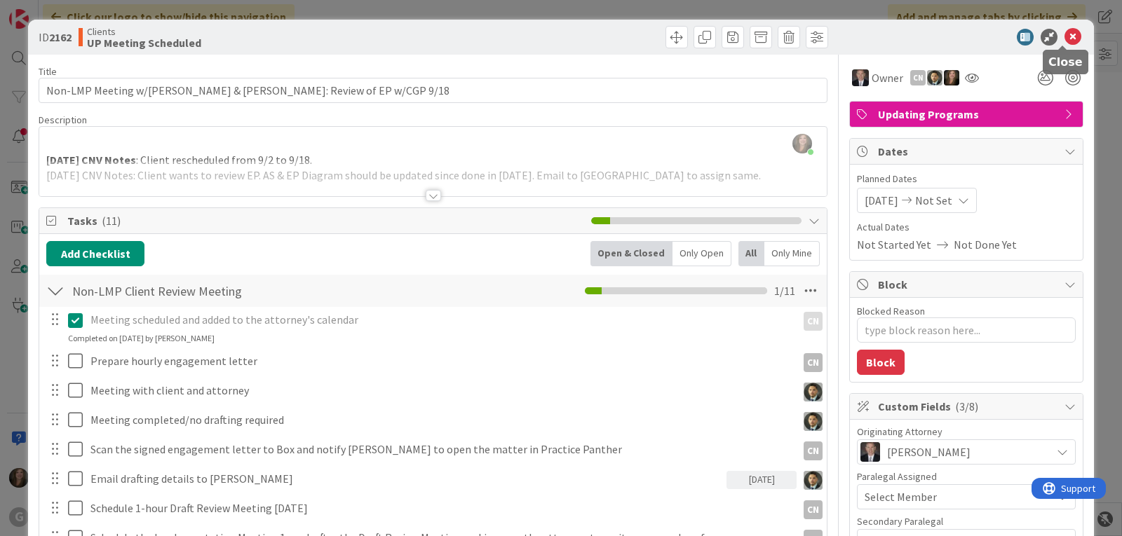
click at [1064, 40] on icon at bounding box center [1072, 37] width 17 height 17
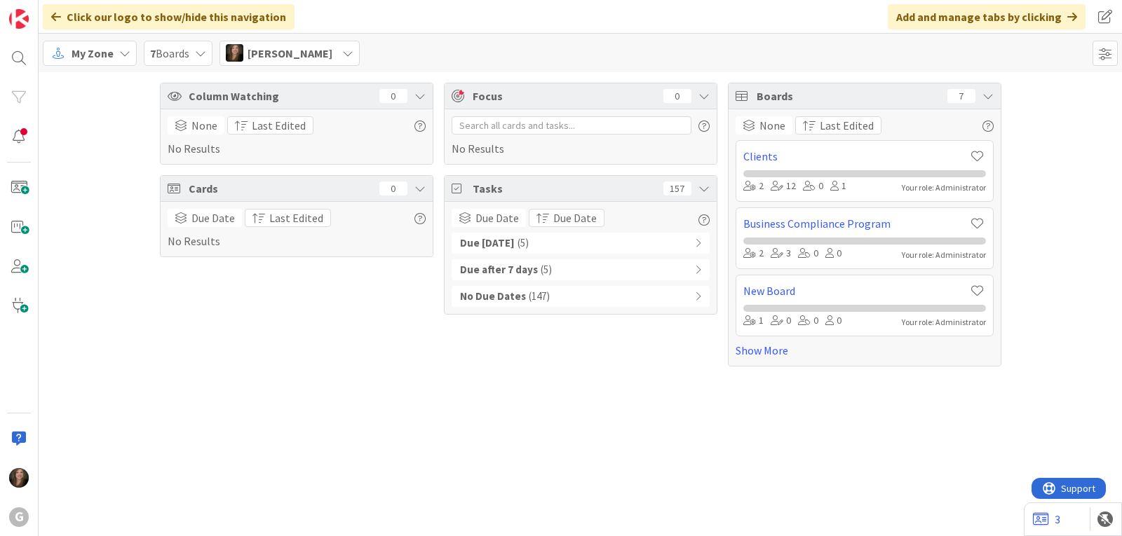
click at [541, 243] on div "Due [DATE] ( 5 )" at bounding box center [580, 243] width 258 height 21
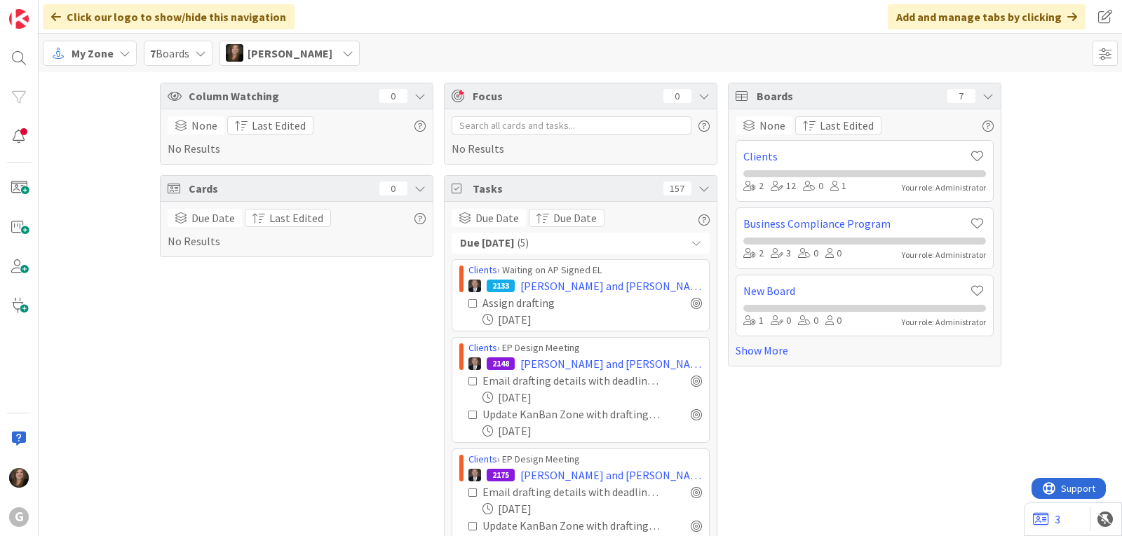
click at [287, 48] on span "[PERSON_NAME]" at bounding box center [289, 53] width 85 height 17
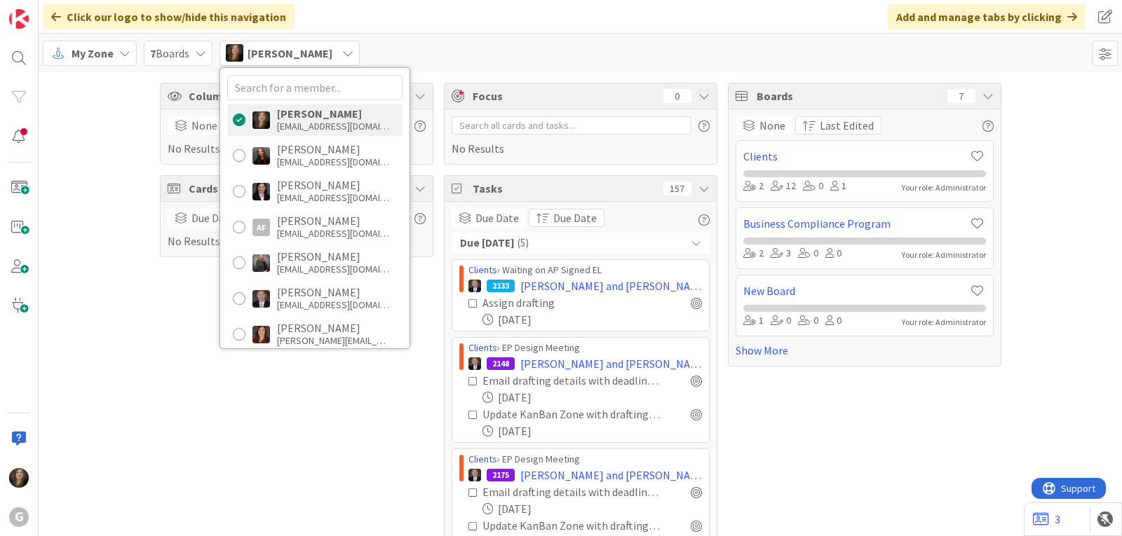
click at [461, 48] on div "My Zone 7 Boards [PERSON_NAME] [PERSON_NAME] [EMAIL_ADDRESS][DOMAIN_NAME] [PERS…" at bounding box center [580, 53] width 1083 height 39
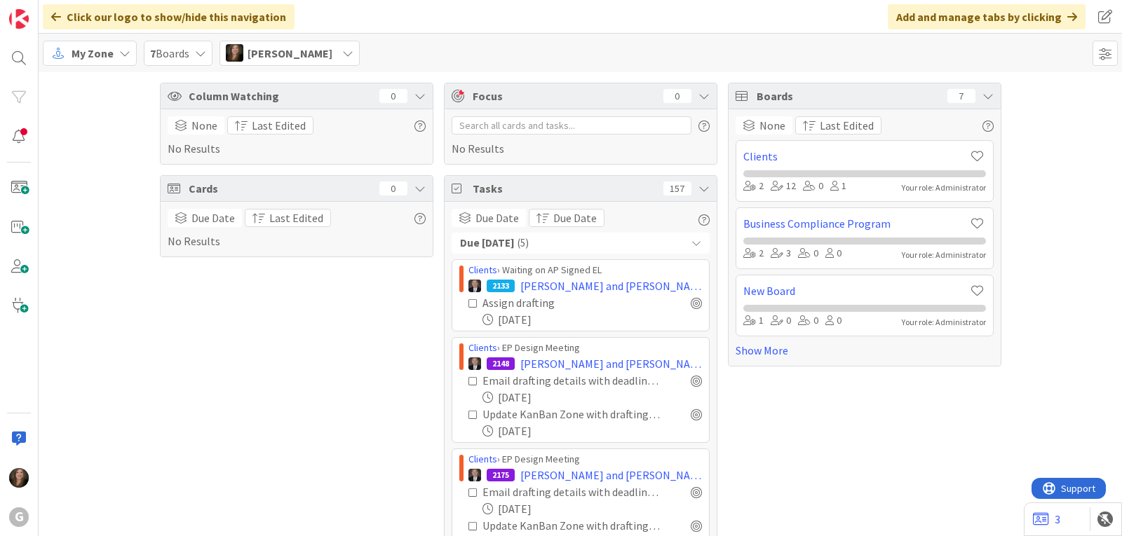
click at [99, 58] on span "My Zone" at bounding box center [93, 53] width 42 height 17
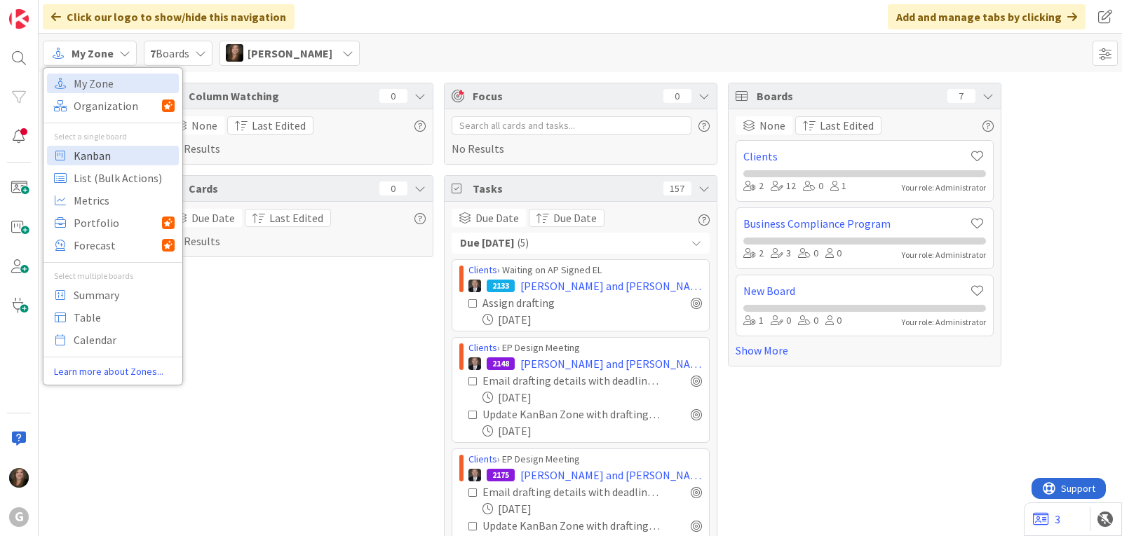
click at [107, 161] on span "Kanban" at bounding box center [124, 155] width 101 height 21
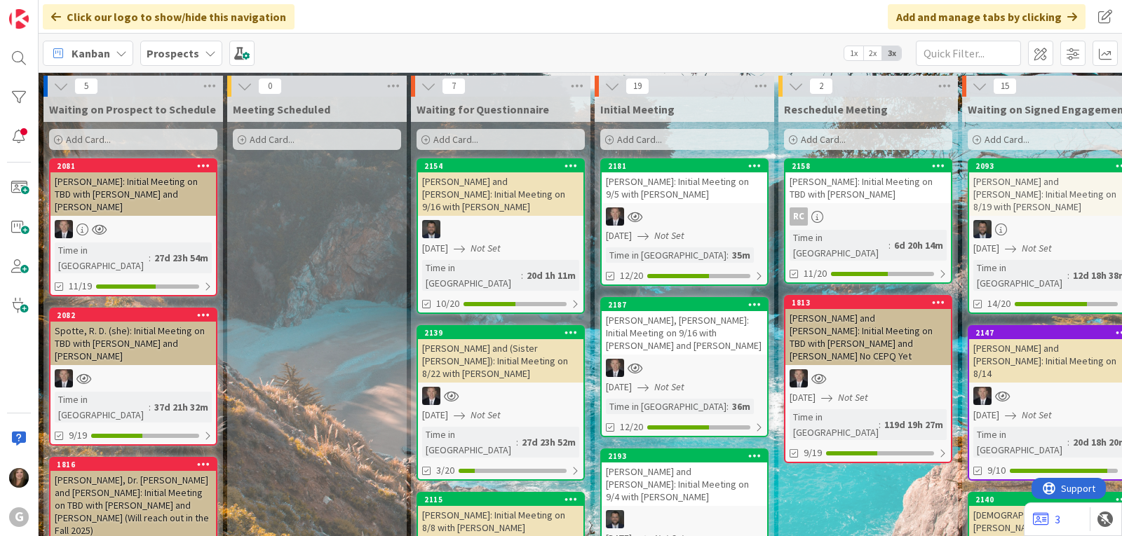
click at [175, 53] on b "Prospects" at bounding box center [173, 53] width 53 height 14
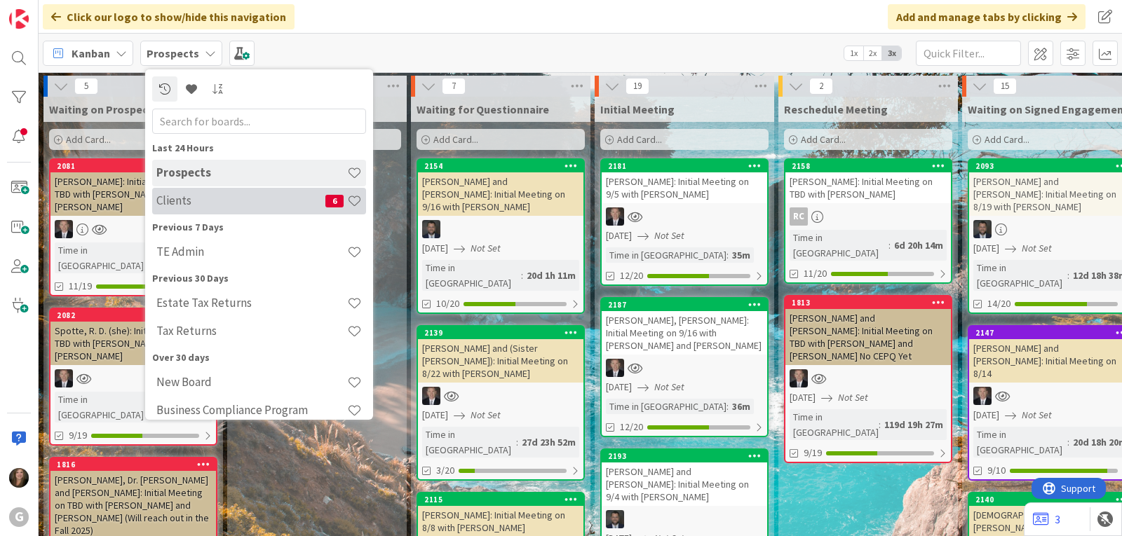
click at [186, 193] on h4 "Clients" at bounding box center [240, 200] width 169 height 14
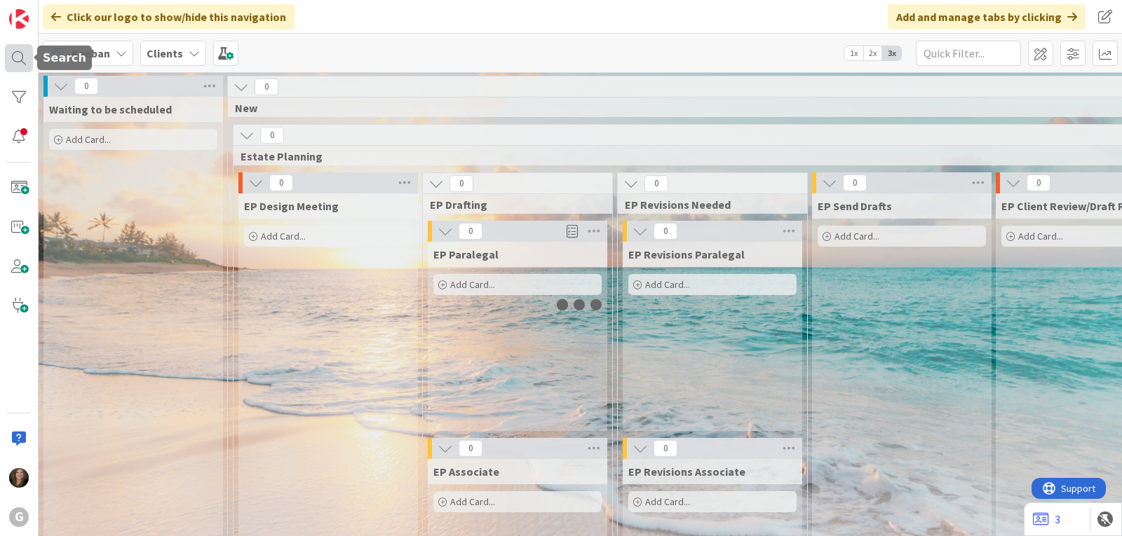
click at [18, 62] on div at bounding box center [19, 58] width 28 height 28
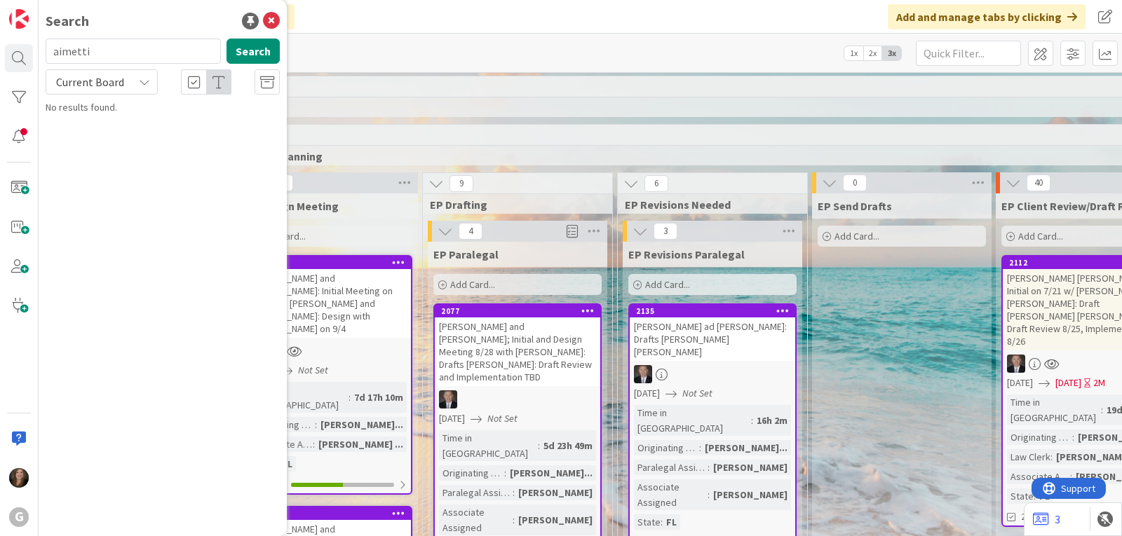
drag, startPoint x: 124, startPoint y: 52, endPoint x: 38, endPoint y: 53, distance: 86.2
click at [38, 53] on div "G Search aimetti Search Current Board No results found." at bounding box center [19, 268] width 39 height 536
type input "[PERSON_NAME]"
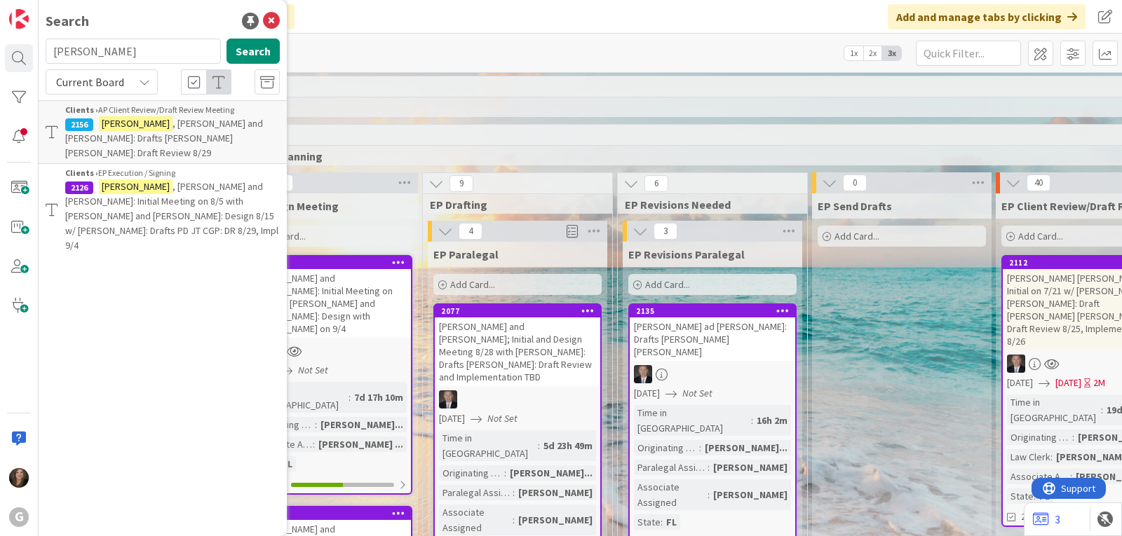
click at [161, 187] on span ", [PERSON_NAME] and [PERSON_NAME]: Initial Meeting on 8/5 with [PERSON_NAME] an…" at bounding box center [171, 216] width 213 height 72
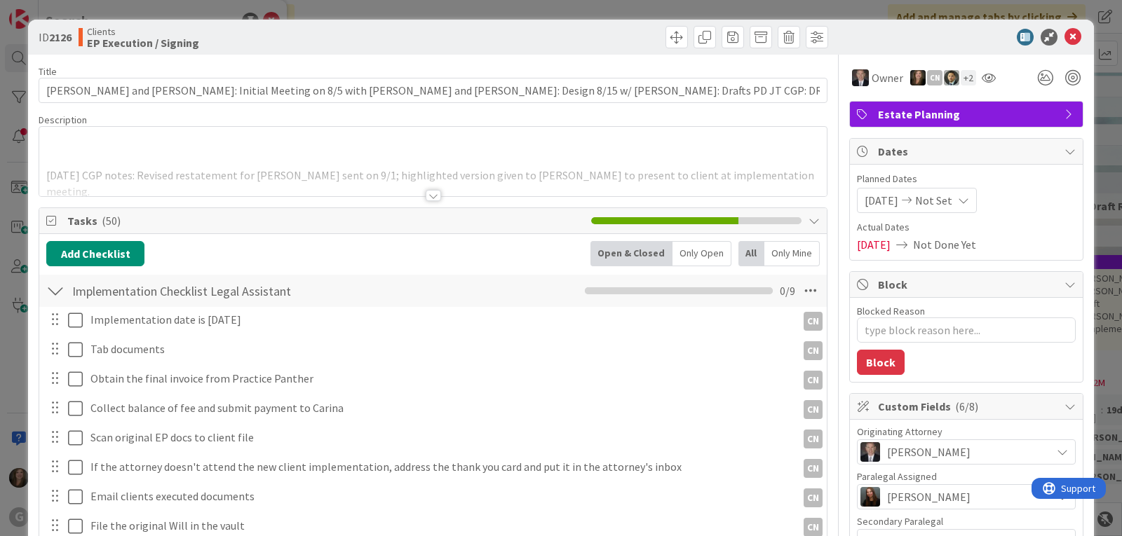
type textarea "x"
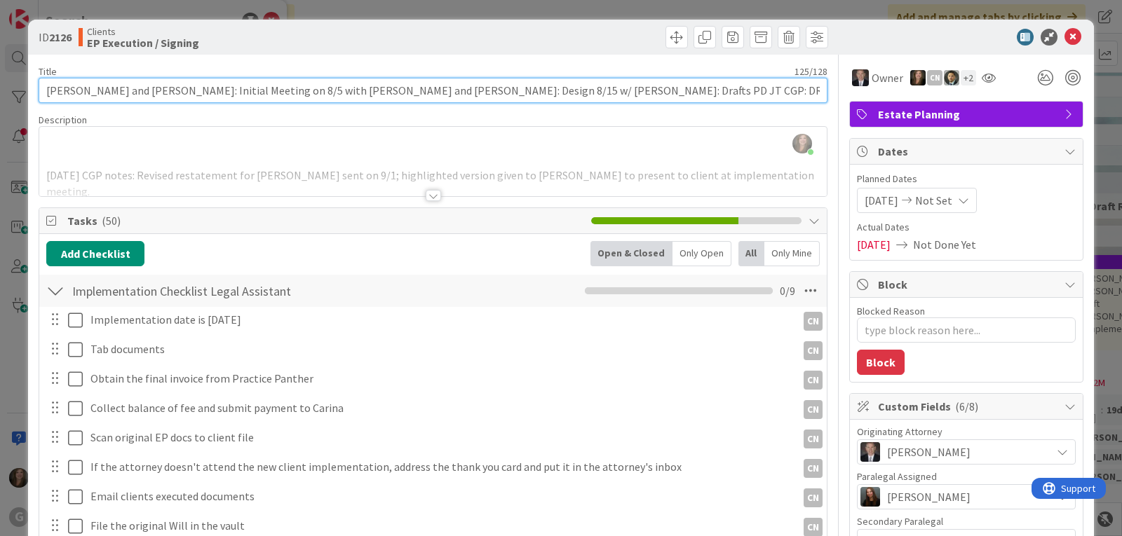
click at [193, 90] on input "[PERSON_NAME] and [PERSON_NAME]: Initial Meeting on 8/5 with [PERSON_NAME] and …" at bounding box center [433, 90] width 789 height 25
type input "[PERSON_NAME] and [PERSON_NAME]: Initial on 8/5 with [PERSON_NAME] and [PERSON_…"
type textarea "x"
type input "[PERSON_NAME] and [PERSON_NAME]: Initial on 8/5 /[PERSON_NAME] and [PERSON_NAME…"
type textarea "x"
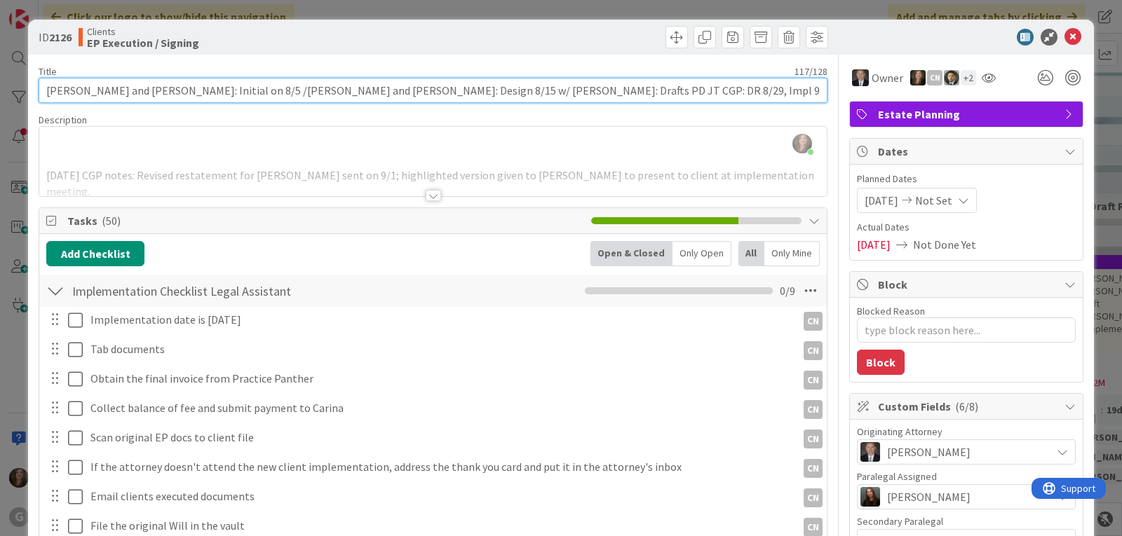
type input "[PERSON_NAME] and [PERSON_NAME]: Initial on 8/5 ith [PERSON_NAME] and [PERSON_N…"
type textarea "x"
type input "[PERSON_NAME] and [PERSON_NAME]: Initial on 8/5 with [PERSON_NAME] and [PERSON_…"
type textarea "x"
type input "[PERSON_NAME] and [PERSON_NAME]: Initial on 8/5 w/[PERSON_NAME] and [PERSON_NAM…"
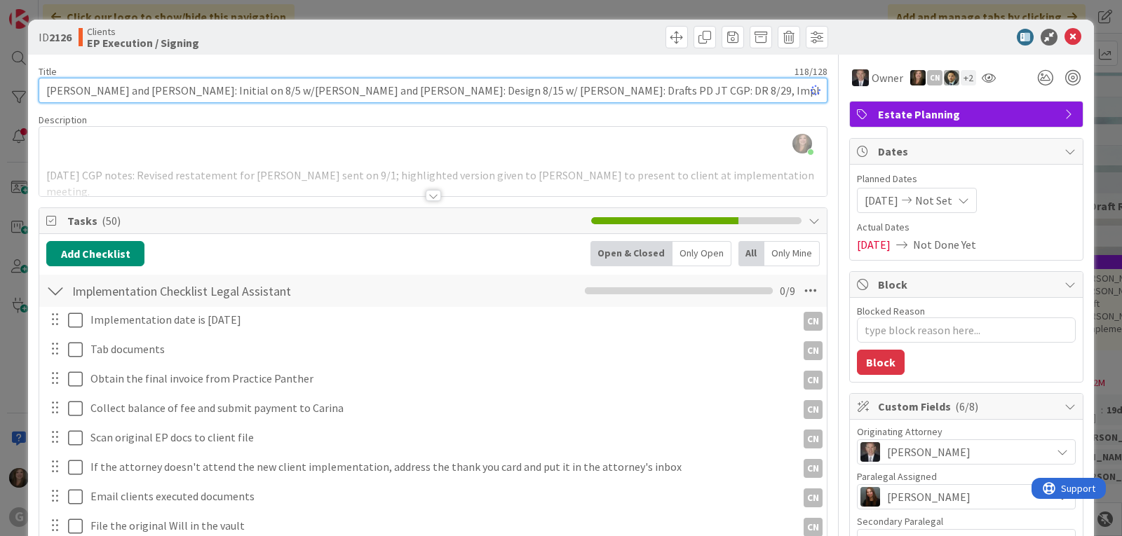
type textarea "x"
type input "[PERSON_NAME] and [PERSON_NAME]: Initial on 8/5 w/ [PERSON_NAME] and [PERSON_NA…"
type textarea "x"
type input "[PERSON_NAME] and [PERSON_NAME]: Initial on 8/5 w/ [PERSON_NAME] &nd [PERSON_NA…"
type textarea "x"
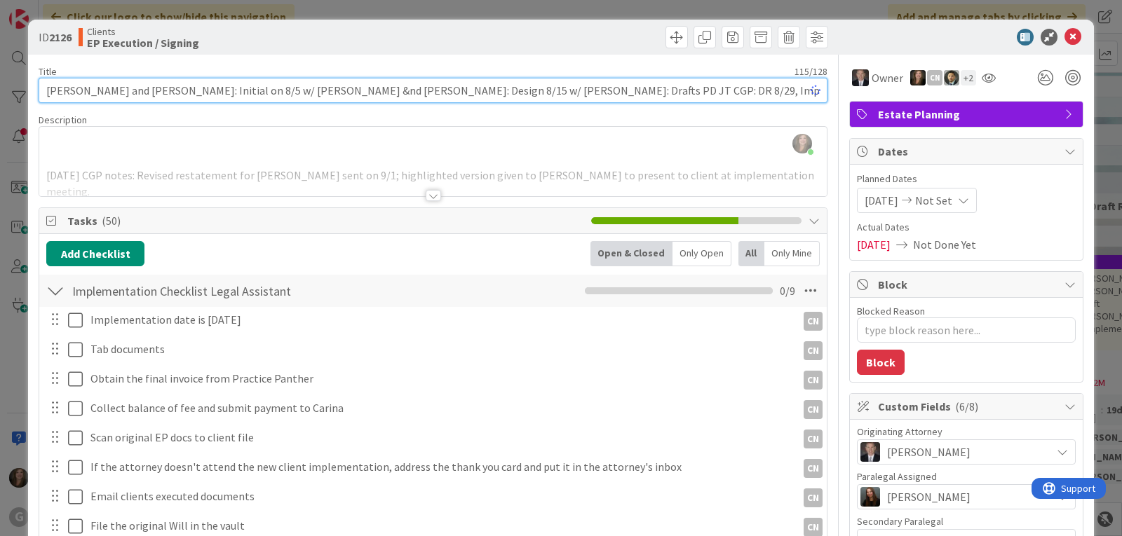
type input "[PERSON_NAME] and [PERSON_NAME]: Initial on 8/5 w/ [PERSON_NAME] &d [PERSON_NAM…"
type textarea "x"
type input "[PERSON_NAME] and [PERSON_NAME]: Initial on 8/5 w/ [PERSON_NAME] & [PERSON_NAME…"
type textarea "x"
type input "[PERSON_NAME] and [PERSON_NAME]: Initial on 8/5 w/ [PERSON_NAME] & [PERSON_NAME…"
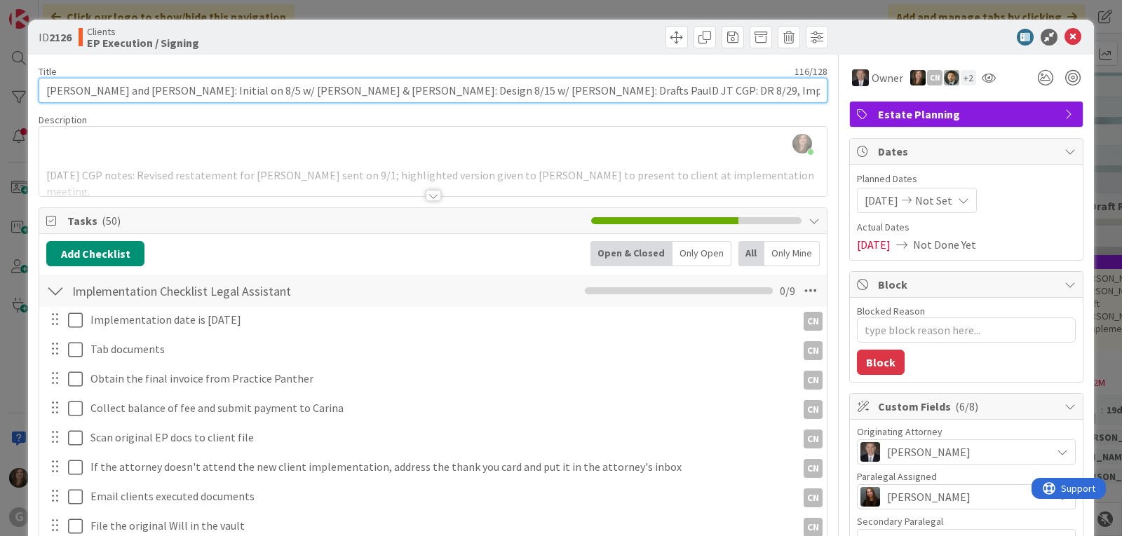
type textarea "x"
type input "[PERSON_NAME] and [PERSON_NAME]: Initial on 8/5 w/ [PERSON_NAME] & [PERSON_NAME…"
type textarea "x"
type input "[PERSON_NAME] and [PERSON_NAME]: Initial on 8/5 w/ [PERSON_NAME] & [PERSON_NAME…"
type textarea "x"
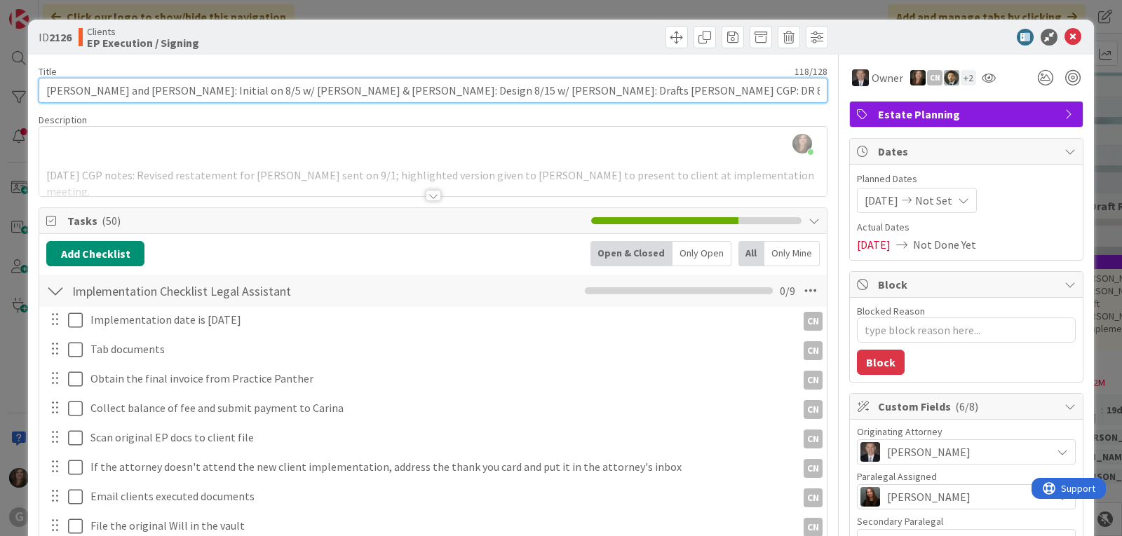
type input "[PERSON_NAME] and [PERSON_NAME]: Initial on 8/5 w/ [PERSON_NAME] & [PERSON_NAME…"
type textarea "x"
type input "[PERSON_NAME] and [PERSON_NAME]: Initial on 8/5 w/ [PERSON_NAME] & [PERSON_NAME…"
type textarea "x"
type input "[PERSON_NAME] and [PERSON_NAME]: Initial on 8/5 w/ [PERSON_NAME] & [PERSON_NAME…"
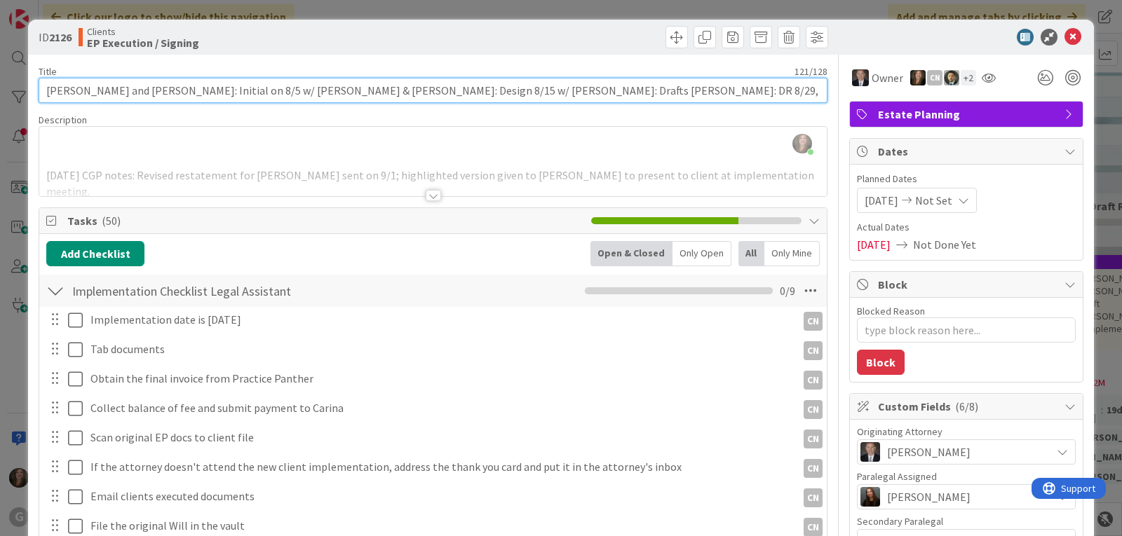
type textarea "x"
type input "[PERSON_NAME] and [PERSON_NAME]: Initial on 8/5 w/ [PERSON_NAME] & [PERSON_NAME…"
type textarea "x"
type input "[PERSON_NAME] and [PERSON_NAME]: Initial on 8/5 w/ [PERSON_NAME] & [PERSON_NAME…"
type textarea "x"
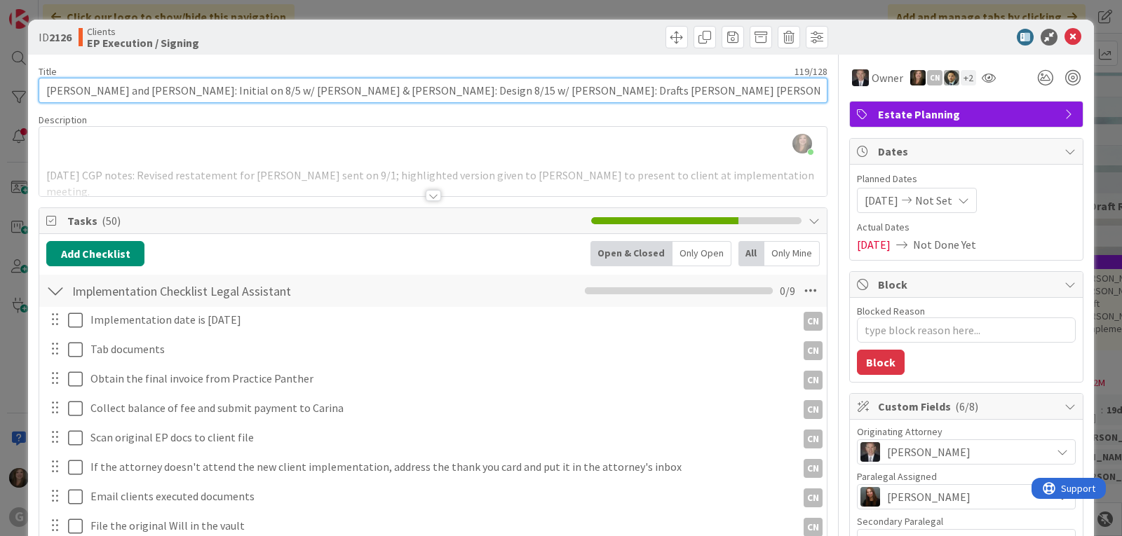
type input "[PERSON_NAME] and [PERSON_NAME]: Initial on 8/5 w/ [PERSON_NAME] & [PERSON_NAME…"
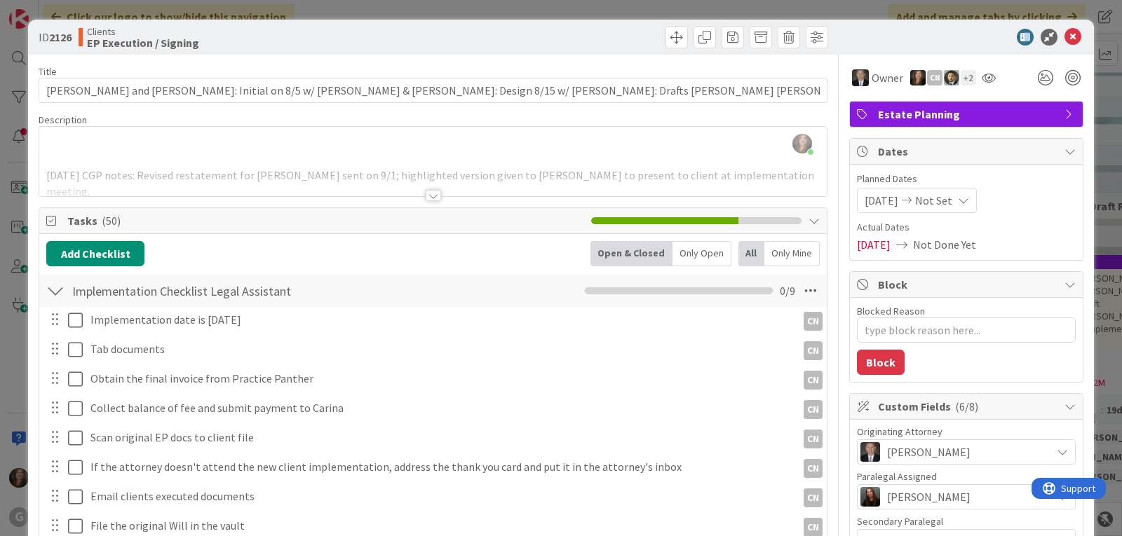
click at [948, 202] on span "Not Set" at bounding box center [933, 200] width 37 height 17
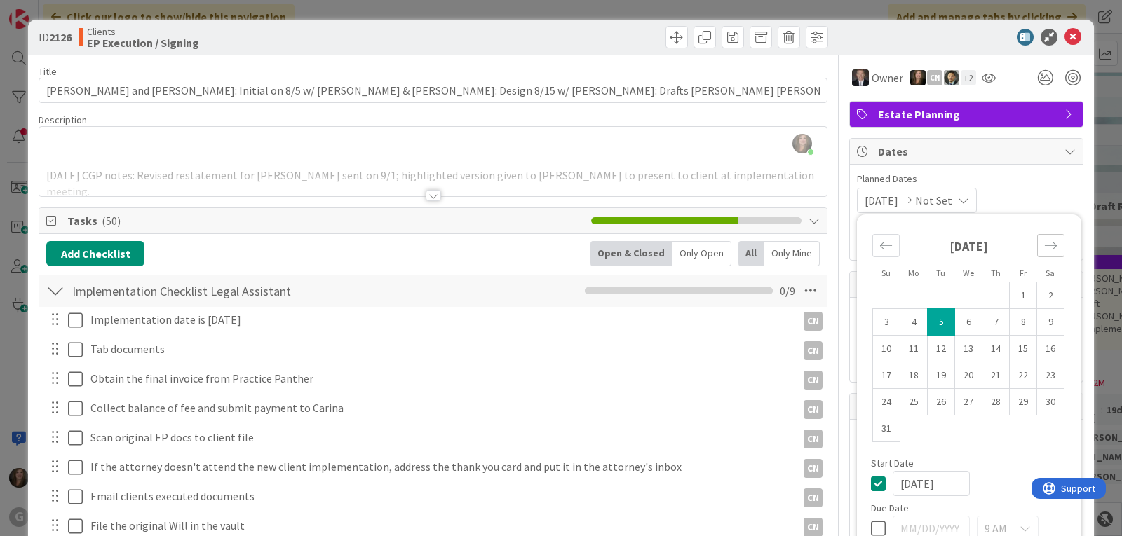
click at [1044, 241] on icon "Move forward to switch to the next month." at bounding box center [1050, 245] width 13 height 13
click at [871, 501] on icon at bounding box center [878, 502] width 15 height 17
type input "[DATE]"
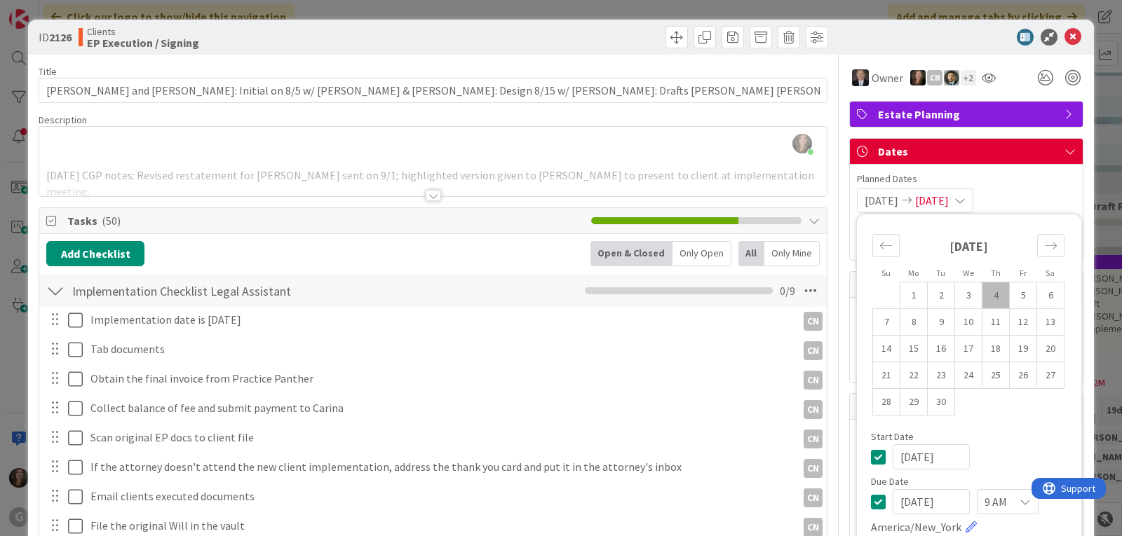
type textarea "x"
click at [982, 292] on td "4" at bounding box center [995, 296] width 27 height 27
type input "[DATE]"
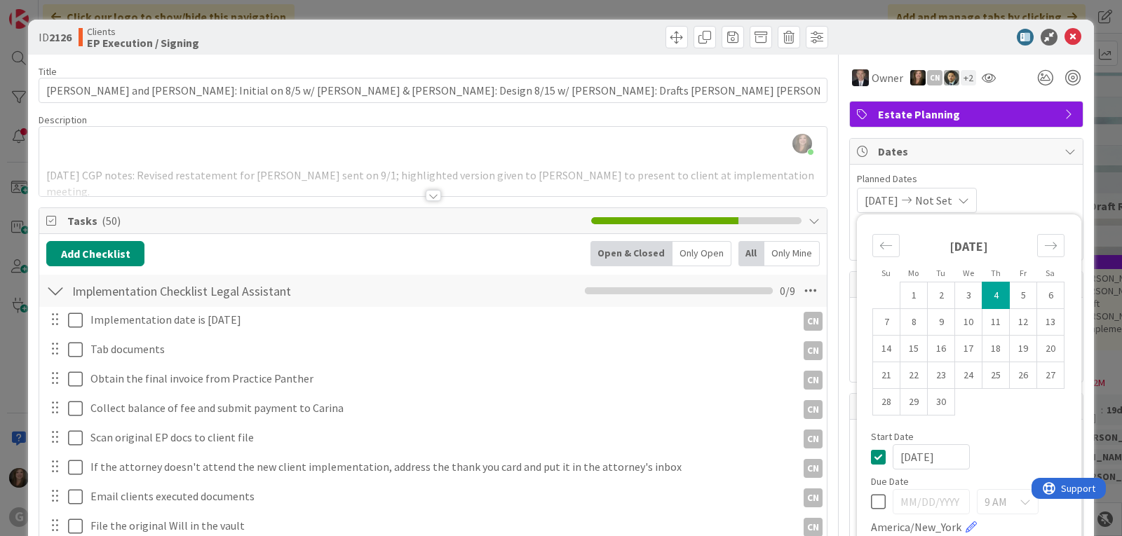
type textarea "x"
click at [879, 241] on icon "Move backward to switch to the previous month." at bounding box center [885, 245] width 13 height 13
click at [932, 318] on td "5" at bounding box center [940, 322] width 27 height 27
type input "[DATE]"
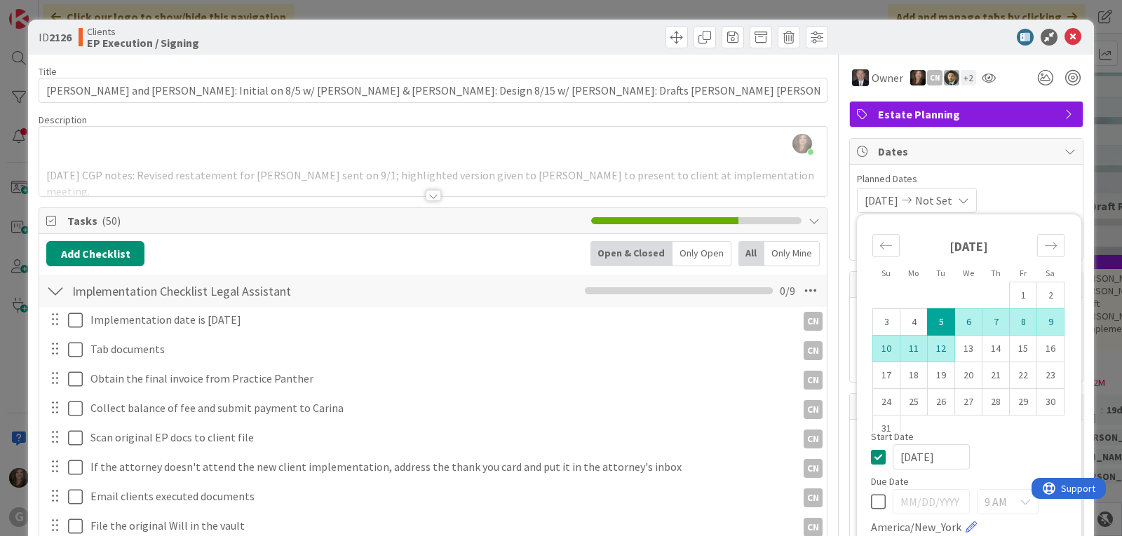
type textarea "x"
click at [871, 502] on icon at bounding box center [878, 502] width 15 height 17
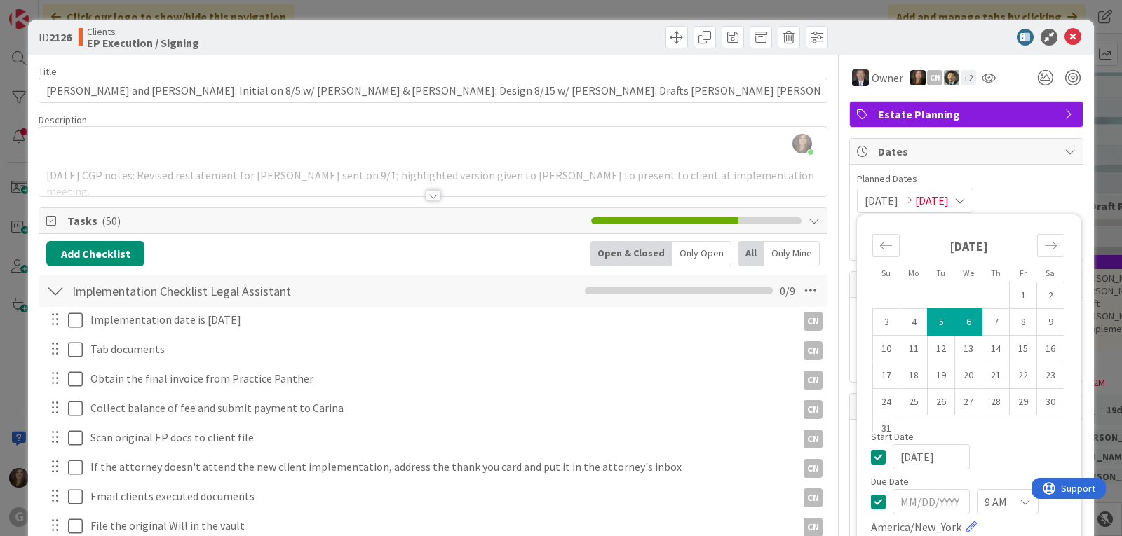
type input "[DATE]"
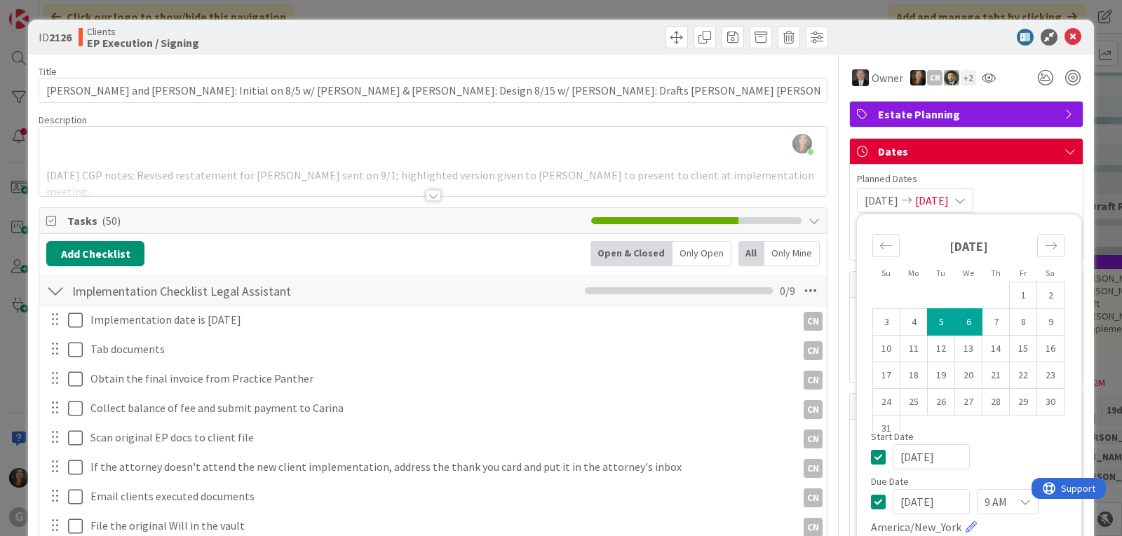
type textarea "x"
click at [909, 505] on input "[DATE]" at bounding box center [930, 501] width 77 height 25
click at [1047, 245] on div "Move forward to switch to the next month." at bounding box center [1050, 245] width 27 height 23
click at [982, 294] on td "4" at bounding box center [995, 296] width 27 height 27
type input "[DATE]"
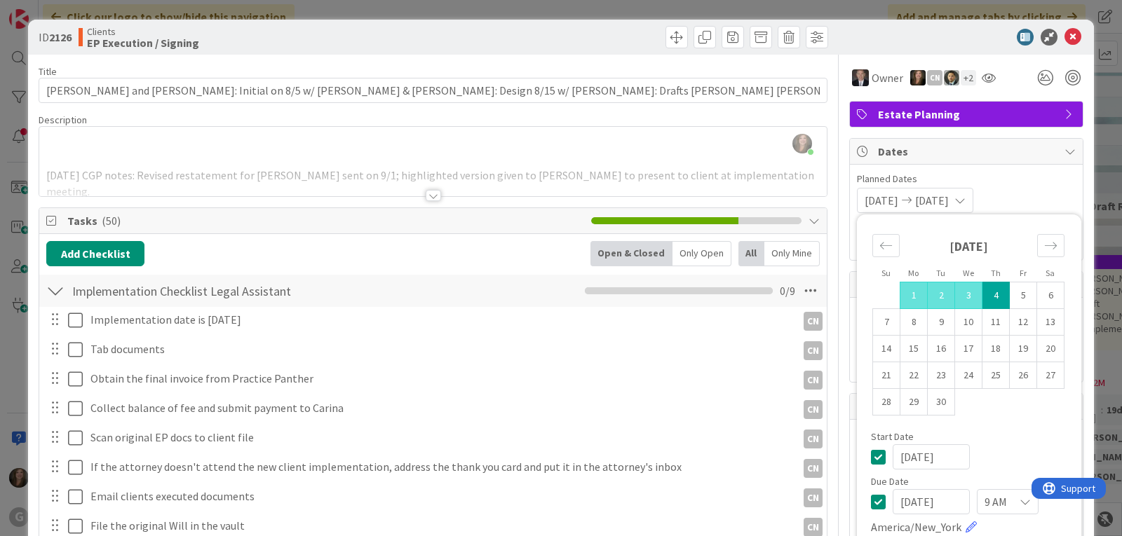
type textarea "x"
click at [980, 460] on div "[DATE]" at bounding box center [969, 456] width 196 height 25
click at [1064, 35] on icon at bounding box center [1072, 37] width 17 height 17
